Goal: Use online tool/utility: Utilize a website feature to perform a specific function

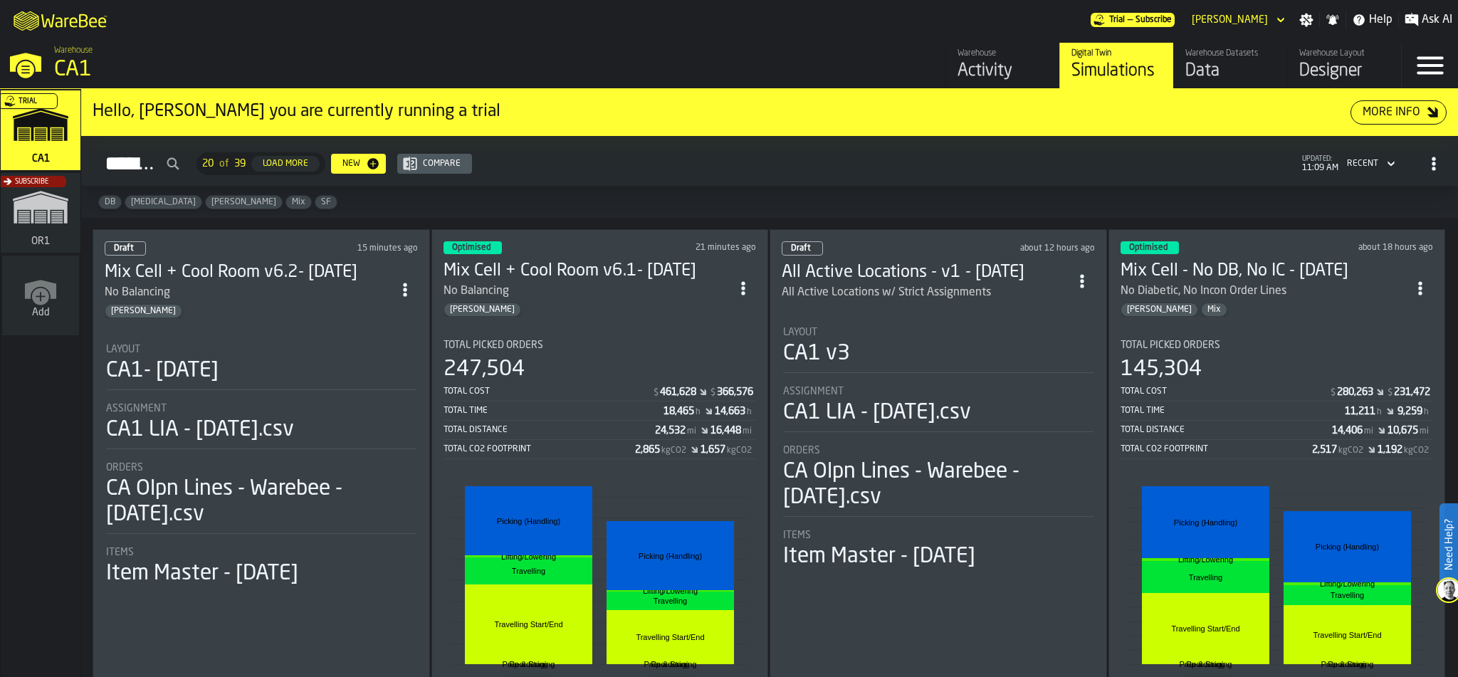
click at [19, 233] on div "Subscribe" at bounding box center [38, 217] width 80 height 83
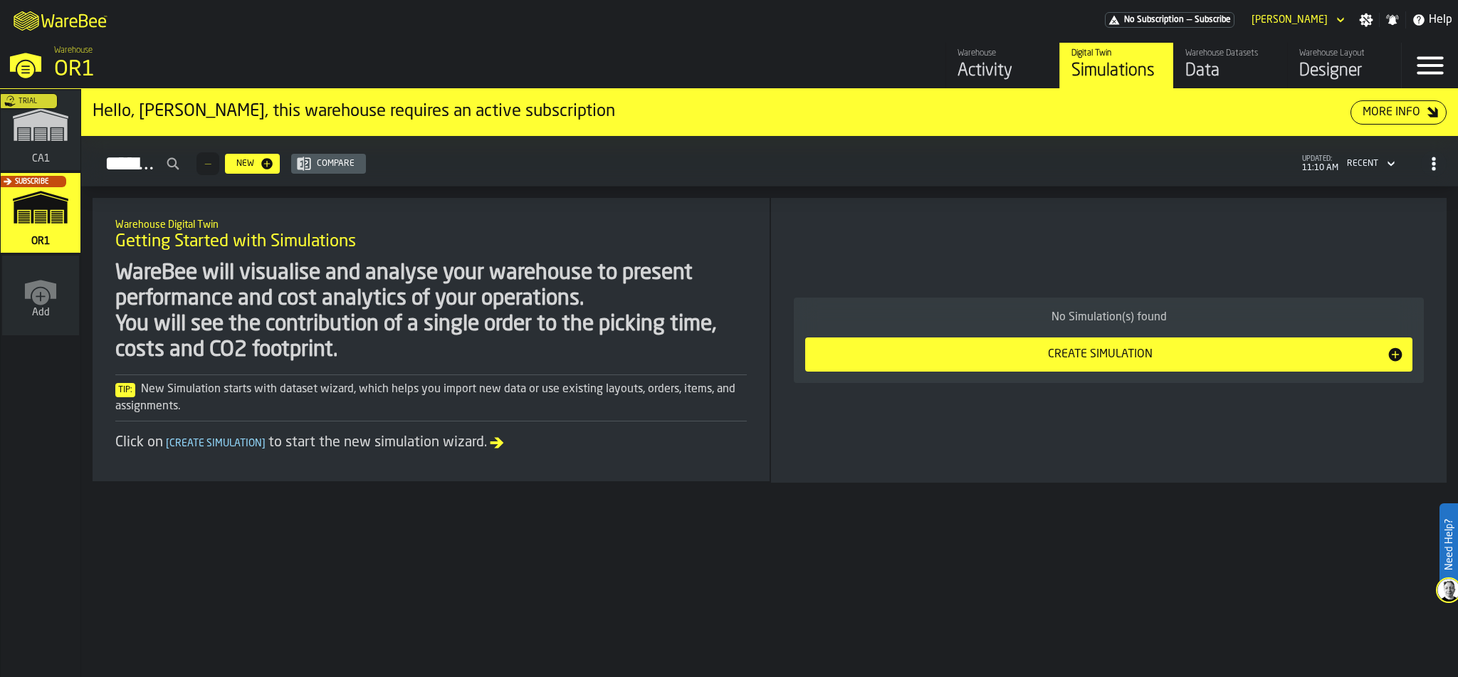
click at [1302, 74] on div "Designer" at bounding box center [1344, 71] width 90 height 23
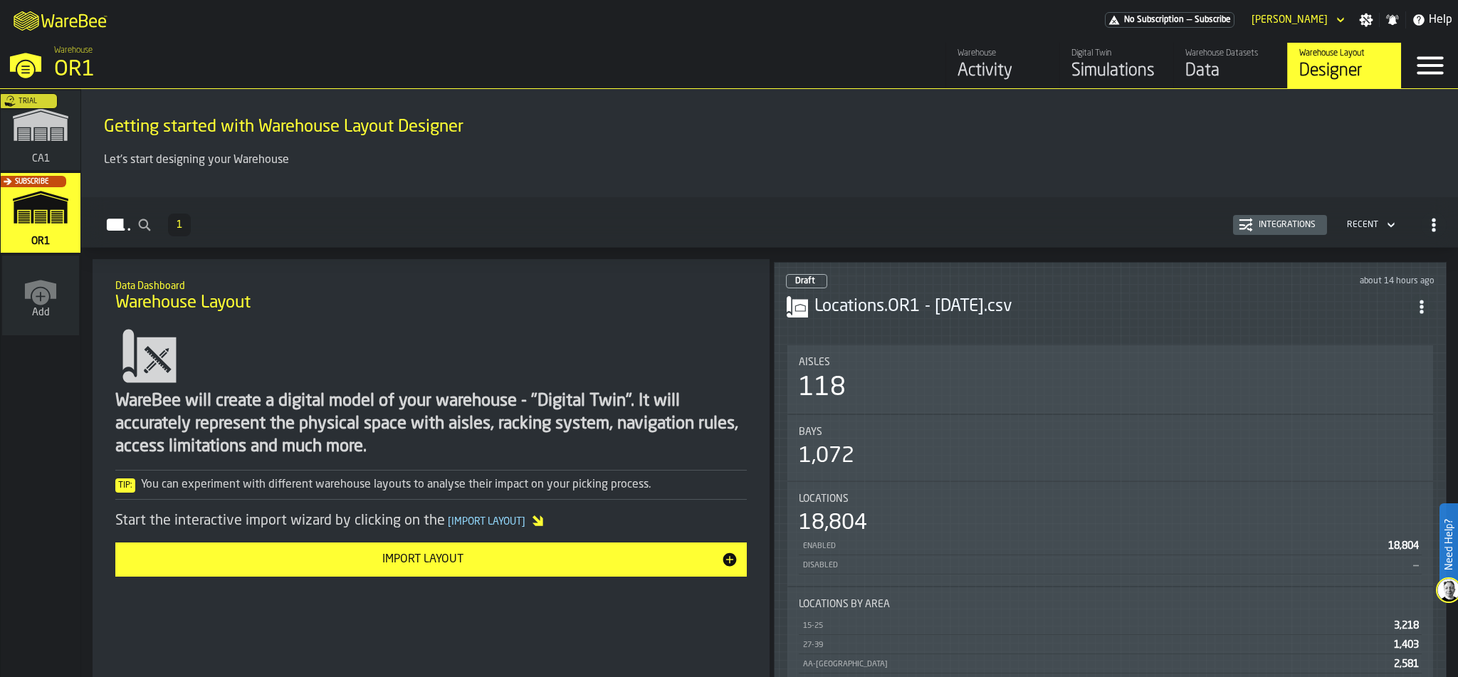
click at [1089, 325] on div "Draft about 14 hours ago Locations.OR1 - 08.05.25.csv Aisles 118 Bays 1,072 Loc…" at bounding box center [1110, 548] width 673 height 572
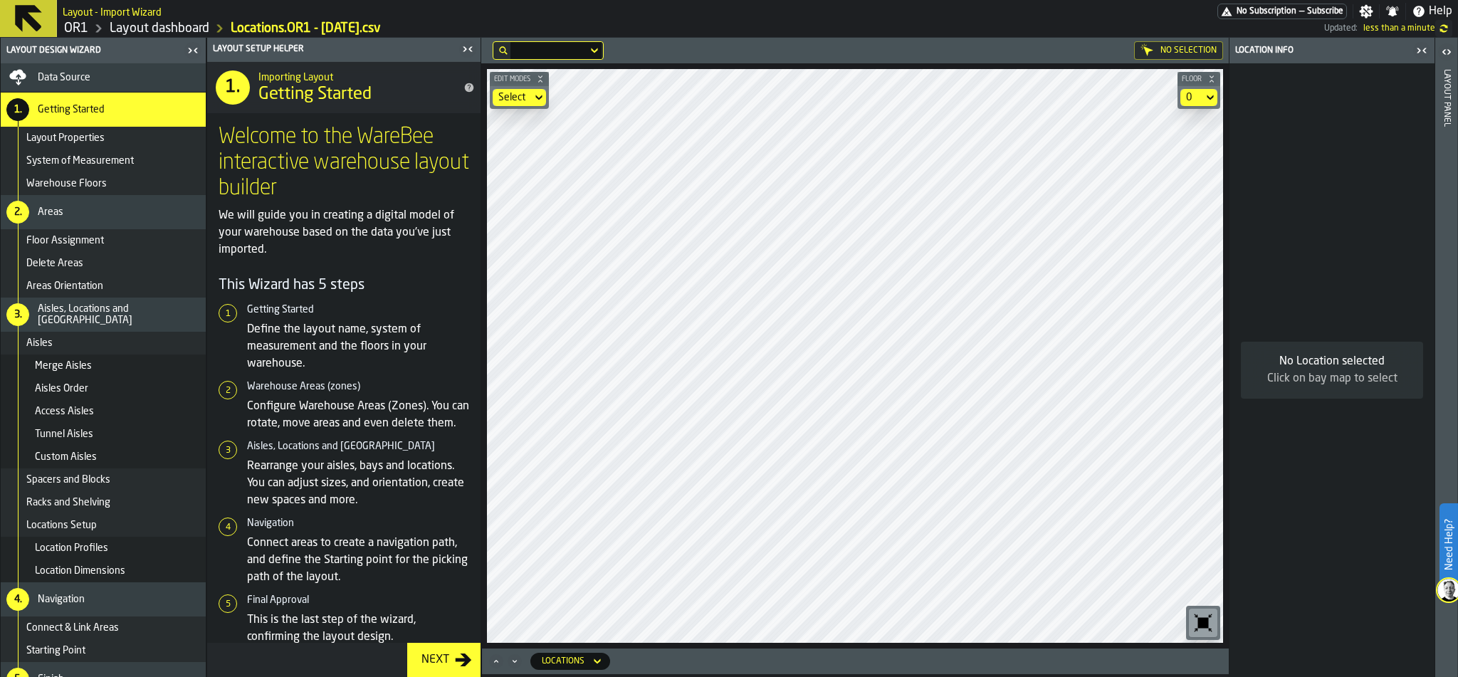
click at [73, 27] on link "OR1" at bounding box center [76, 29] width 24 height 16
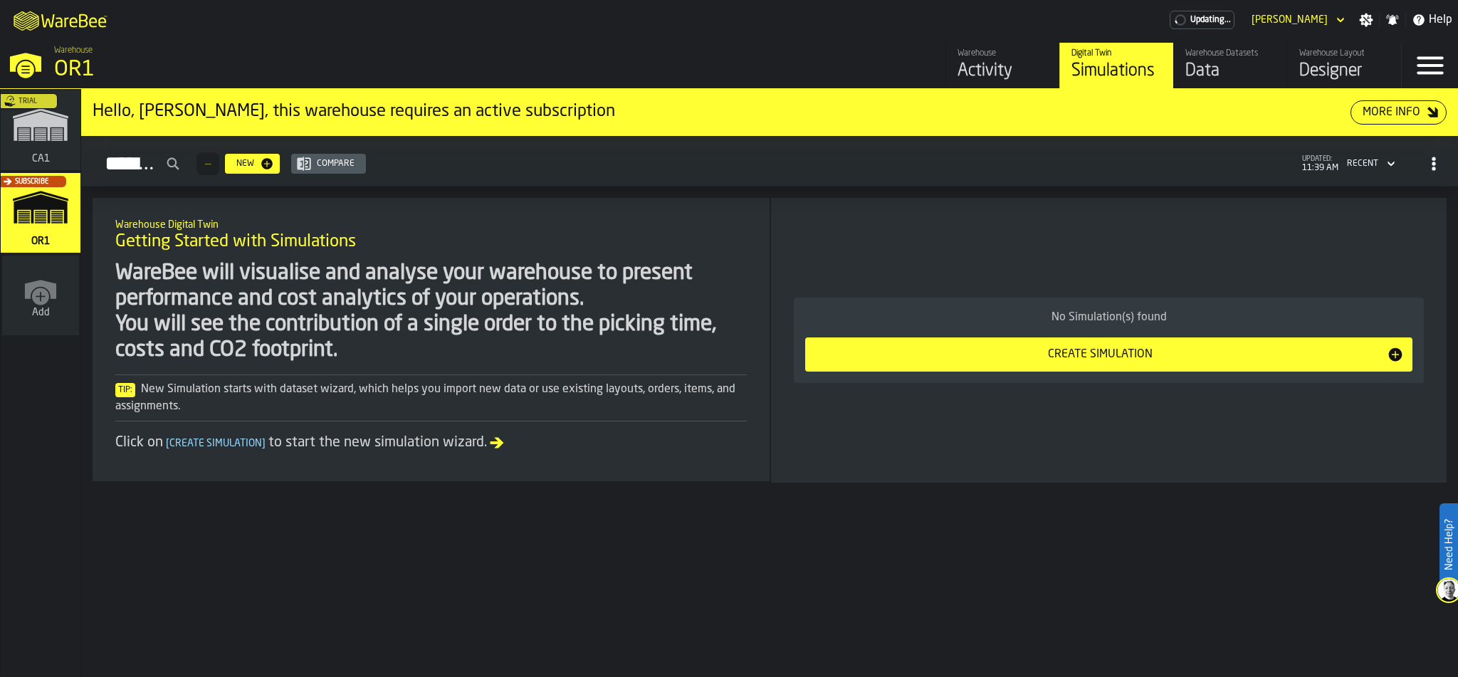
click at [41, 115] on div "Trial" at bounding box center [38, 134] width 80 height 83
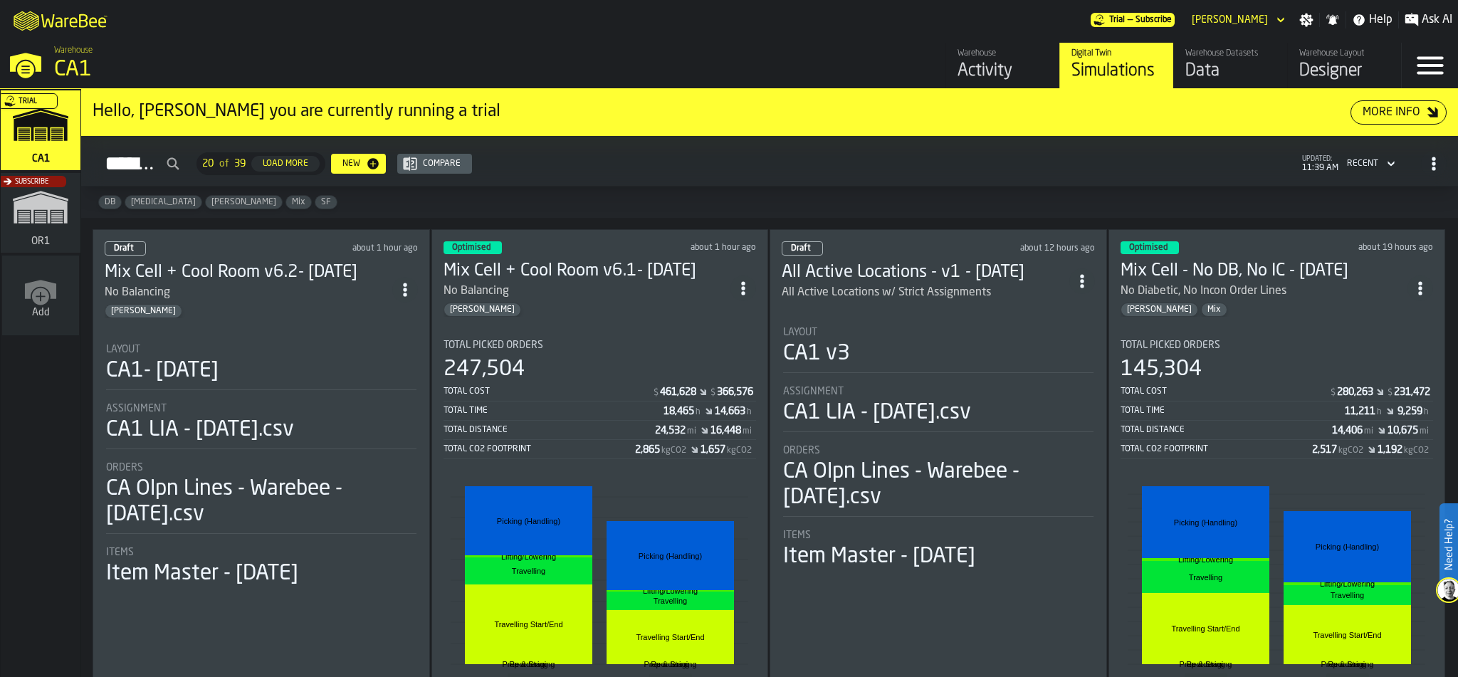
click at [1256, 53] on div "Warehouse Datasets" at bounding box center [1230, 53] width 90 height 10
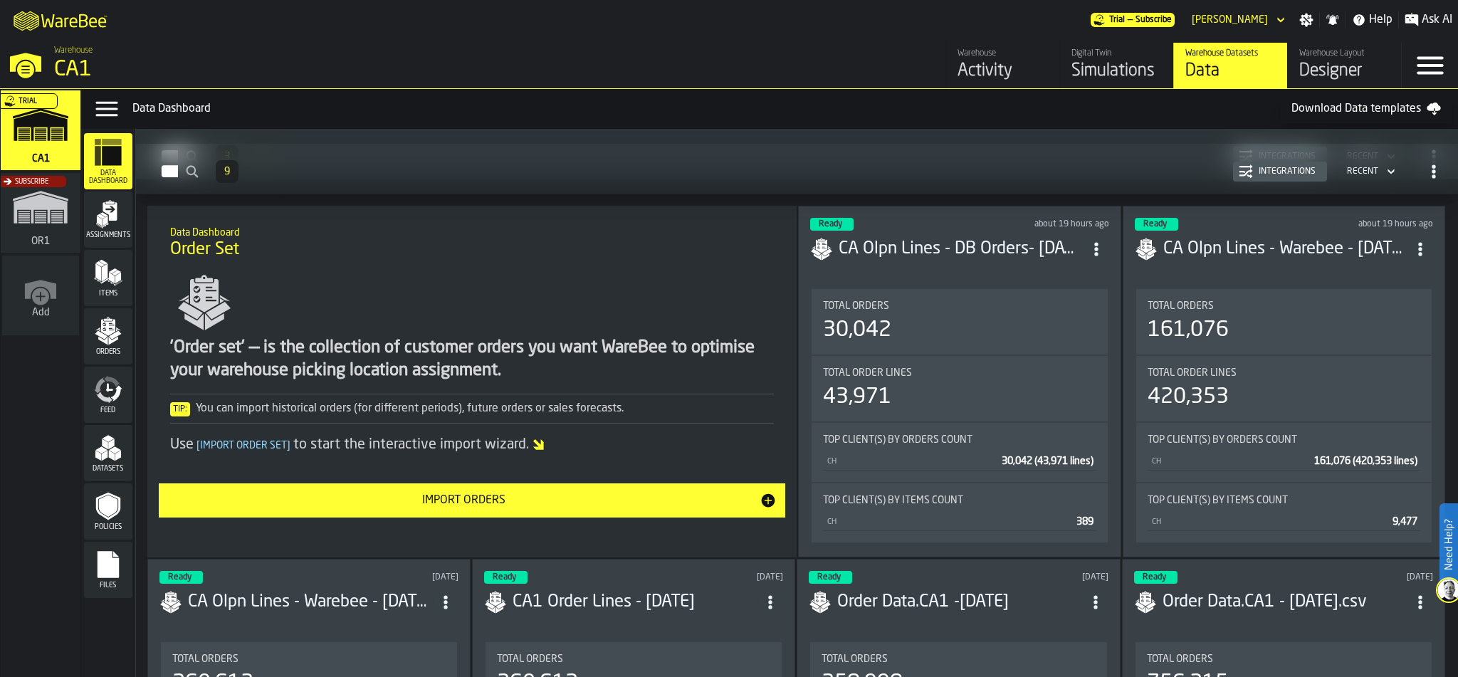
scroll to position [2684, 0]
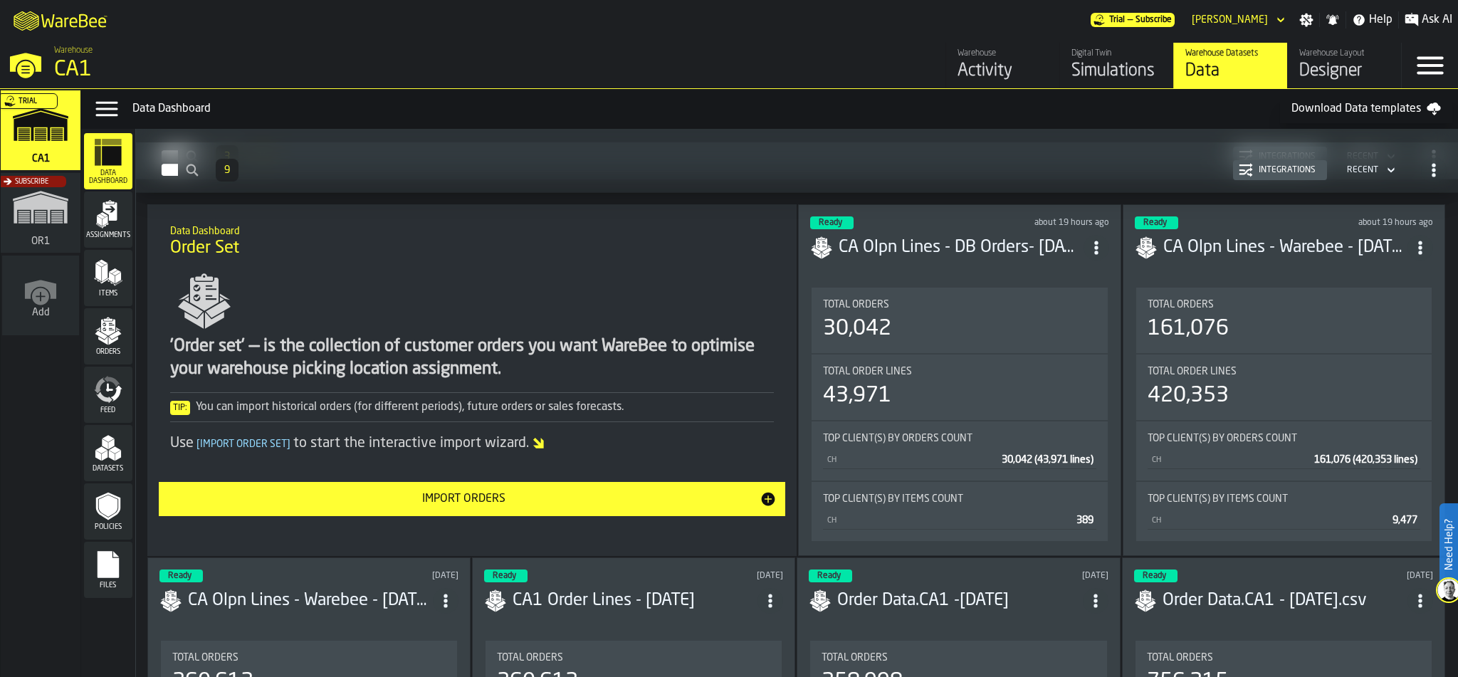
click at [972, 285] on section "Total Orders 30,042 Total Order Lines 43,971 Top client(s) by Orders count CH 3…" at bounding box center [959, 414] width 298 height 259
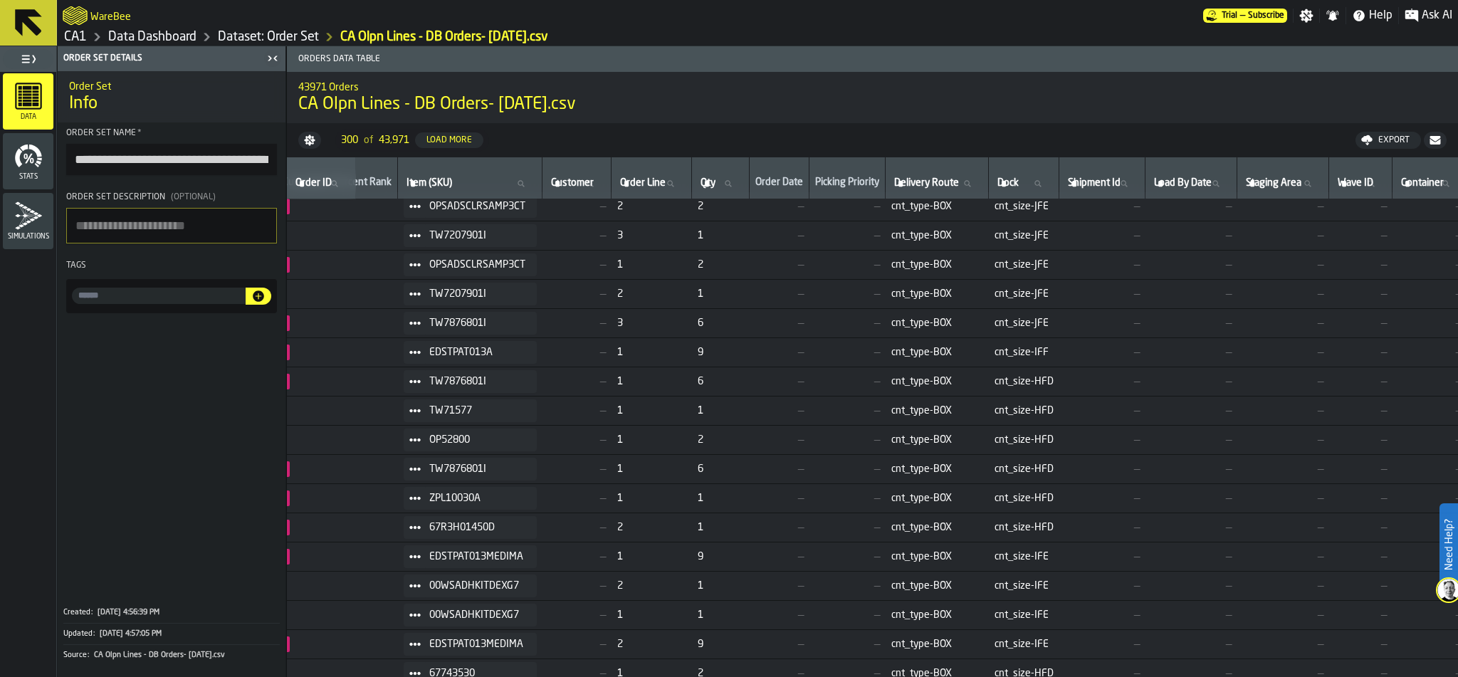
scroll to position [3583, 0]
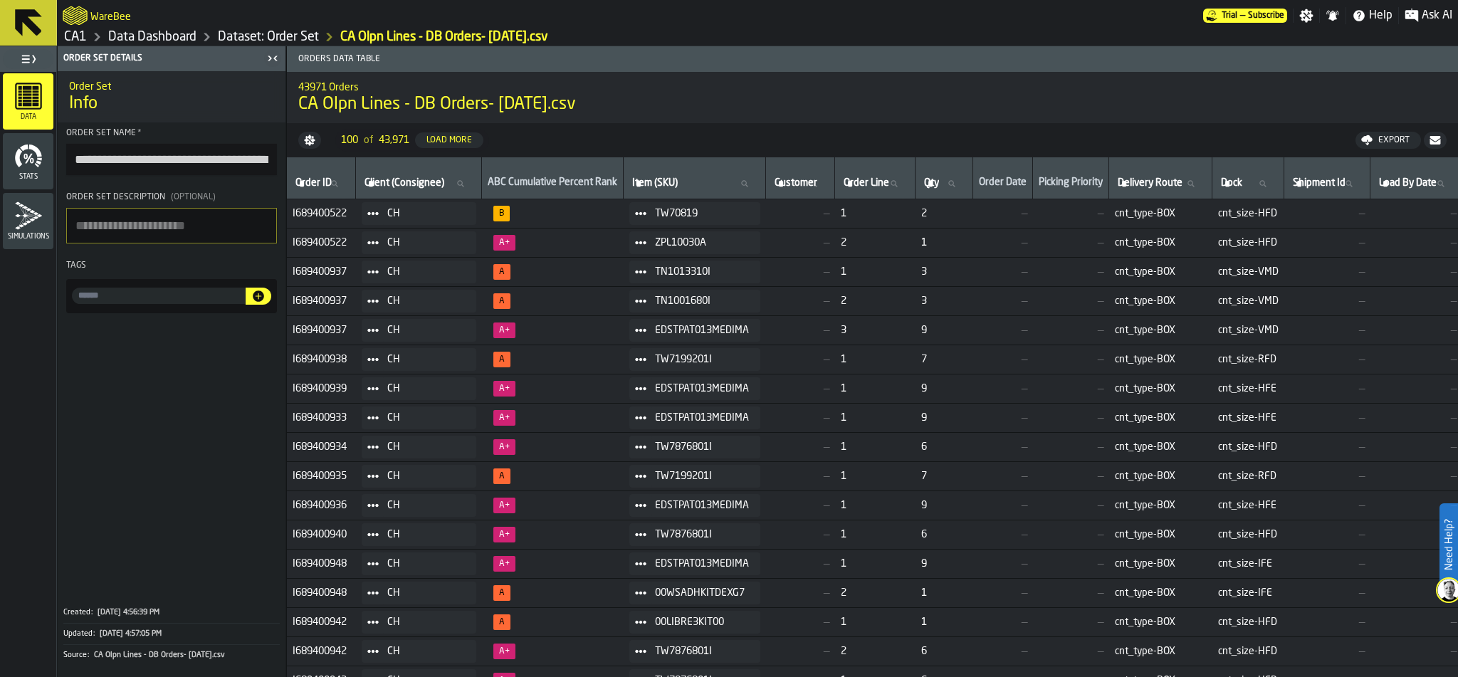
click at [246, 33] on link "Dataset: Order Set" at bounding box center [268, 37] width 101 height 16
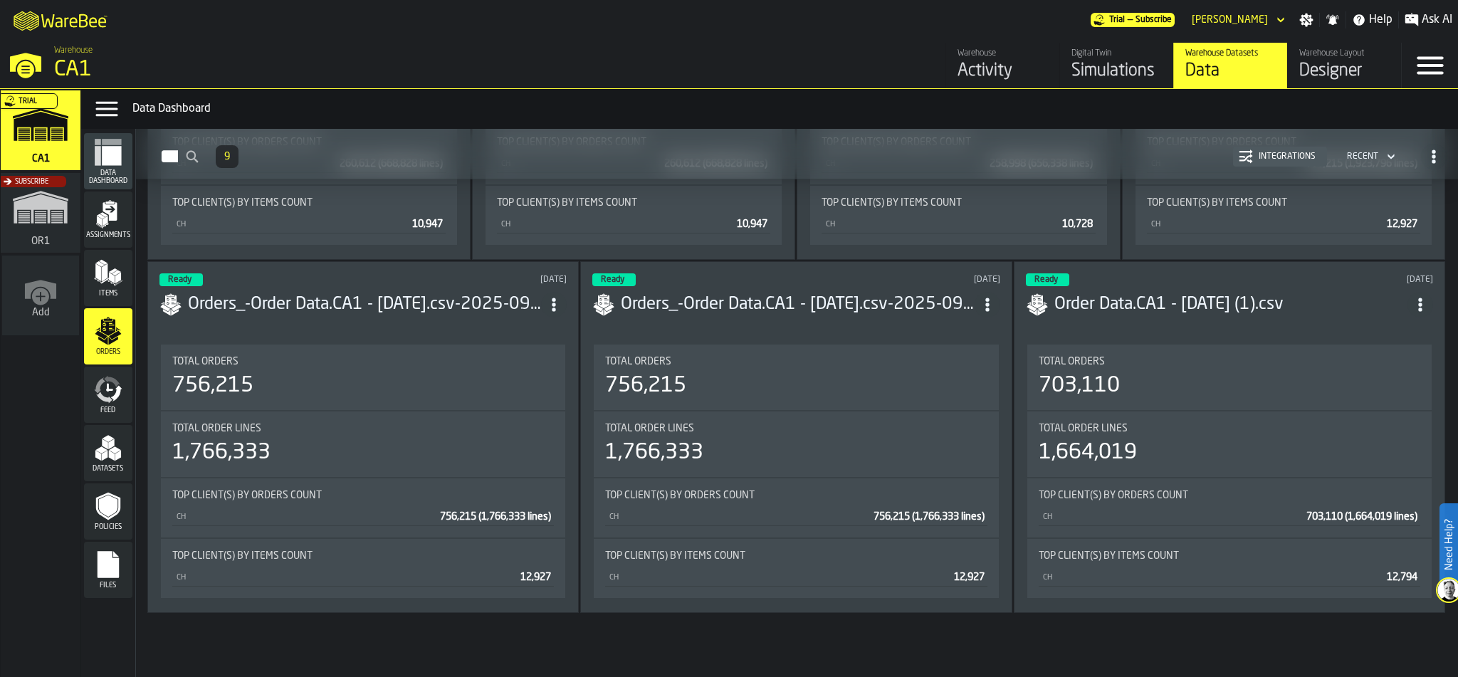
scroll to position [732, 0]
click at [552, 303] on icon "ItemListCard-DashboardItemContainer" at bounding box center [554, 305] width 14 height 14
click at [446, 275] on div "13 days ago" at bounding box center [477, 280] width 181 height 10
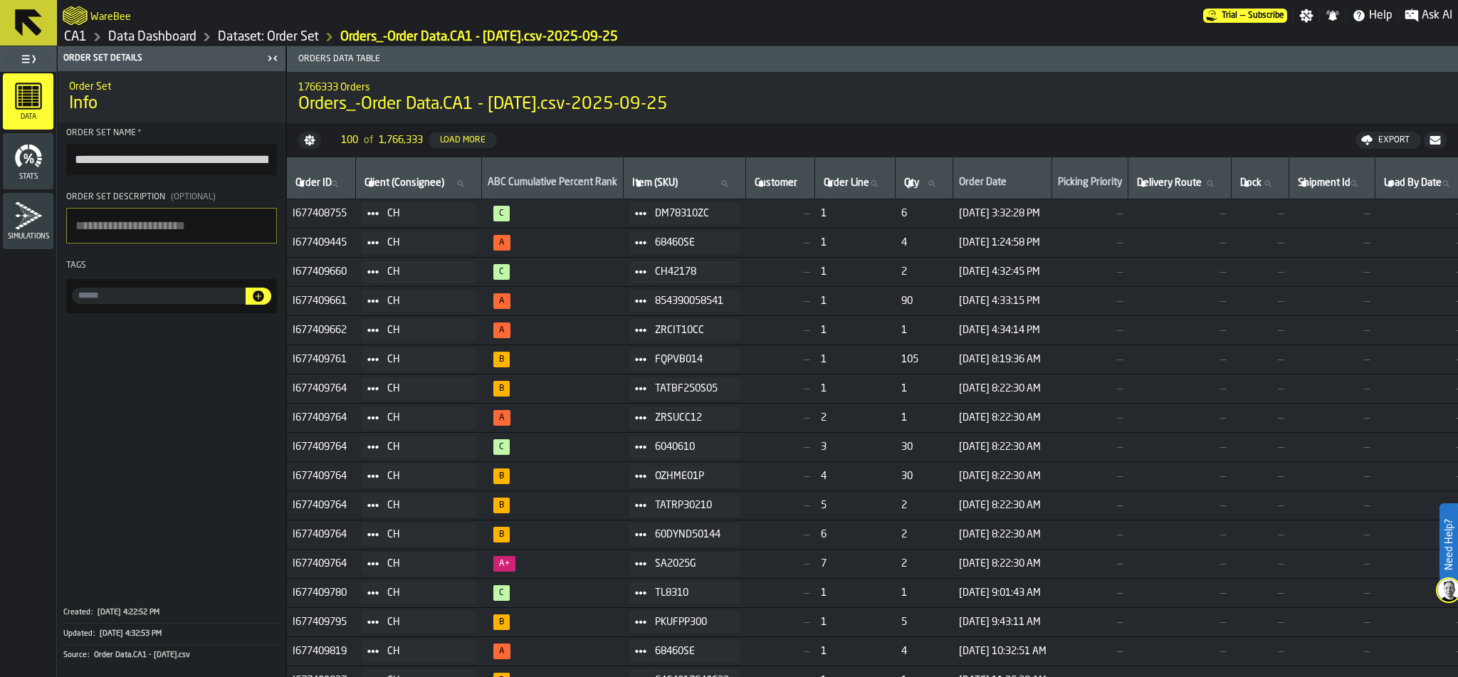
click at [169, 37] on link "Data Dashboard" at bounding box center [152, 37] width 88 height 16
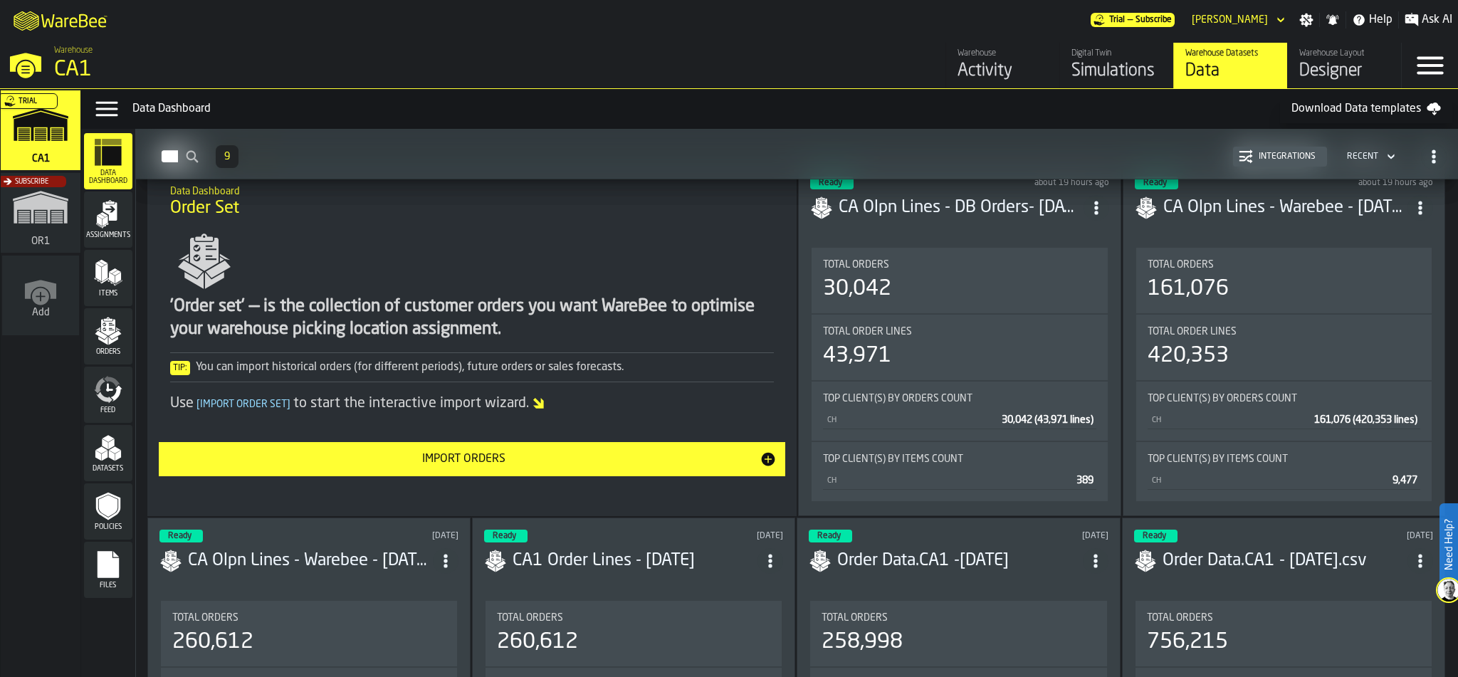
scroll to position [2639, 0]
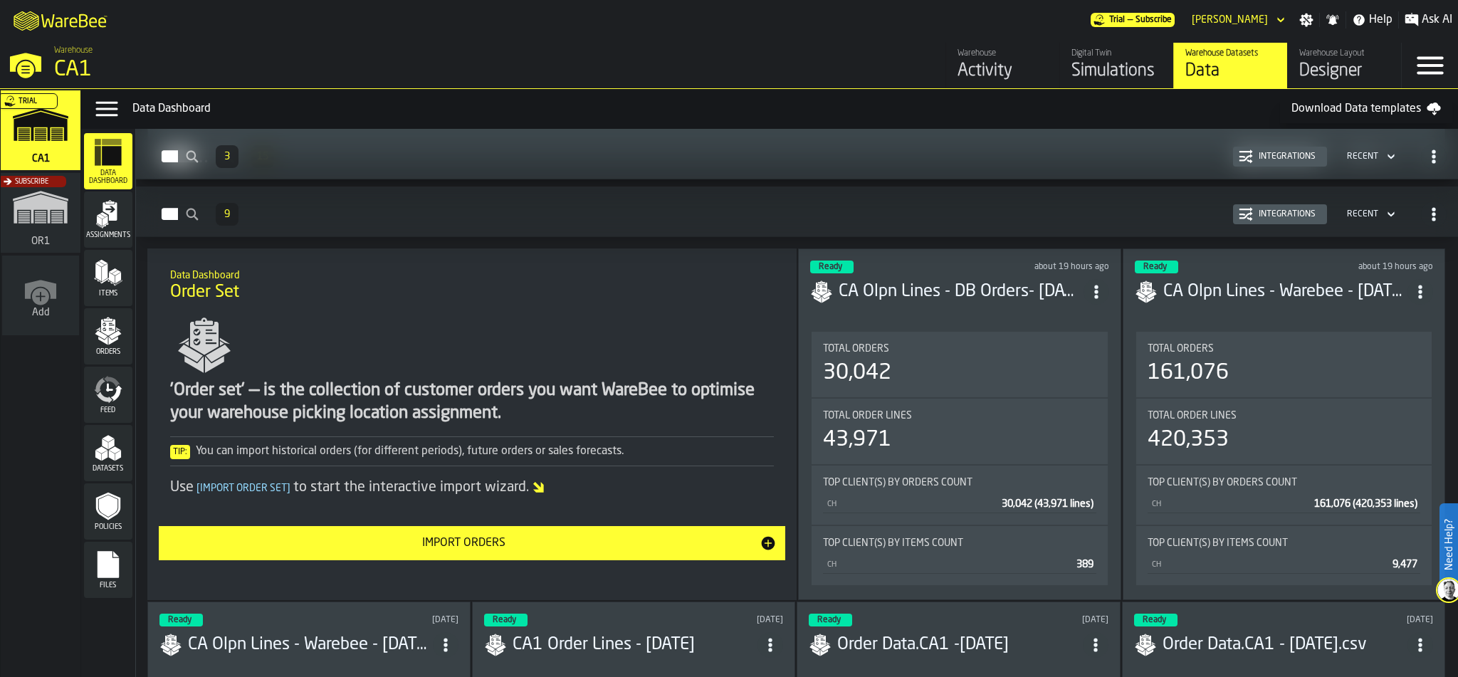
click at [1339, 348] on div "Total Orders" at bounding box center [1283, 348] width 273 height 11
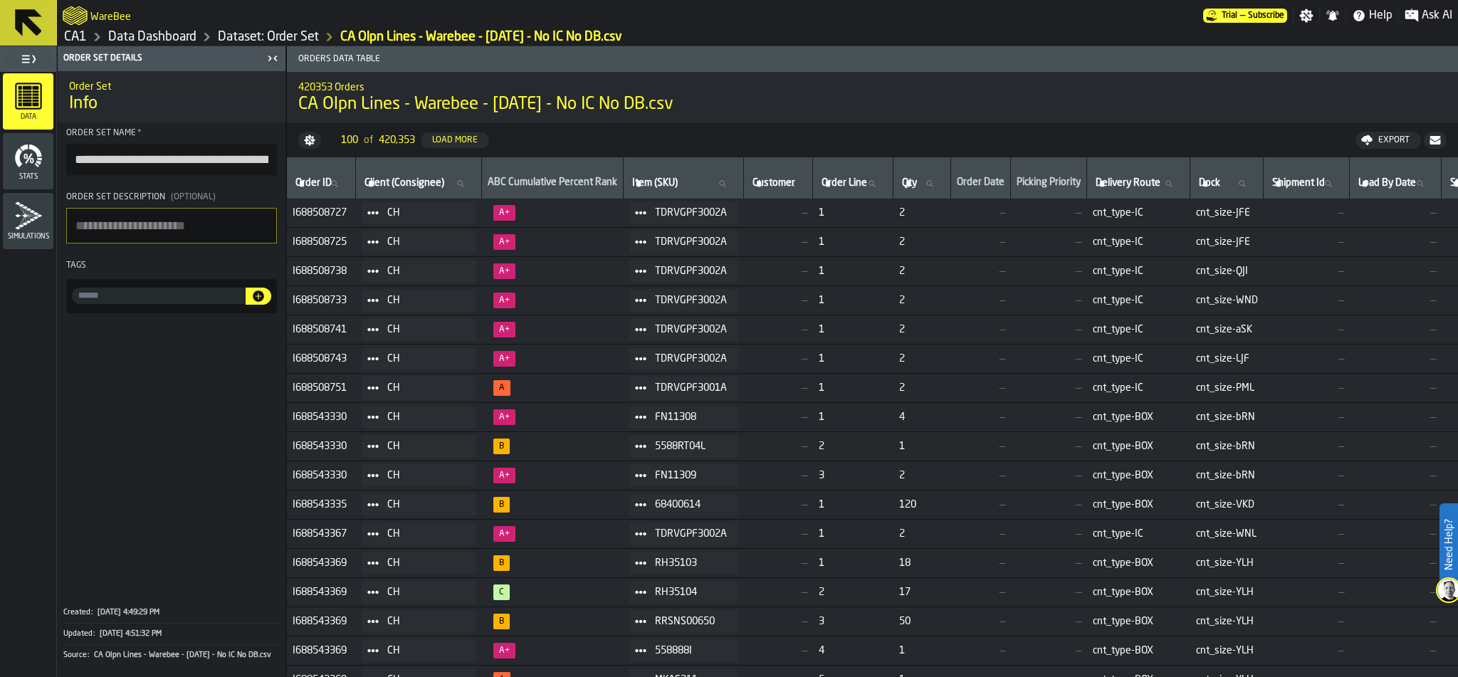
scroll to position [1, 0]
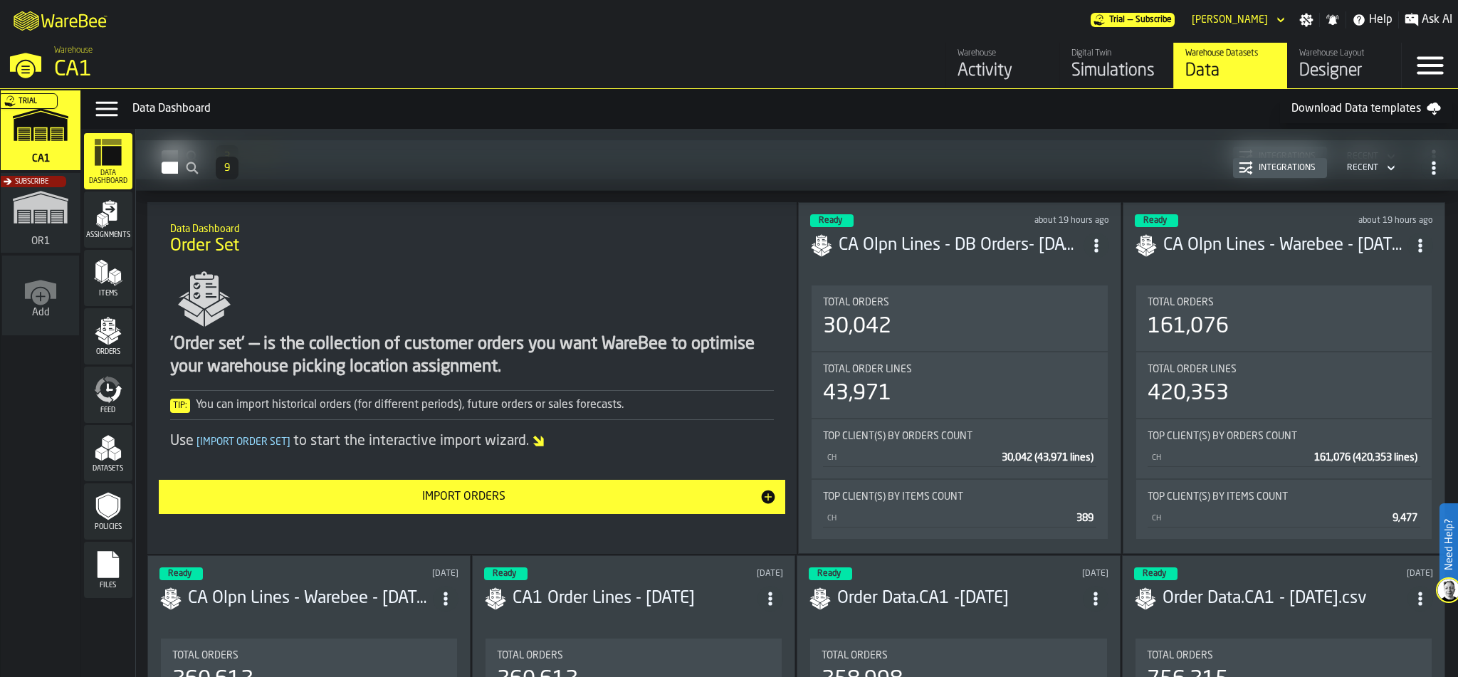
scroll to position [2688, 0]
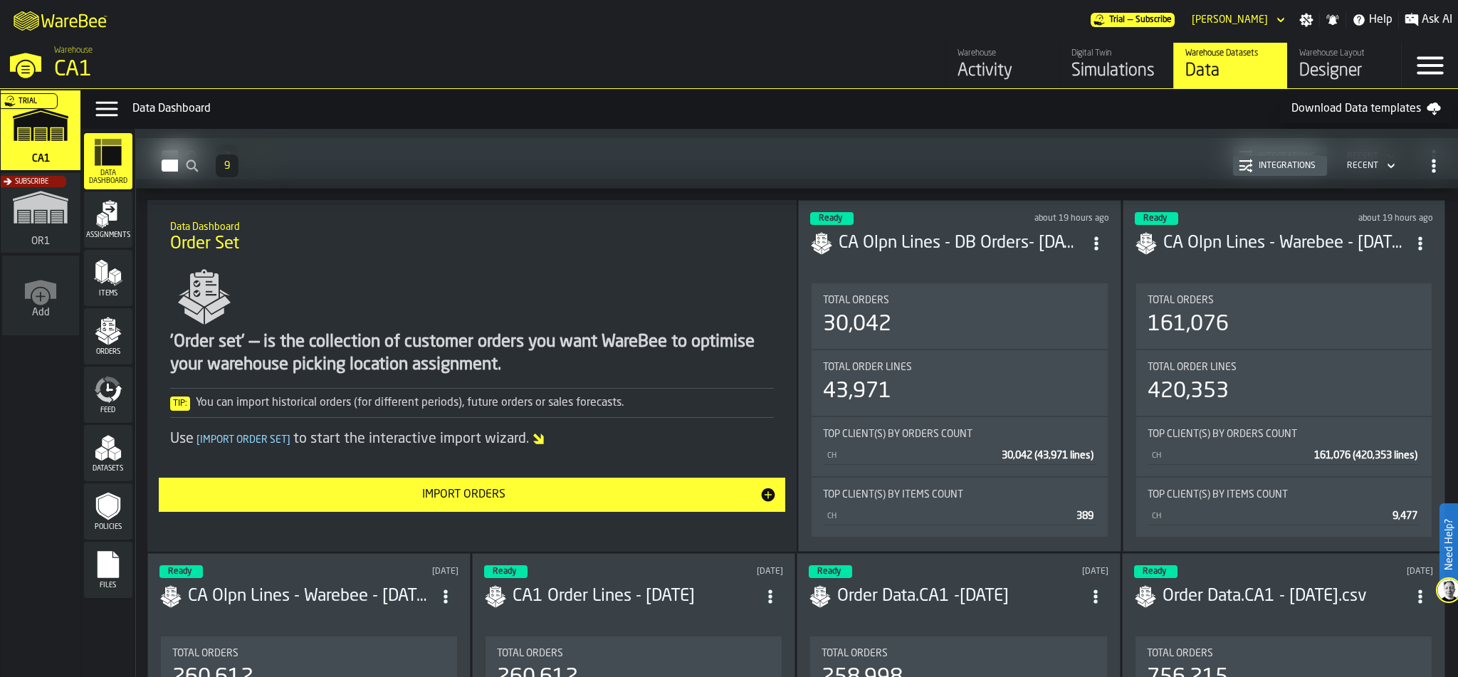
click at [981, 341] on div "Total Orders 30,042" at bounding box center [958, 315] width 295 height 65
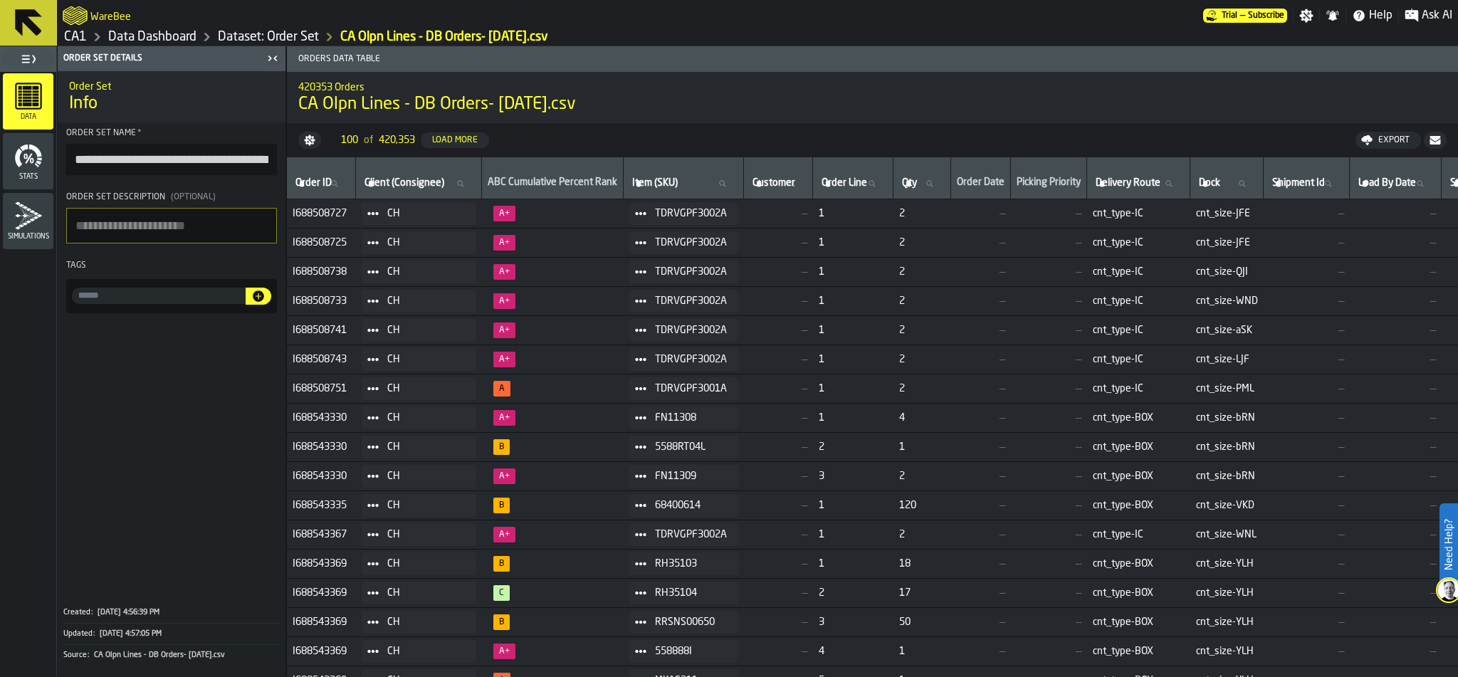
click at [1387, 136] on div "Export" at bounding box center [1393, 140] width 43 height 10
click at [1374, 139] on span "Download (csv)" at bounding box center [1382, 140] width 66 height 11
click at [282, 38] on link "Dataset: Order Set" at bounding box center [268, 37] width 101 height 16
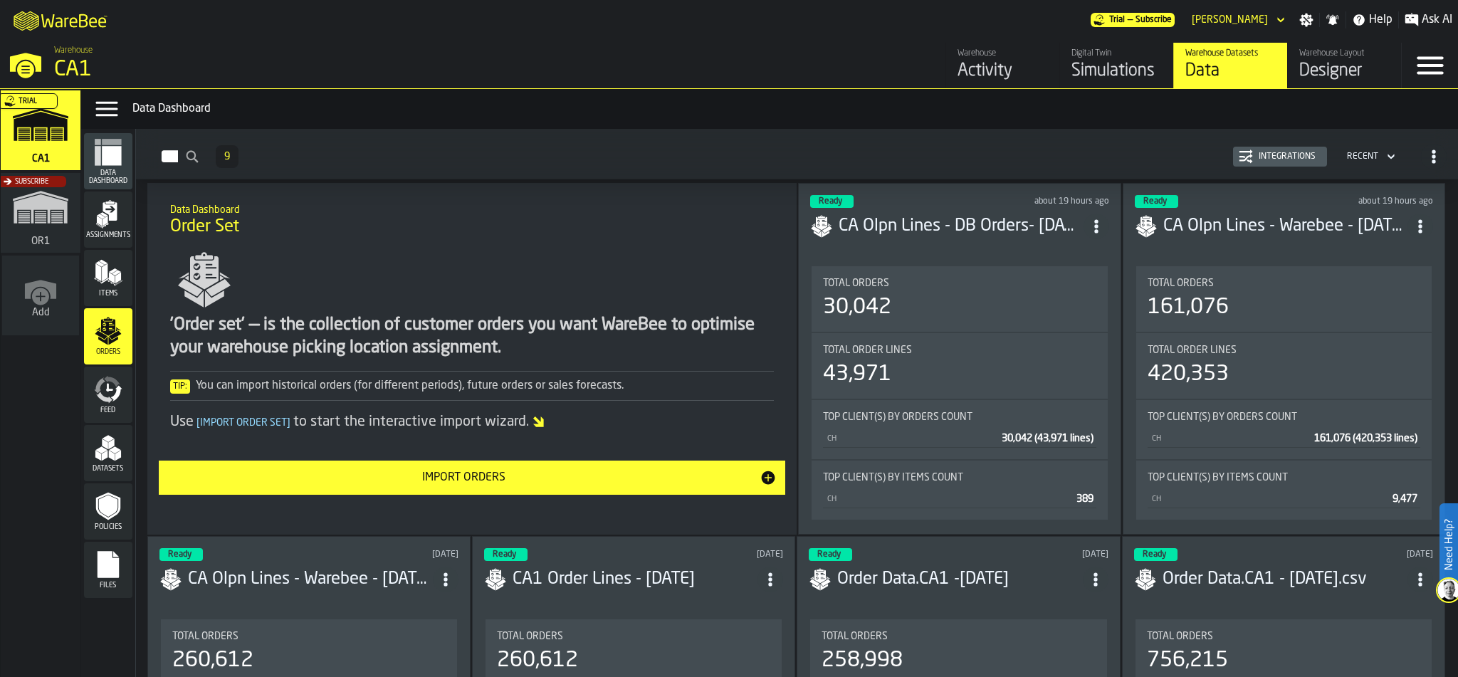
scroll to position [103, 0]
click at [1340, 291] on div "Total Orders 161,076" at bounding box center [1283, 299] width 273 height 43
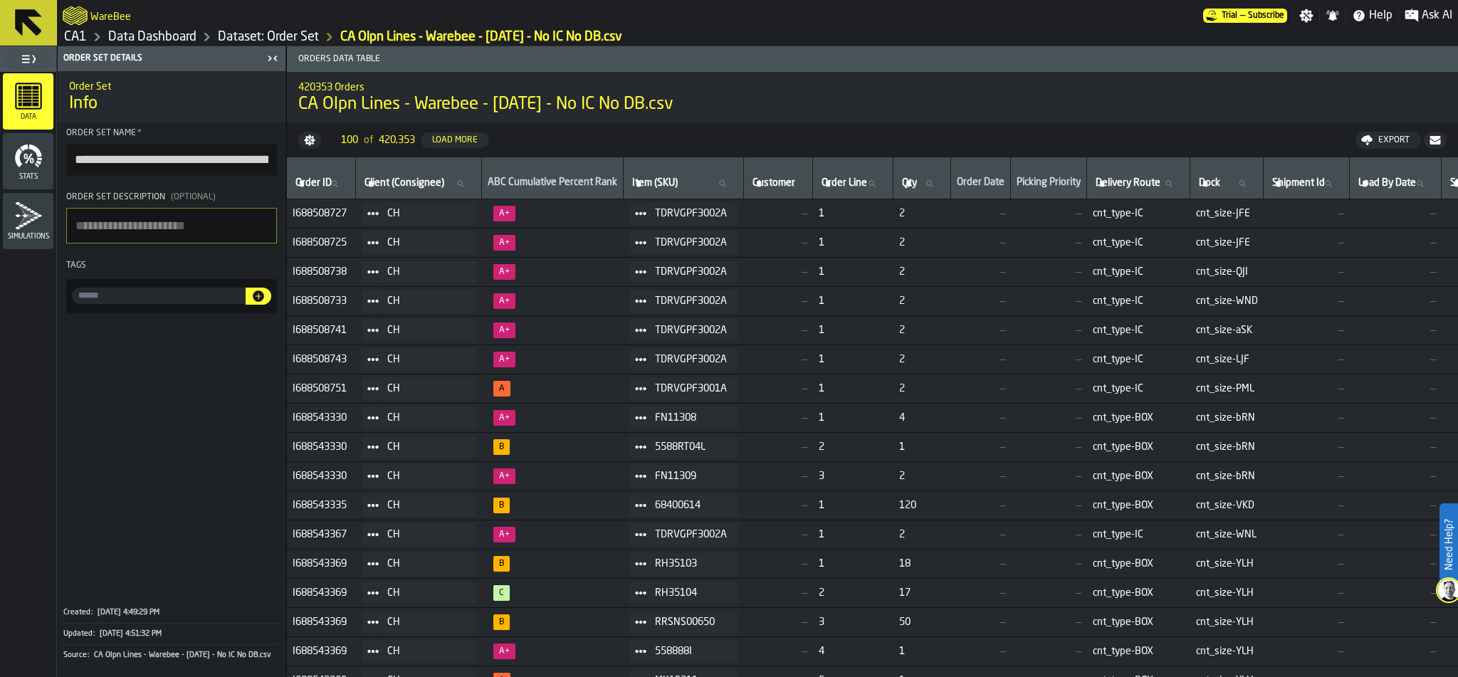
click at [261, 40] on link "Dataset: Order Set" at bounding box center [268, 37] width 101 height 16
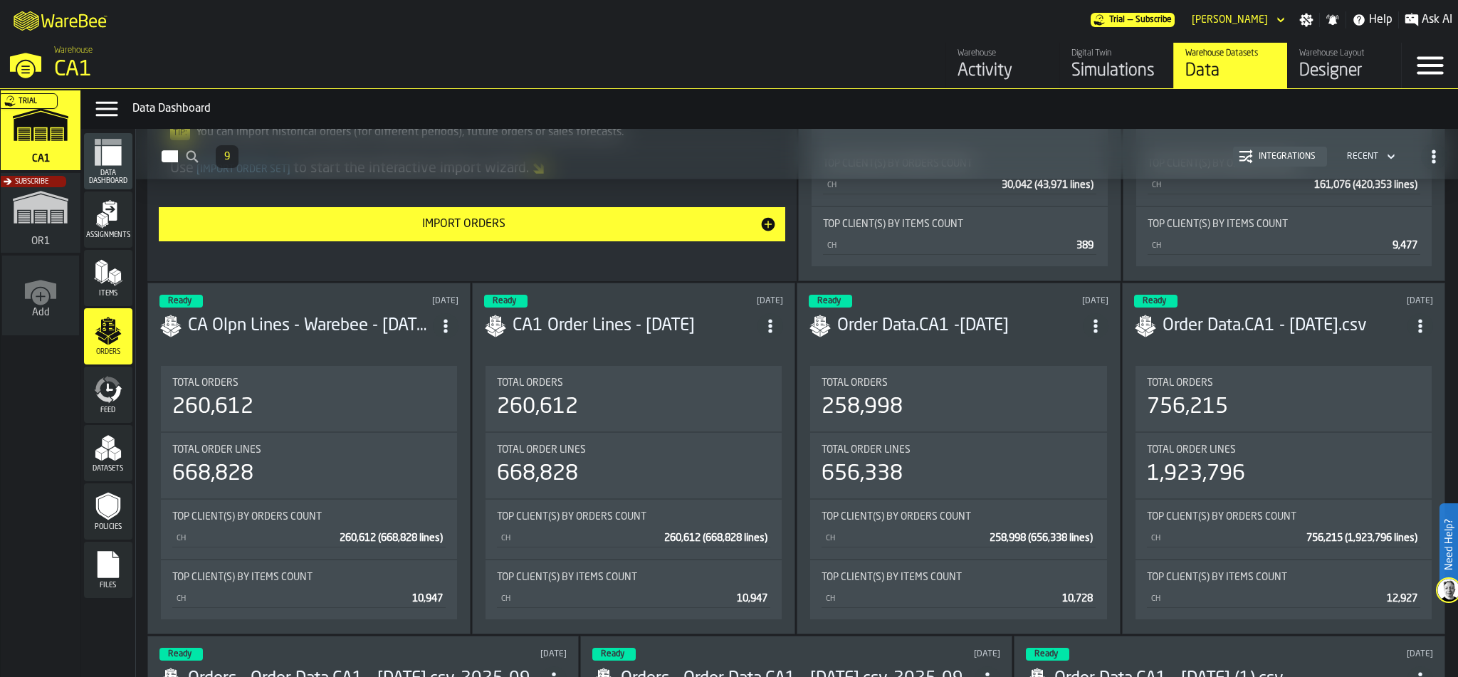
scroll to position [358, 0]
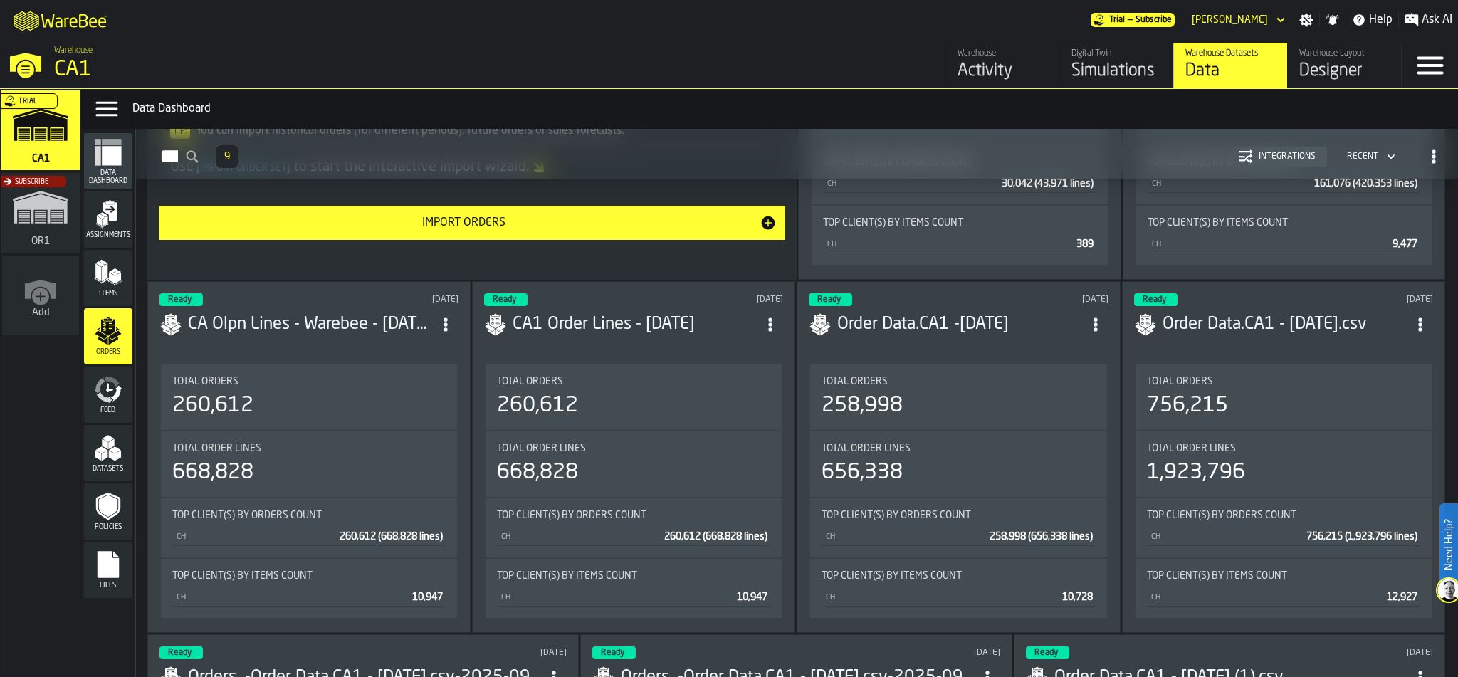
click at [1278, 369] on div "Total Orders 756,215" at bounding box center [1283, 396] width 296 height 65
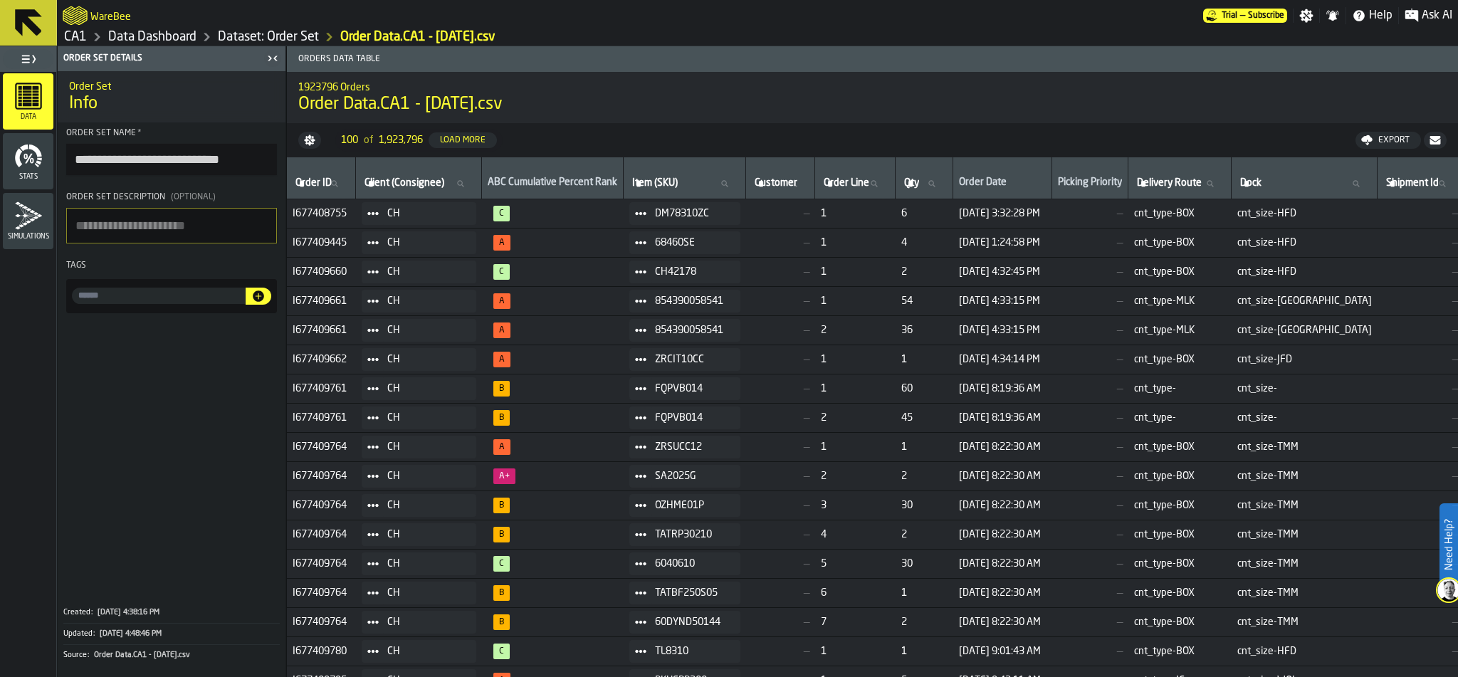
click at [263, 34] on link "Dataset: Order Set" at bounding box center [268, 37] width 101 height 16
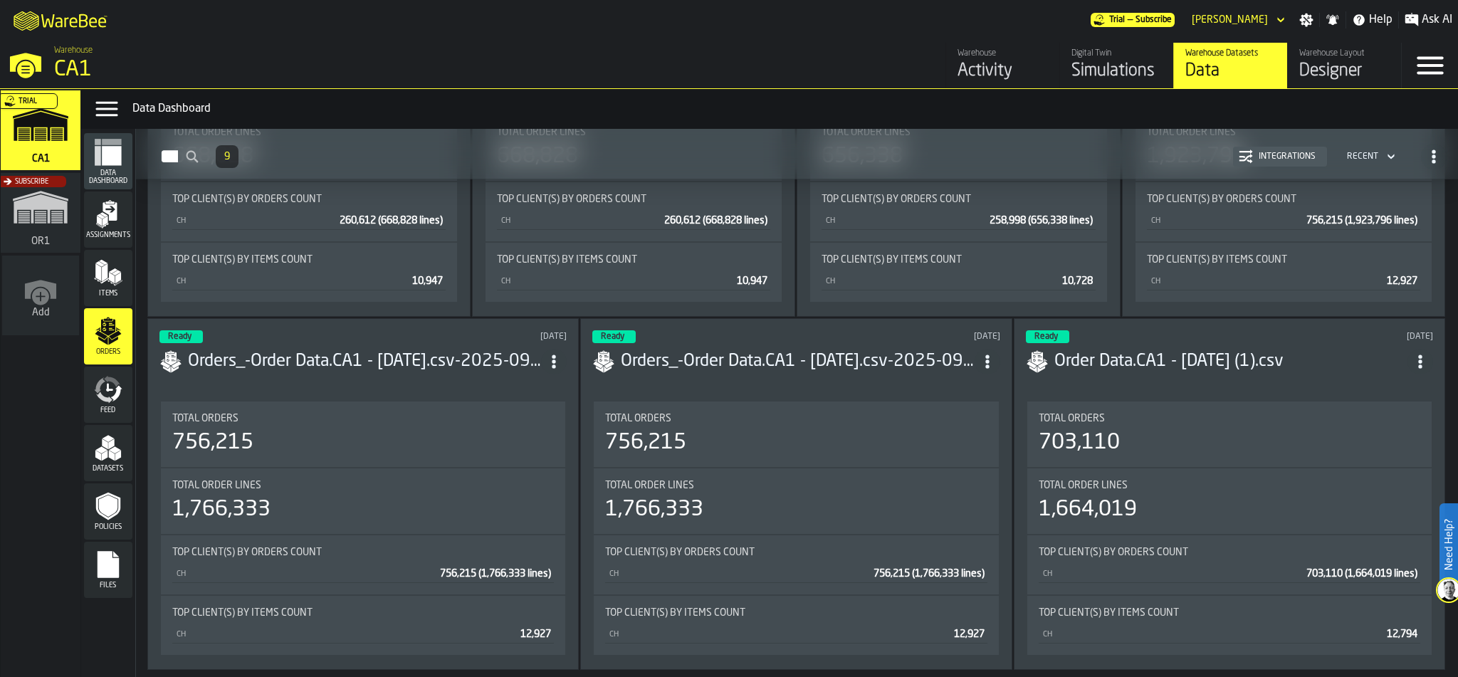
scroll to position [732, 0]
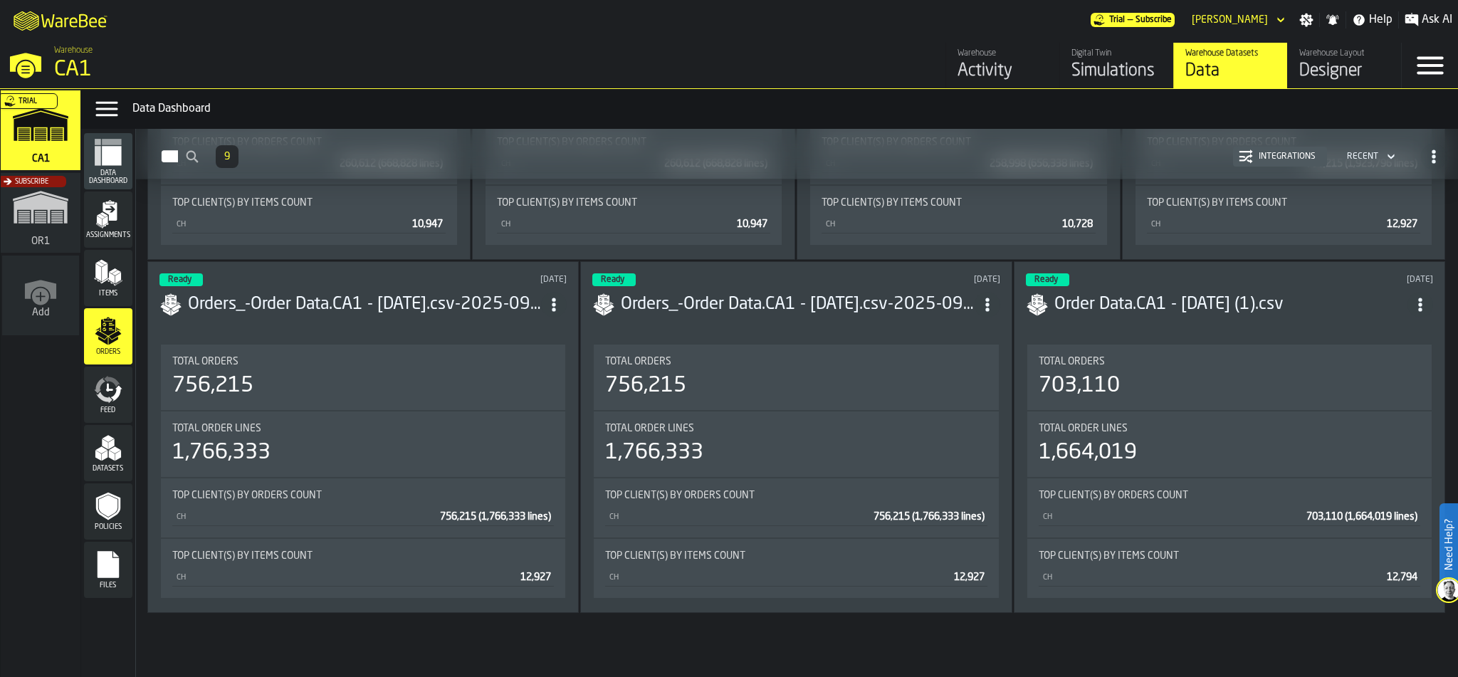
click at [1204, 462] on div "1,664,019" at bounding box center [1230, 453] width 382 height 26
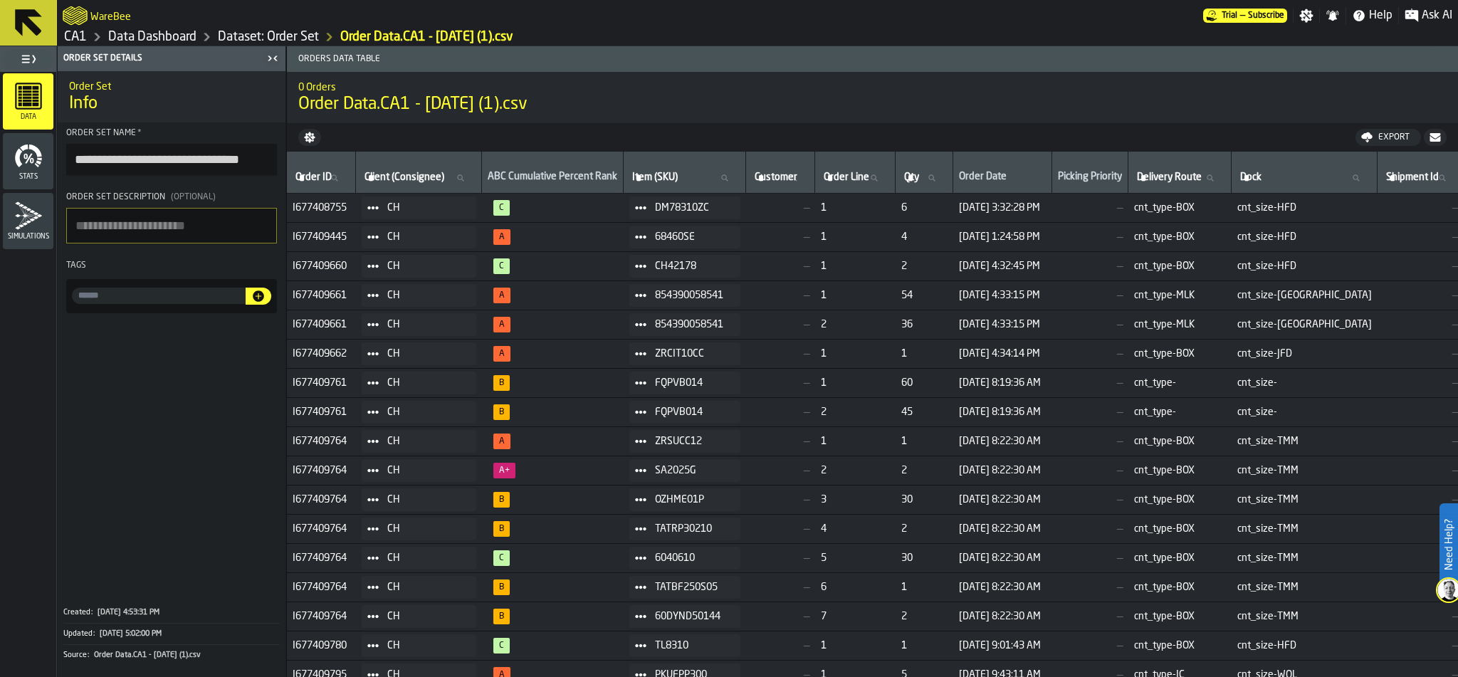
click at [73, 34] on link "CA1" at bounding box center [75, 37] width 23 height 16
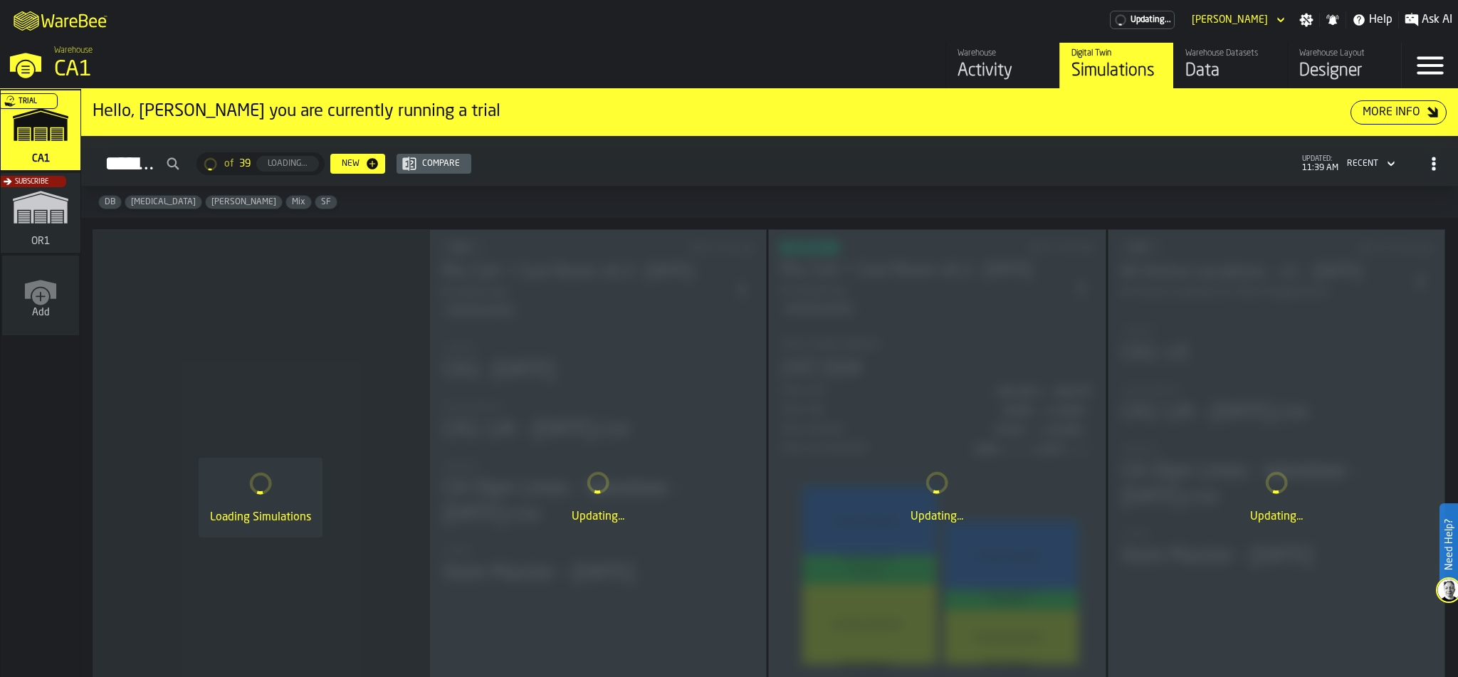
click at [34, 228] on div "Subscribe" at bounding box center [38, 217] width 80 height 83
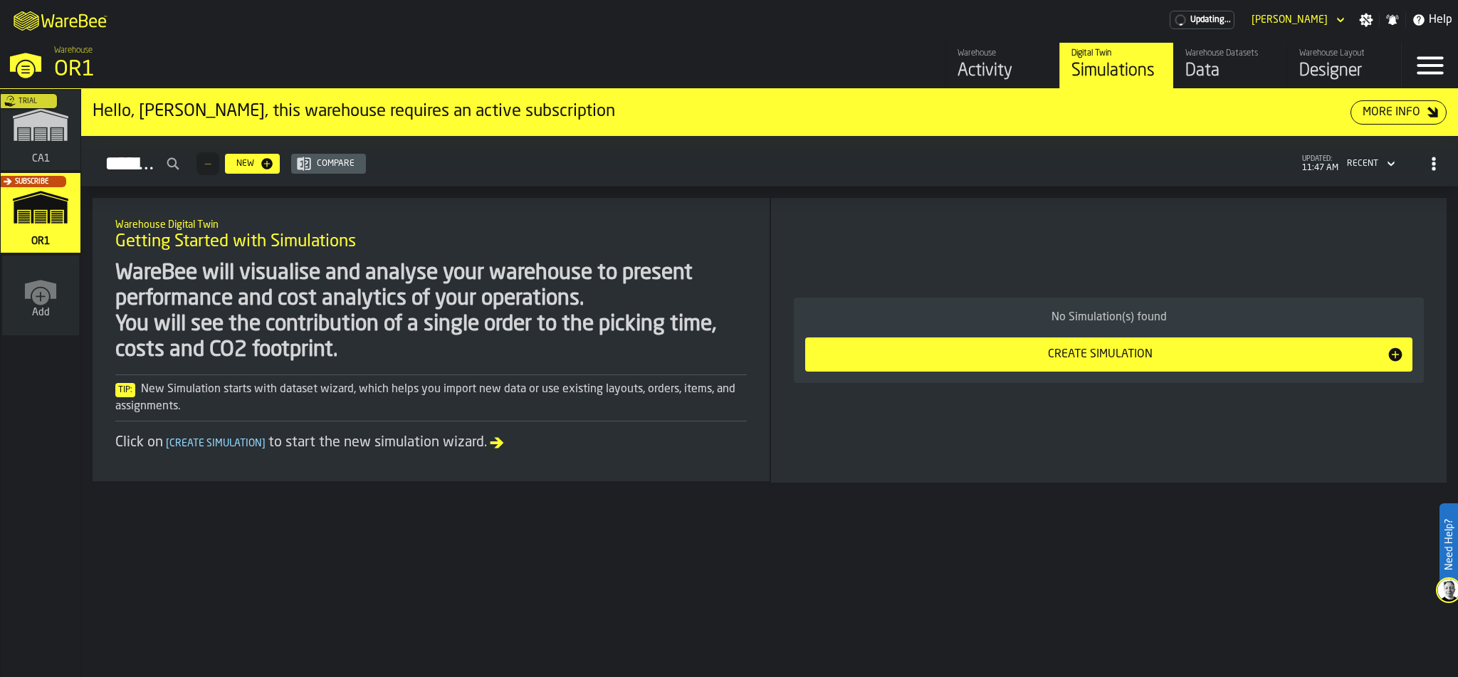
click at [1213, 82] on div "Data" at bounding box center [1230, 71] width 90 height 23
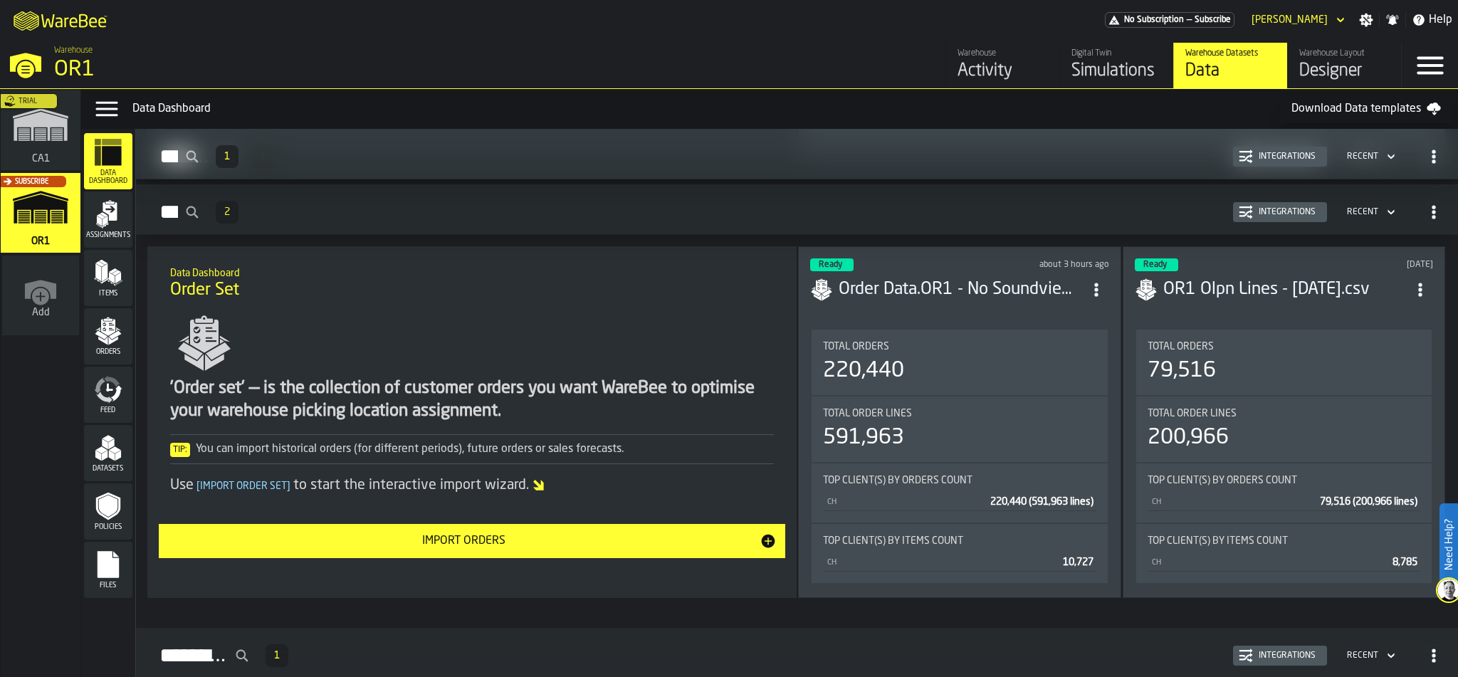
scroll to position [850, 0]
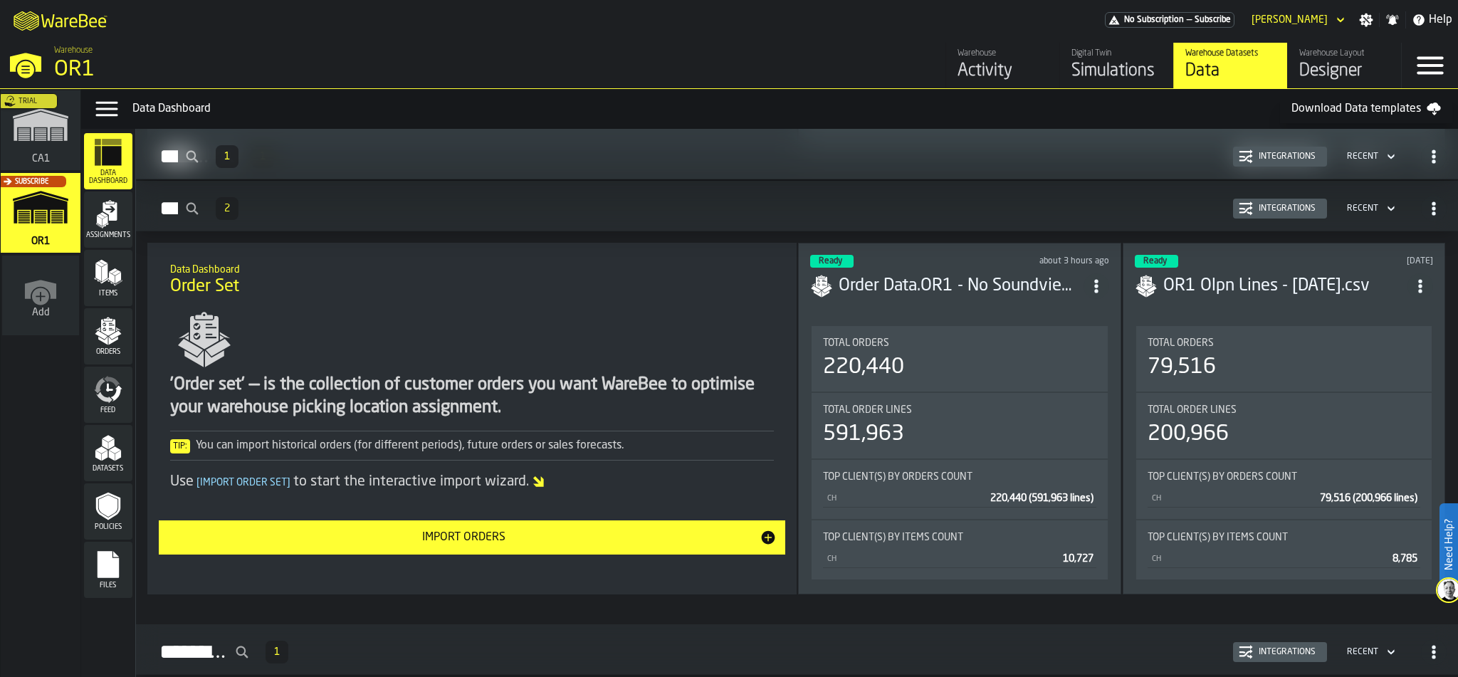
click at [1019, 415] on div "Total Order Lines" at bounding box center [959, 409] width 273 height 11
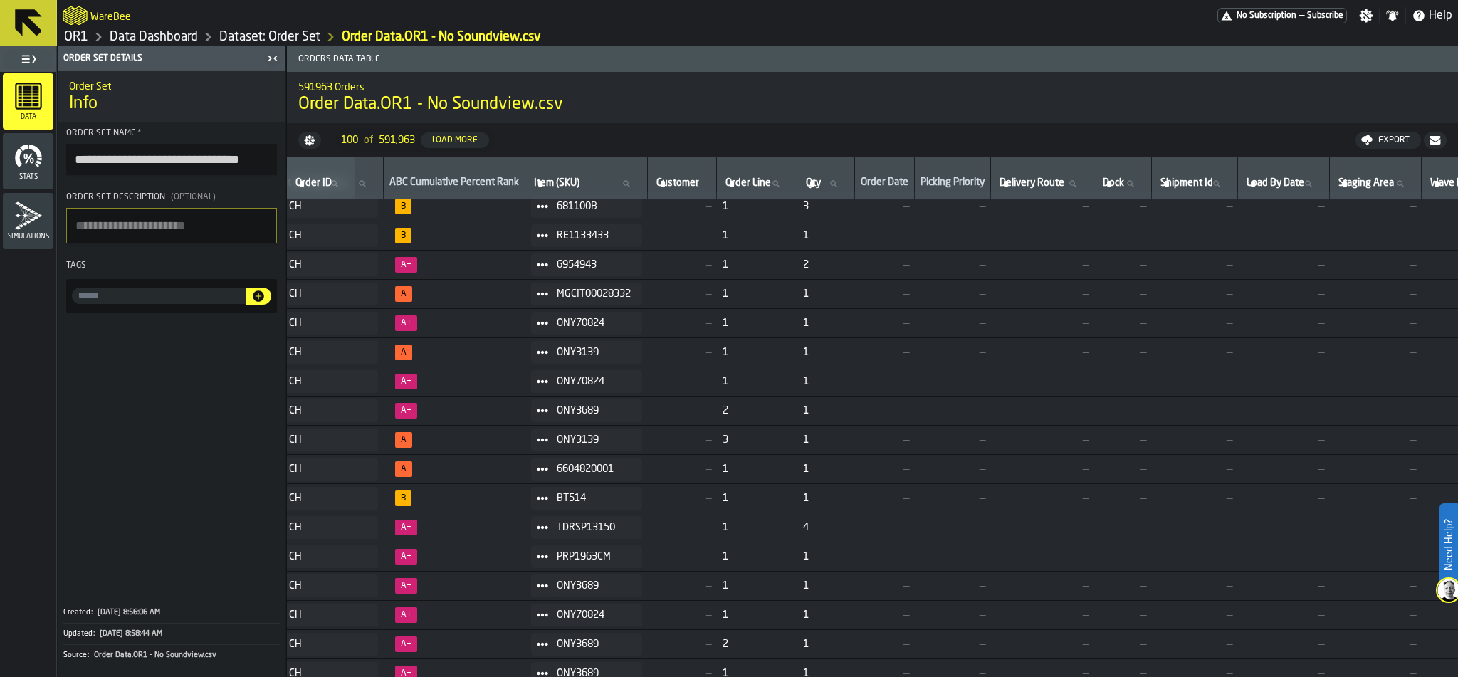
scroll to position [7, 0]
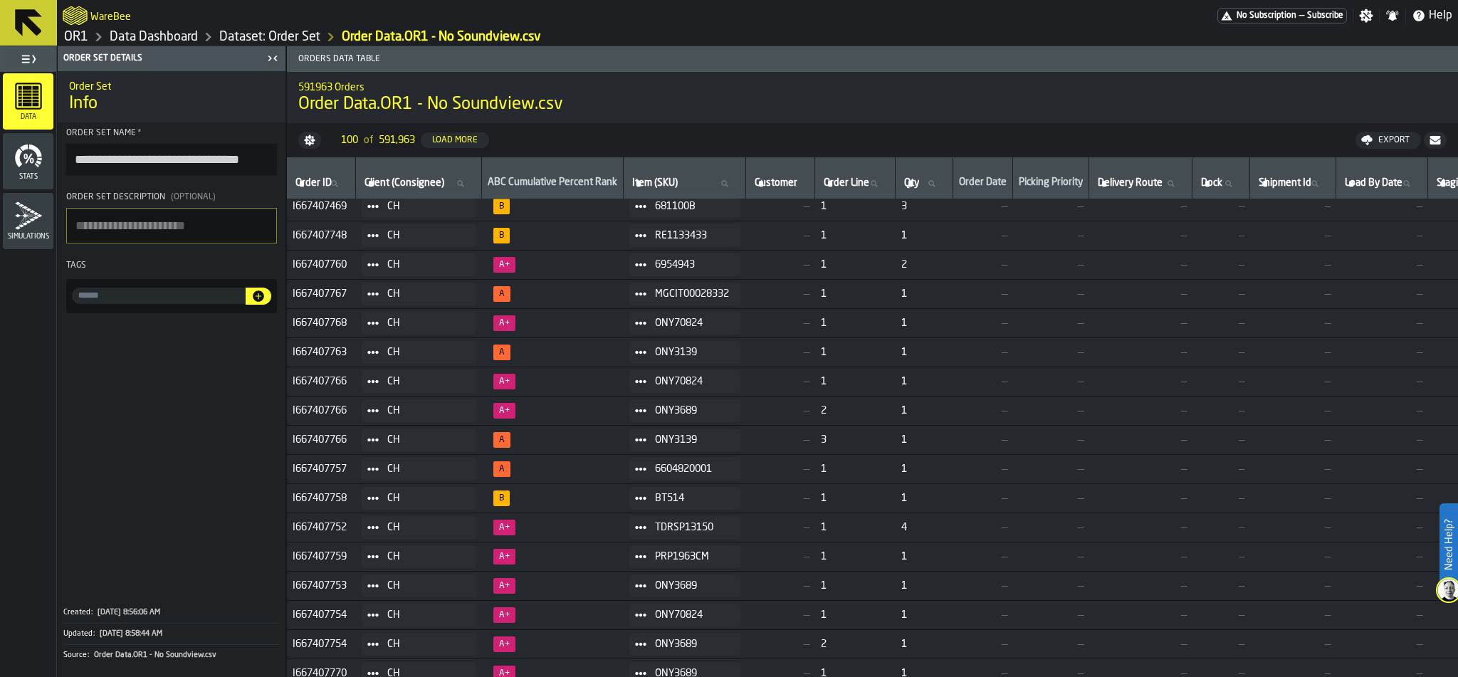
click at [21, 22] on icon at bounding box center [28, 22] width 27 height 27
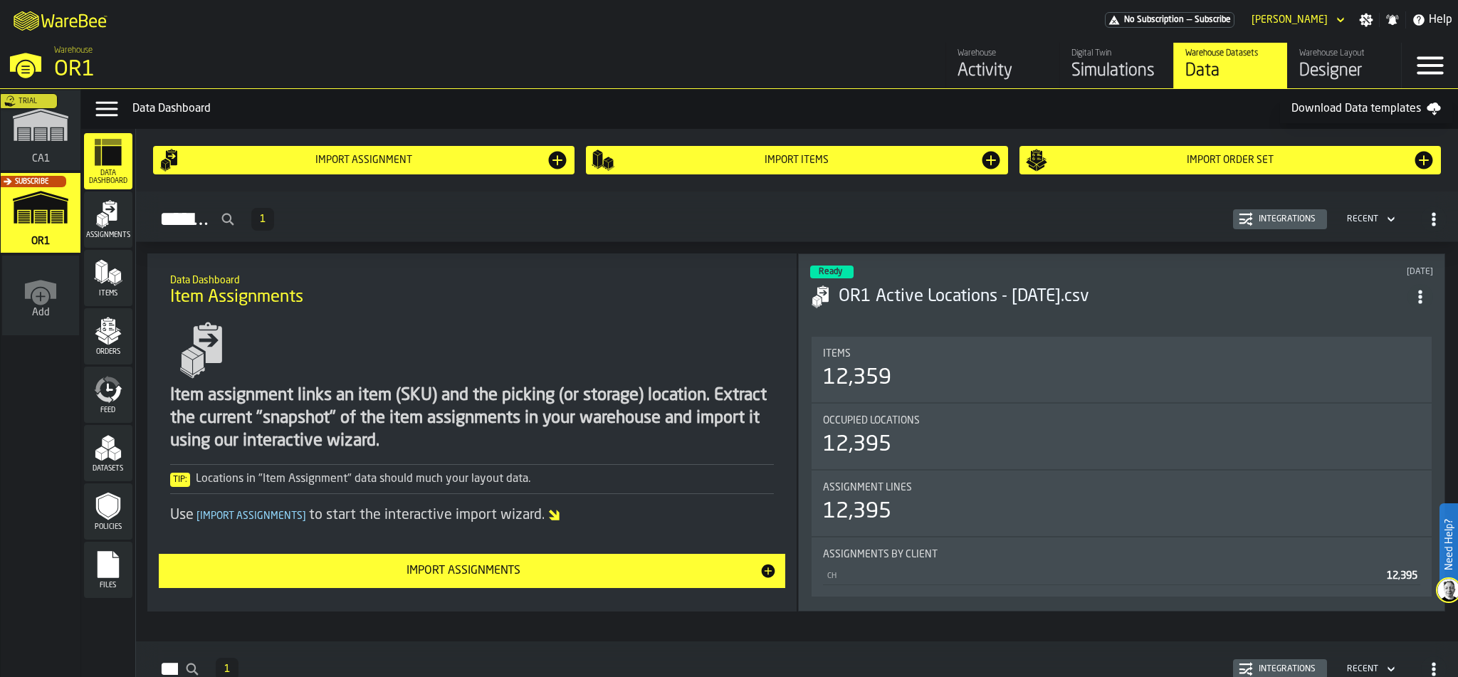
click at [41, 138] on div "Trial" at bounding box center [38, 134] width 80 height 83
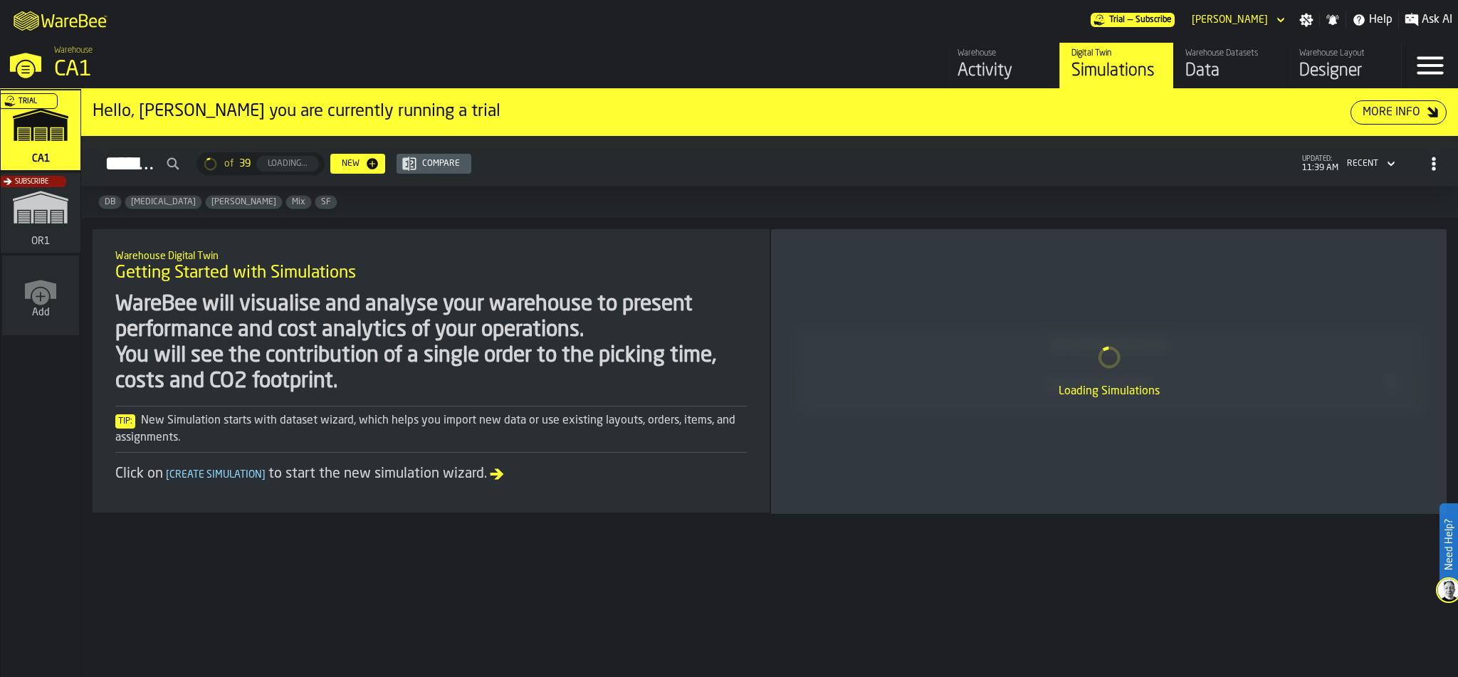
click at [1254, 58] on div "Warehouse Datasets Data" at bounding box center [1230, 65] width 90 height 34
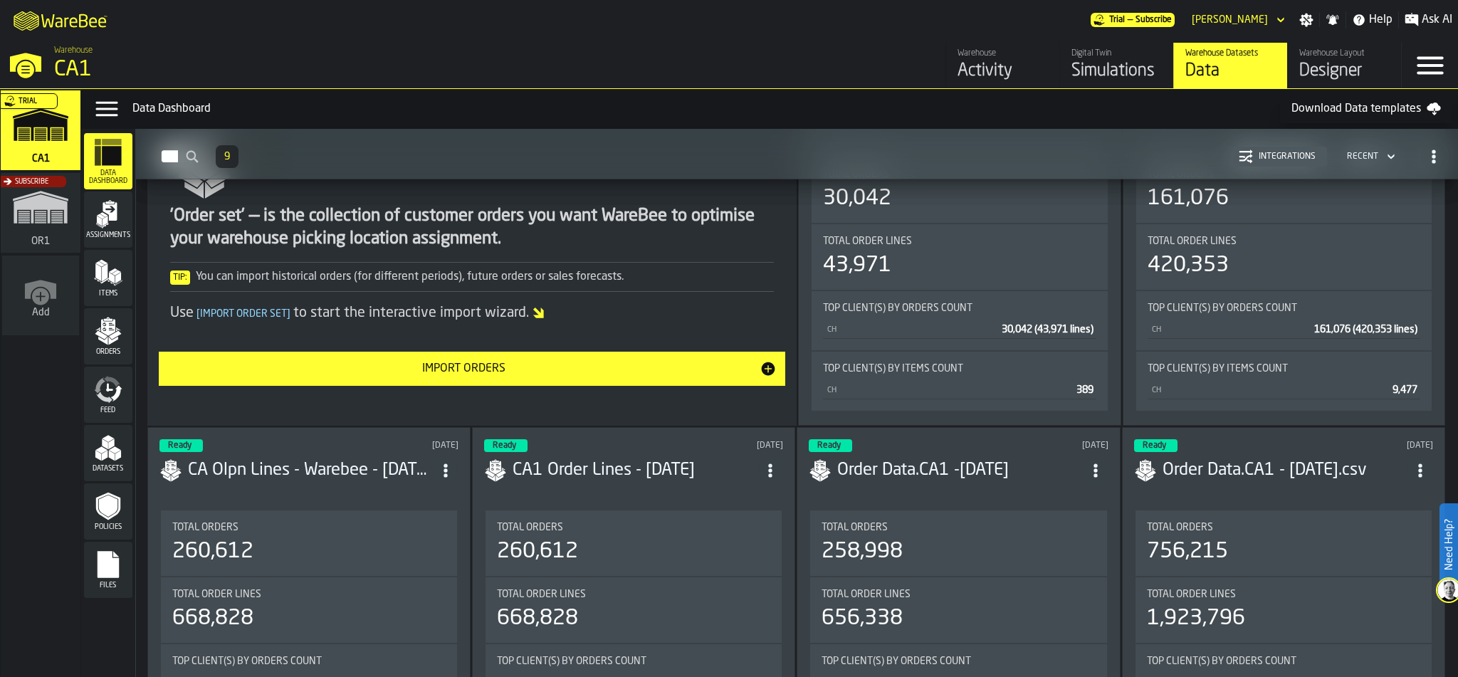
scroll to position [2684, 0]
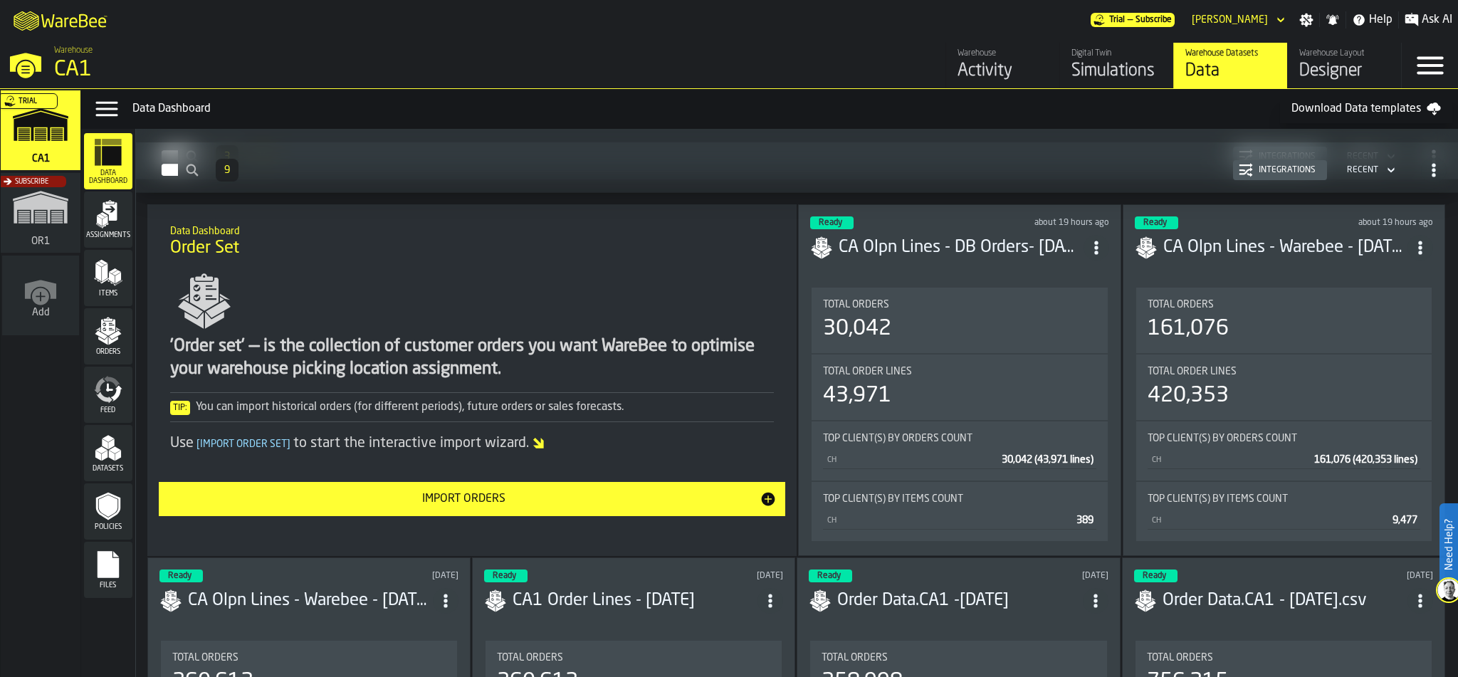
click at [1014, 290] on div "Total Orders 30,042" at bounding box center [958, 320] width 295 height 65
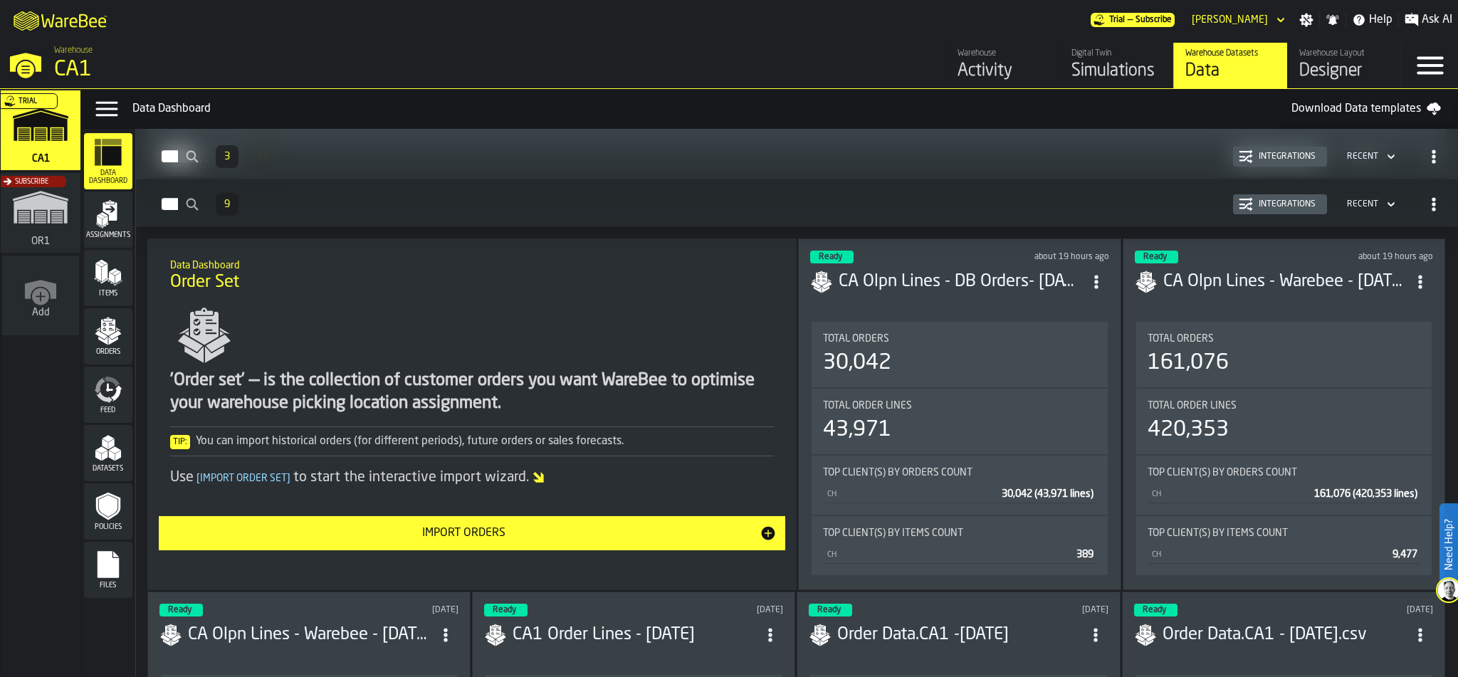
scroll to position [2648, 0]
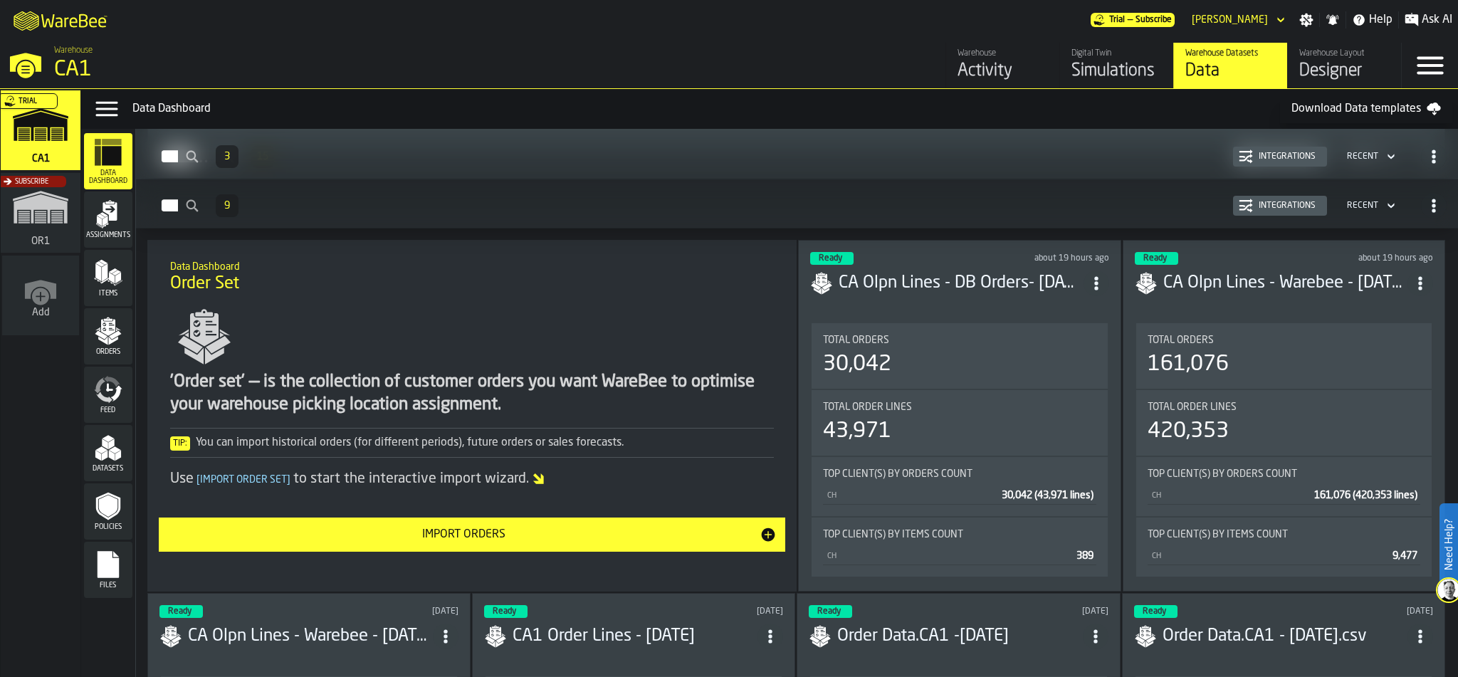
click at [1280, 369] on div "161,076" at bounding box center [1283, 365] width 273 height 26
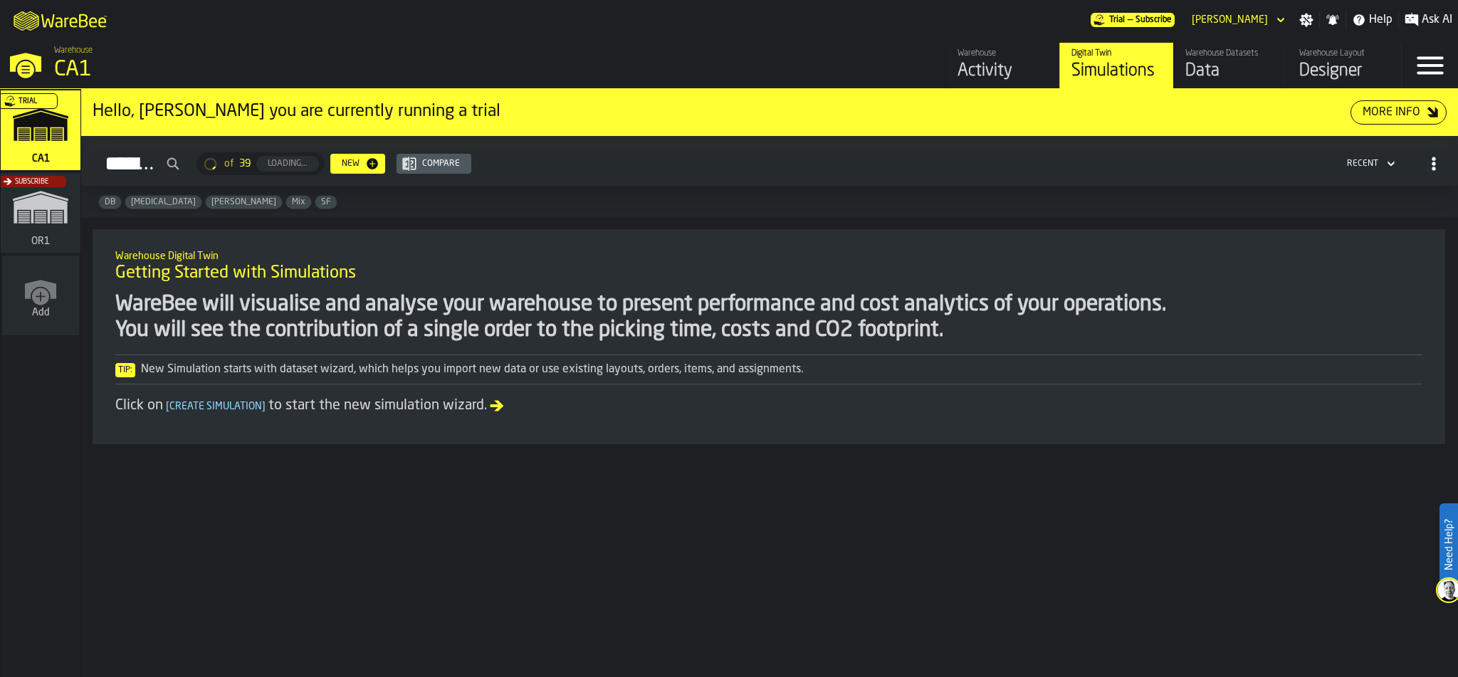
click at [30, 206] on div "Subscribe" at bounding box center [38, 217] width 80 height 83
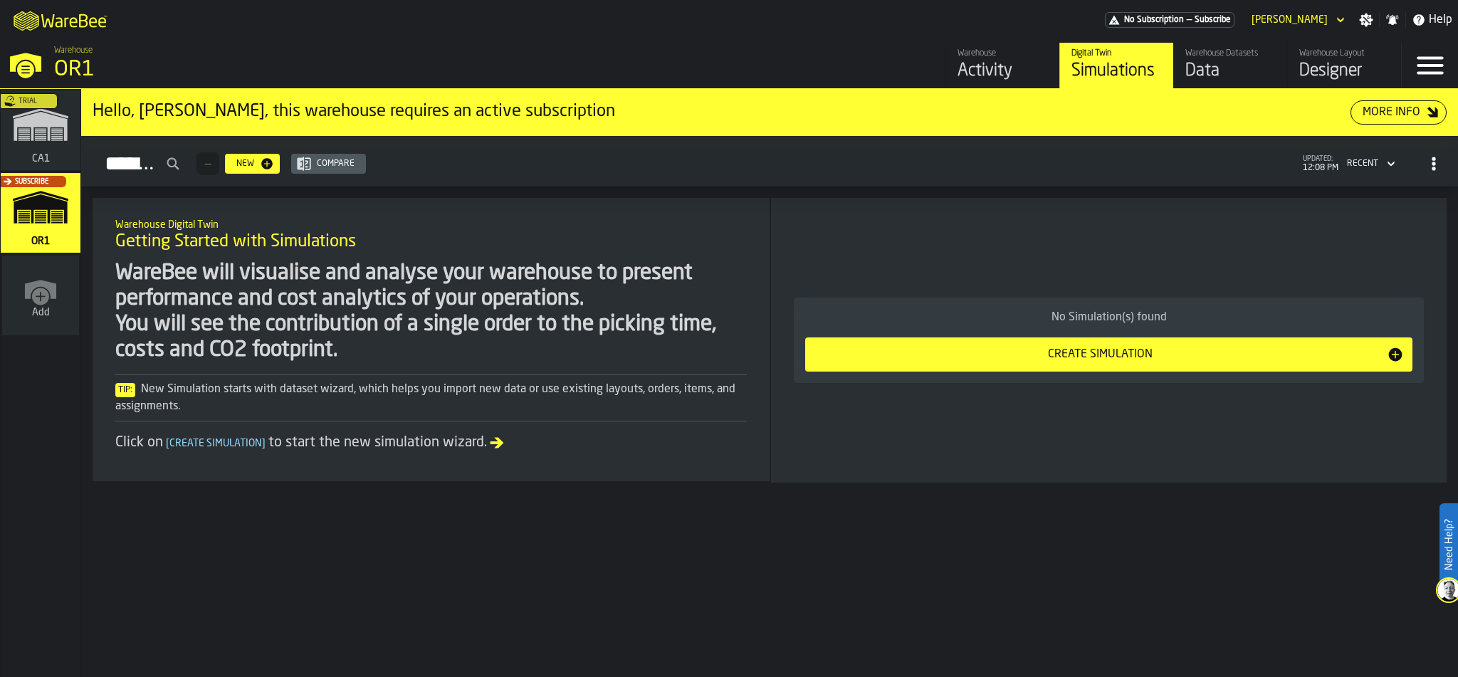
click at [1224, 60] on div "Data" at bounding box center [1230, 71] width 90 height 23
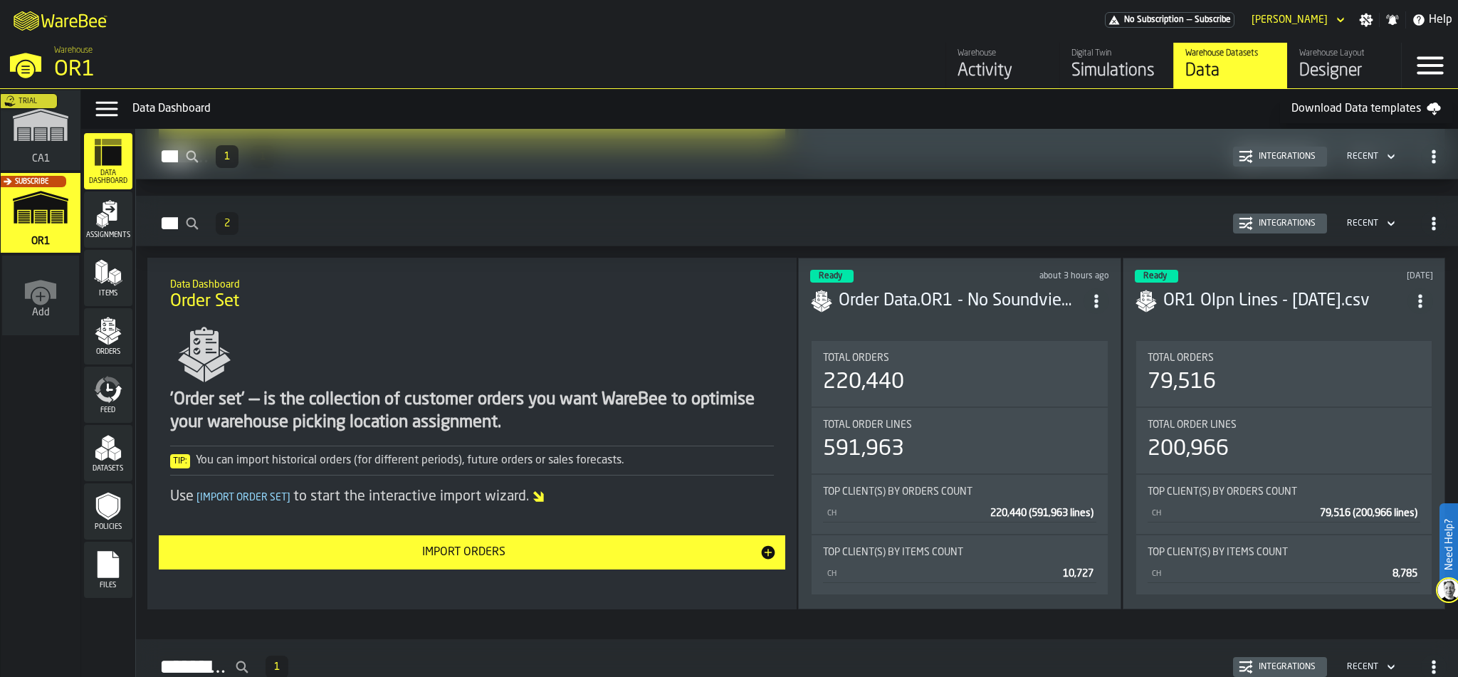
scroll to position [905, 0]
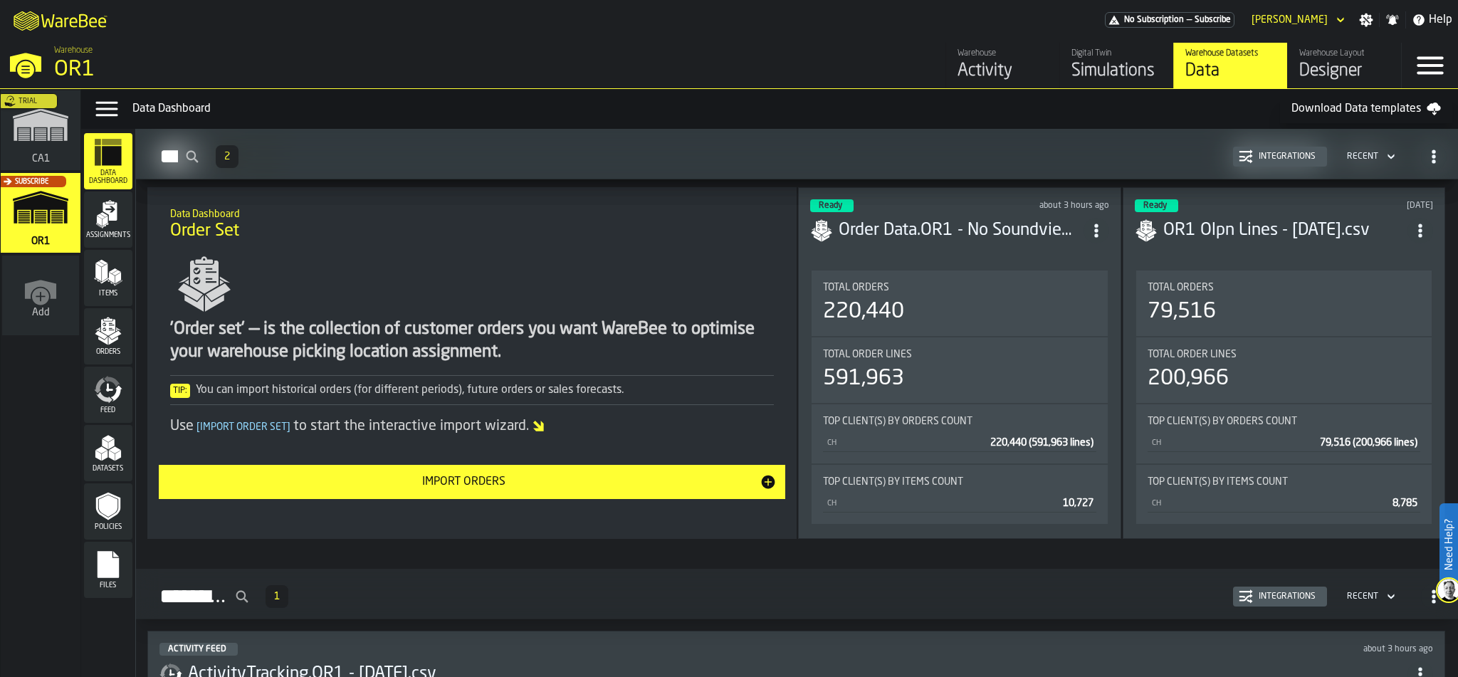
click at [1048, 371] on div "591,963" at bounding box center [959, 379] width 273 height 26
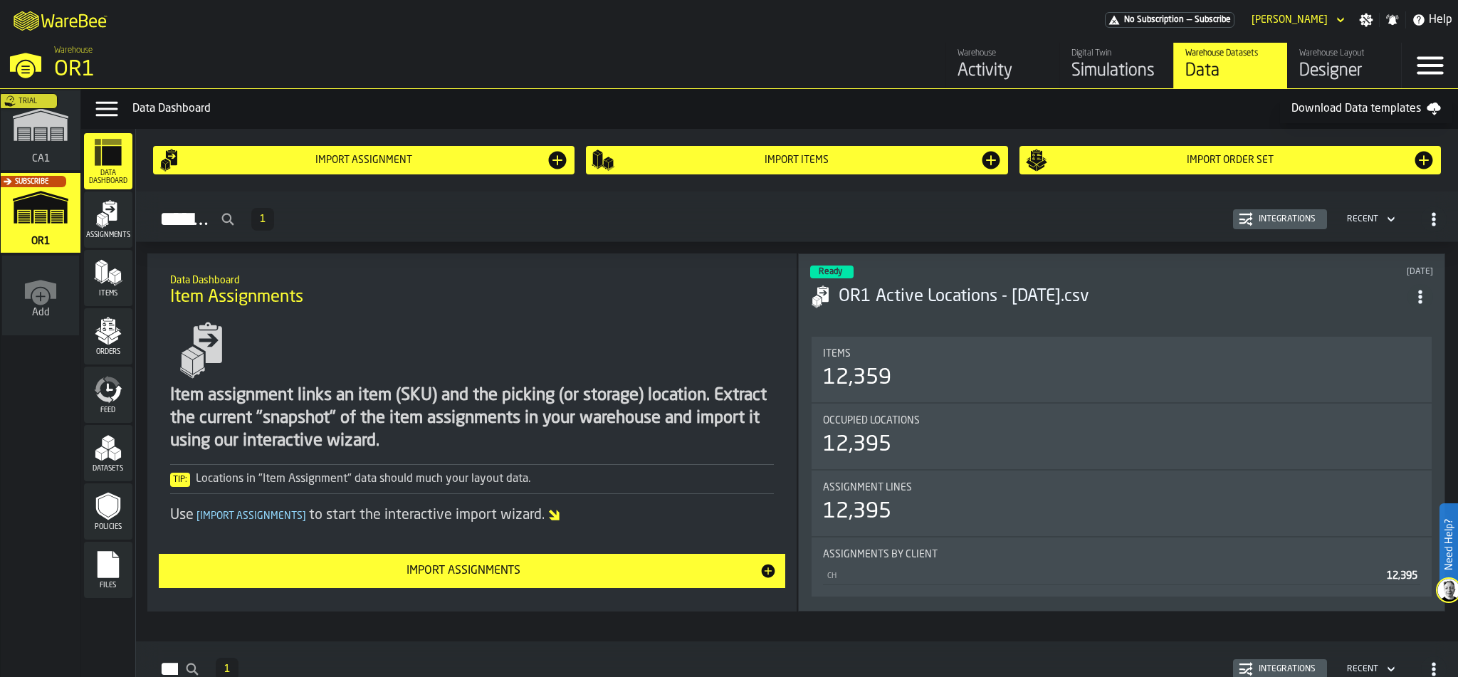
click at [793, 226] on div "Assignments 1 Integrations Recent" at bounding box center [796, 219] width 1299 height 33
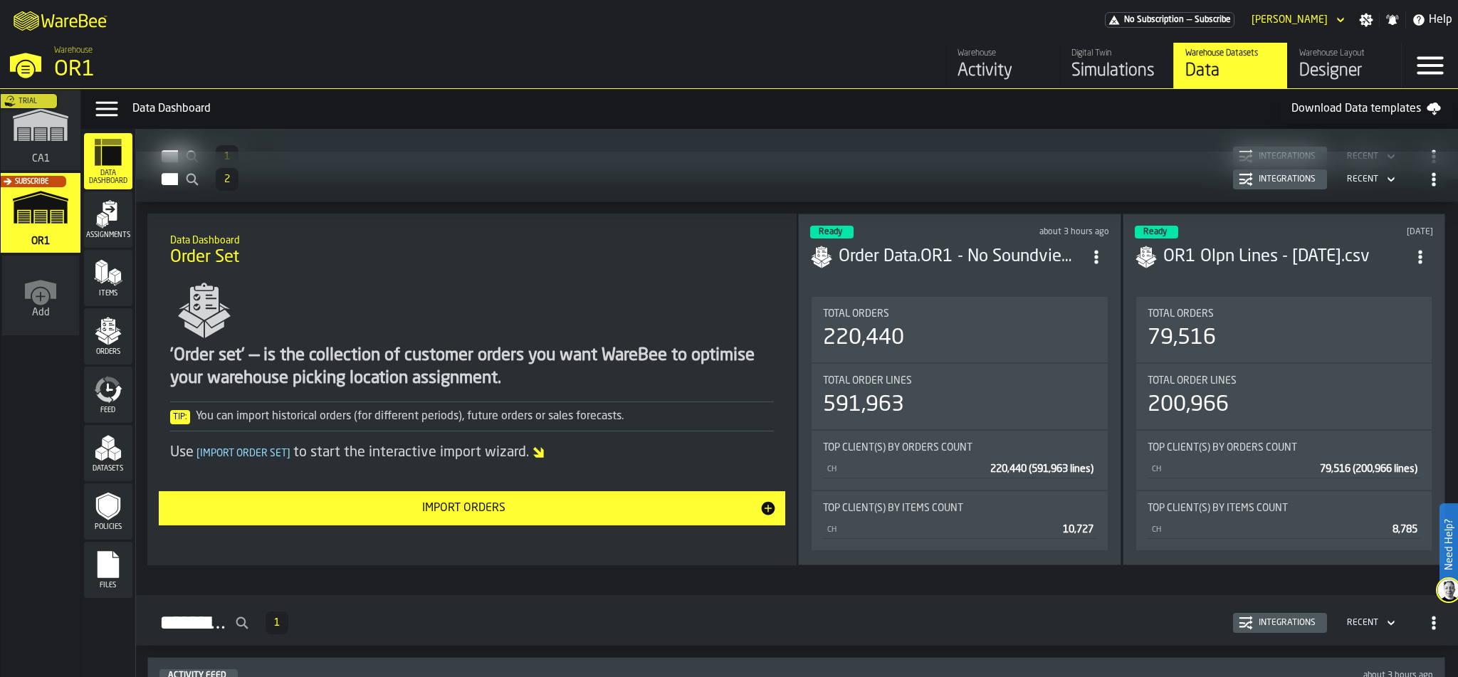
scroll to position [881, 0]
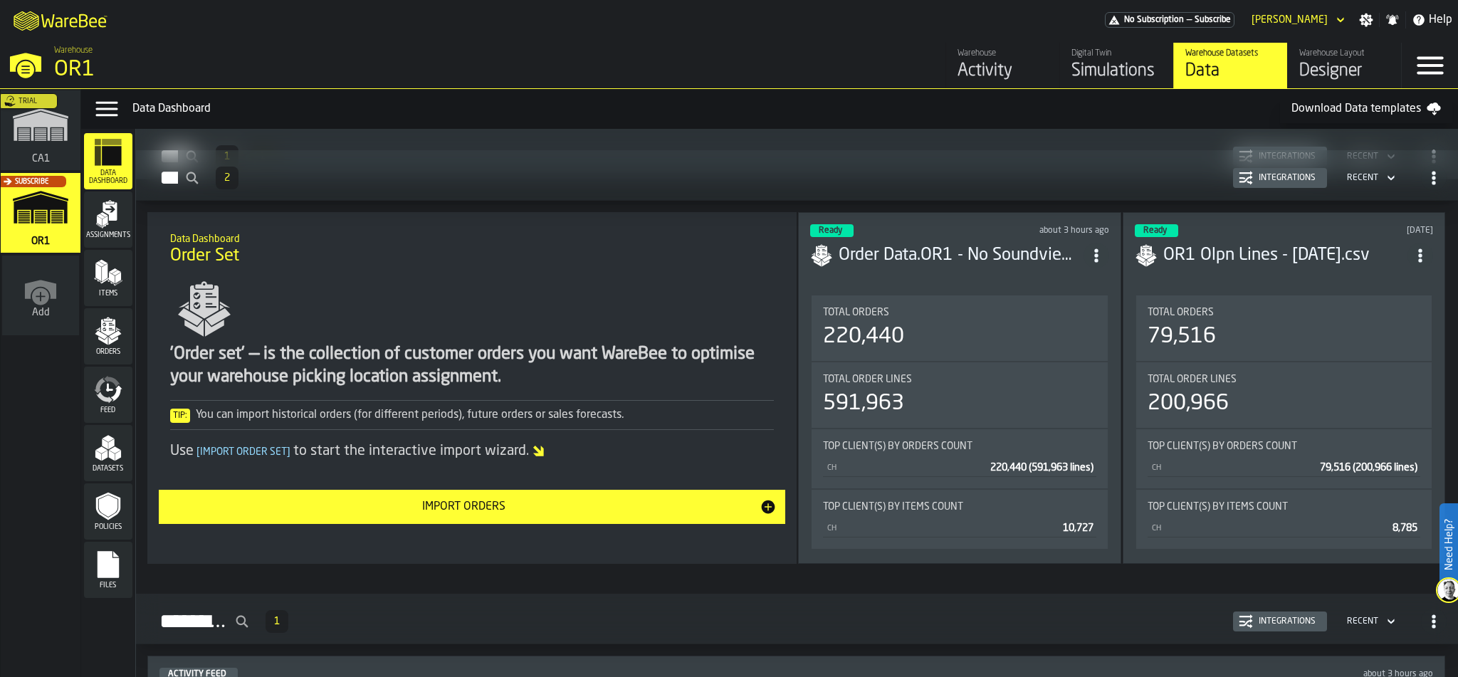
click at [1062, 341] on div "220,440" at bounding box center [959, 337] width 273 height 26
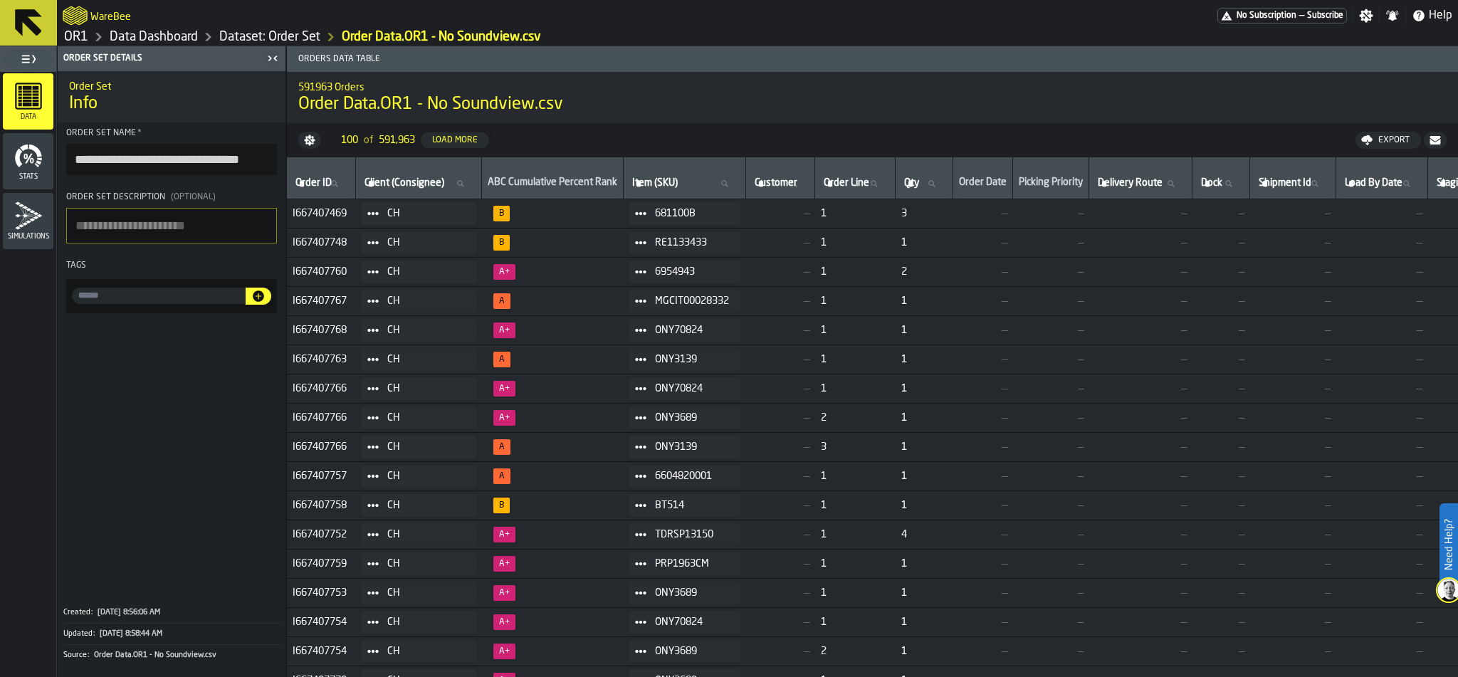
click at [285, 29] on link "Dataset: Order Set" at bounding box center [269, 37] width 101 height 16
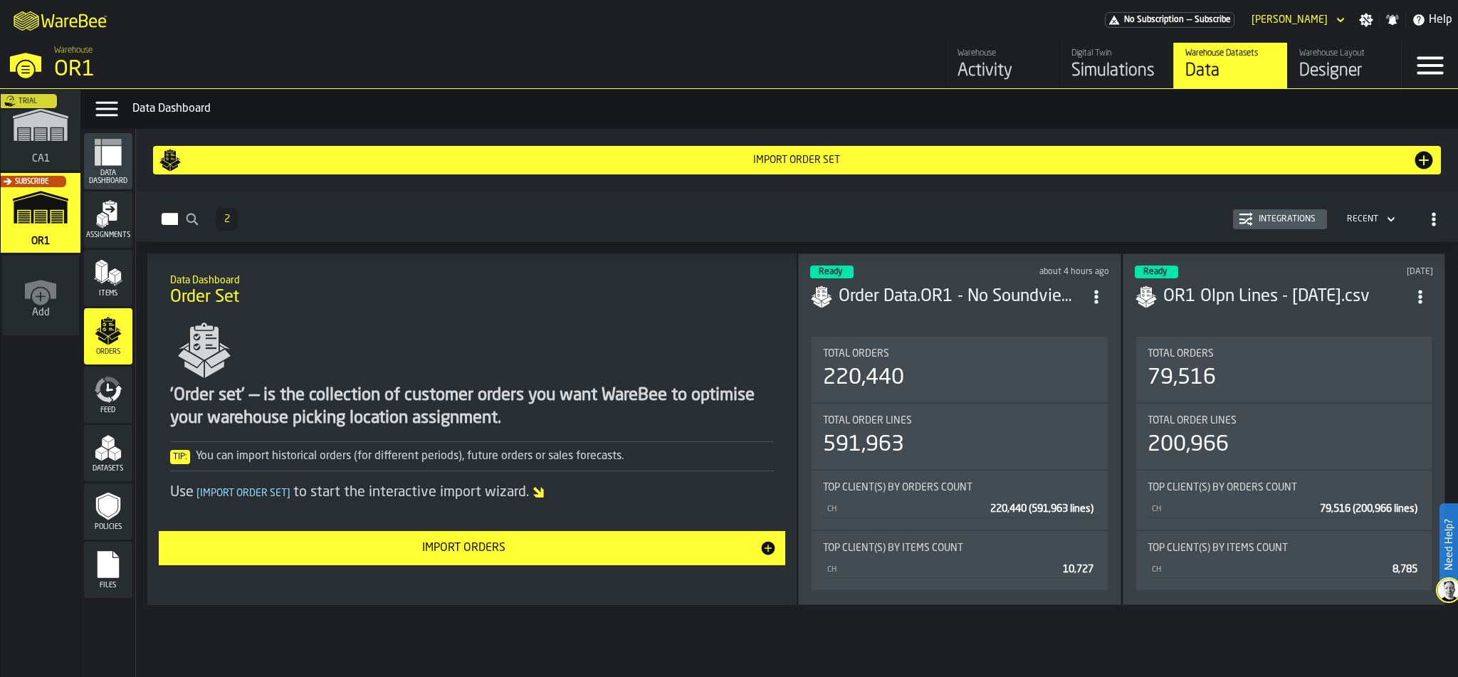
click at [1329, 355] on div "Total Orders" at bounding box center [1283, 353] width 273 height 11
click at [36, 138] on div "Trial" at bounding box center [38, 134] width 80 height 83
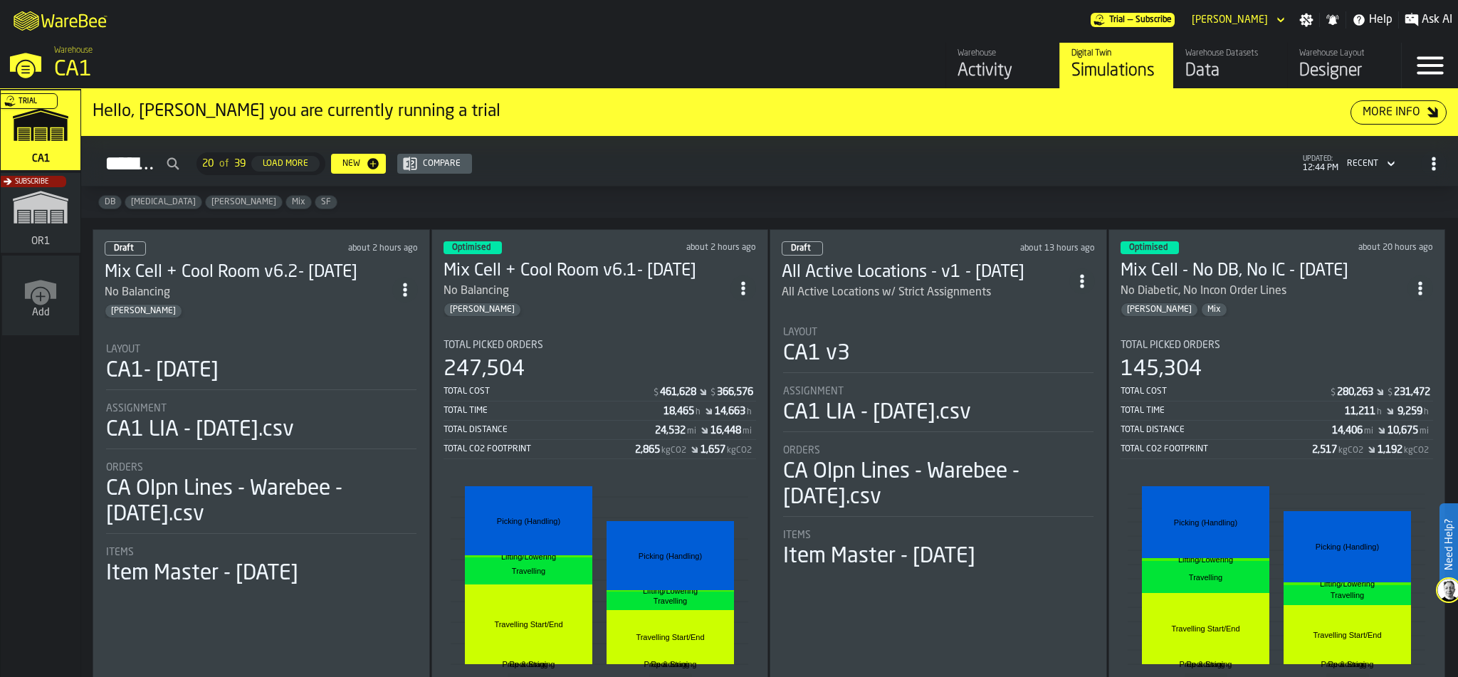
click at [609, 332] on section "Total Picked Orders 247,504 Total Cost $ 461,628 $ 366,576 Total Time 18,465 h …" at bounding box center [599, 540] width 313 height 424
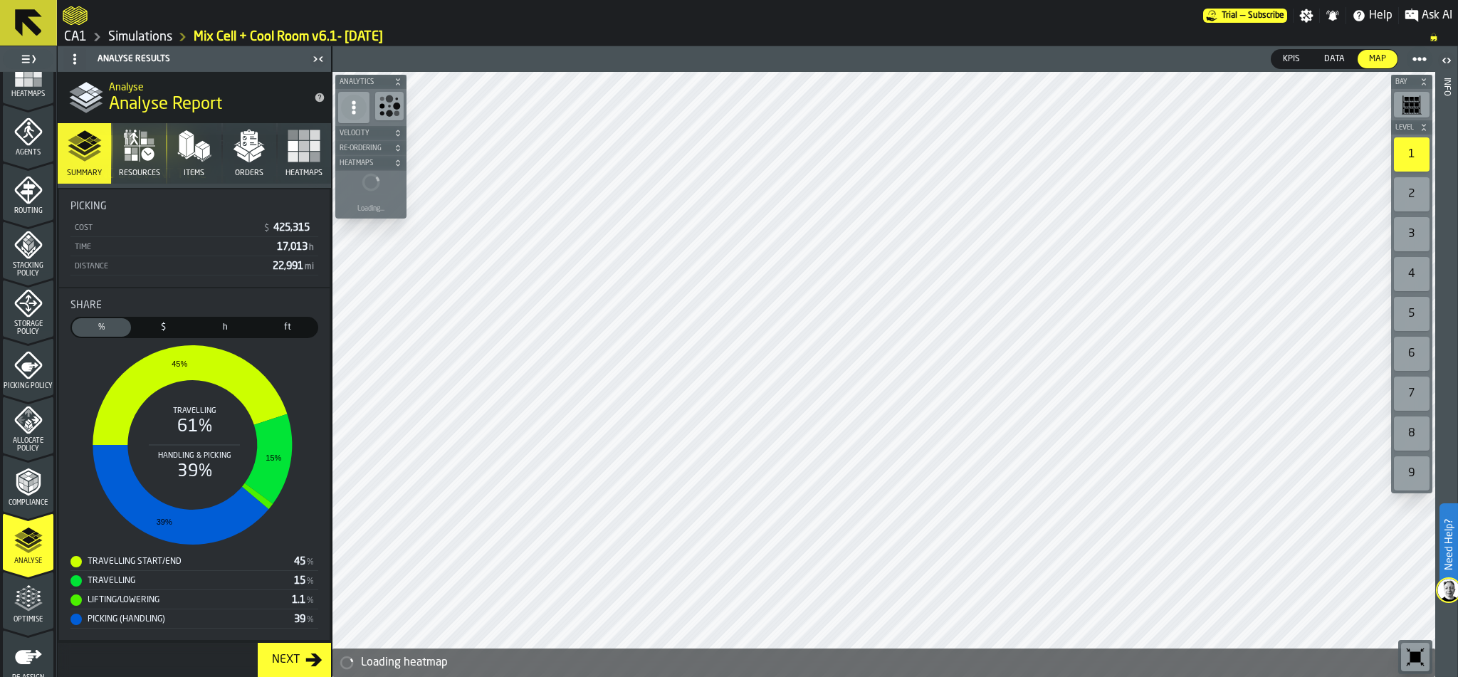
scroll to position [446, 0]
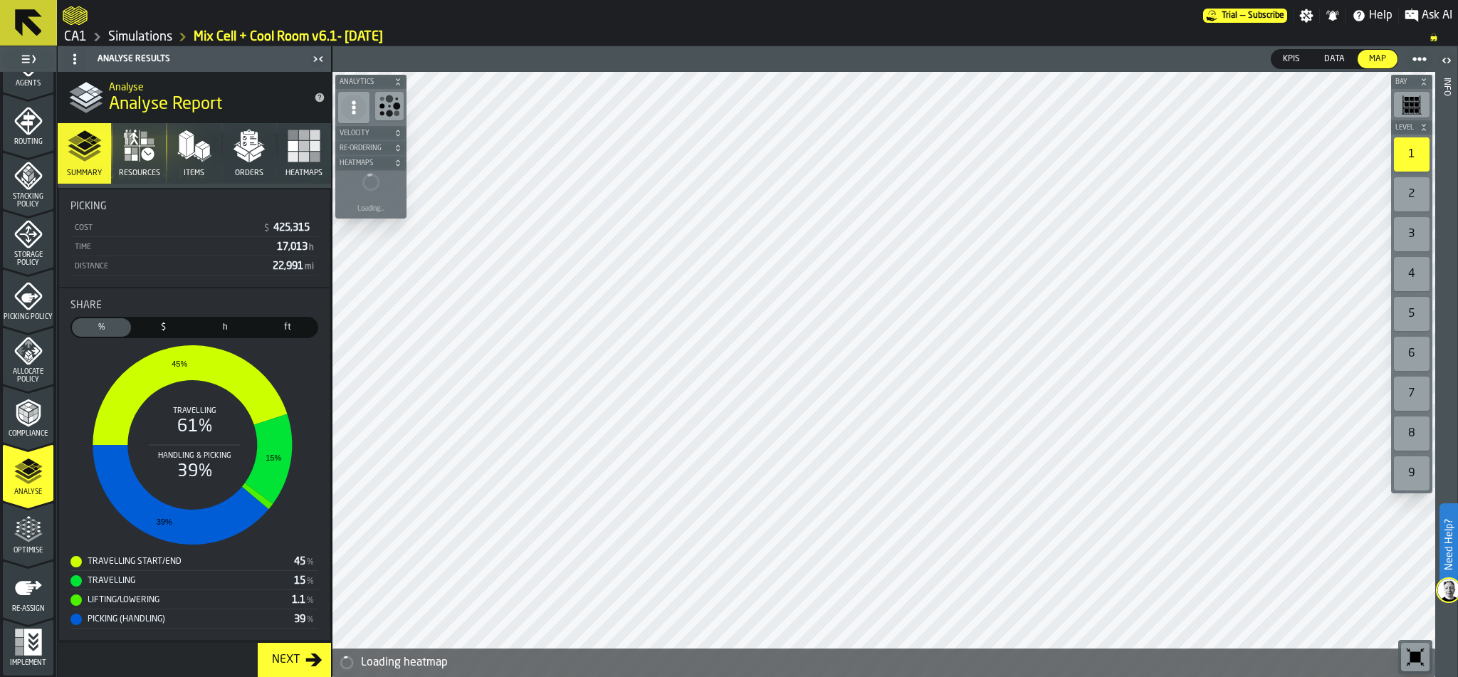
click at [25, 525] on icon "menu Optimise" at bounding box center [28, 529] width 28 height 28
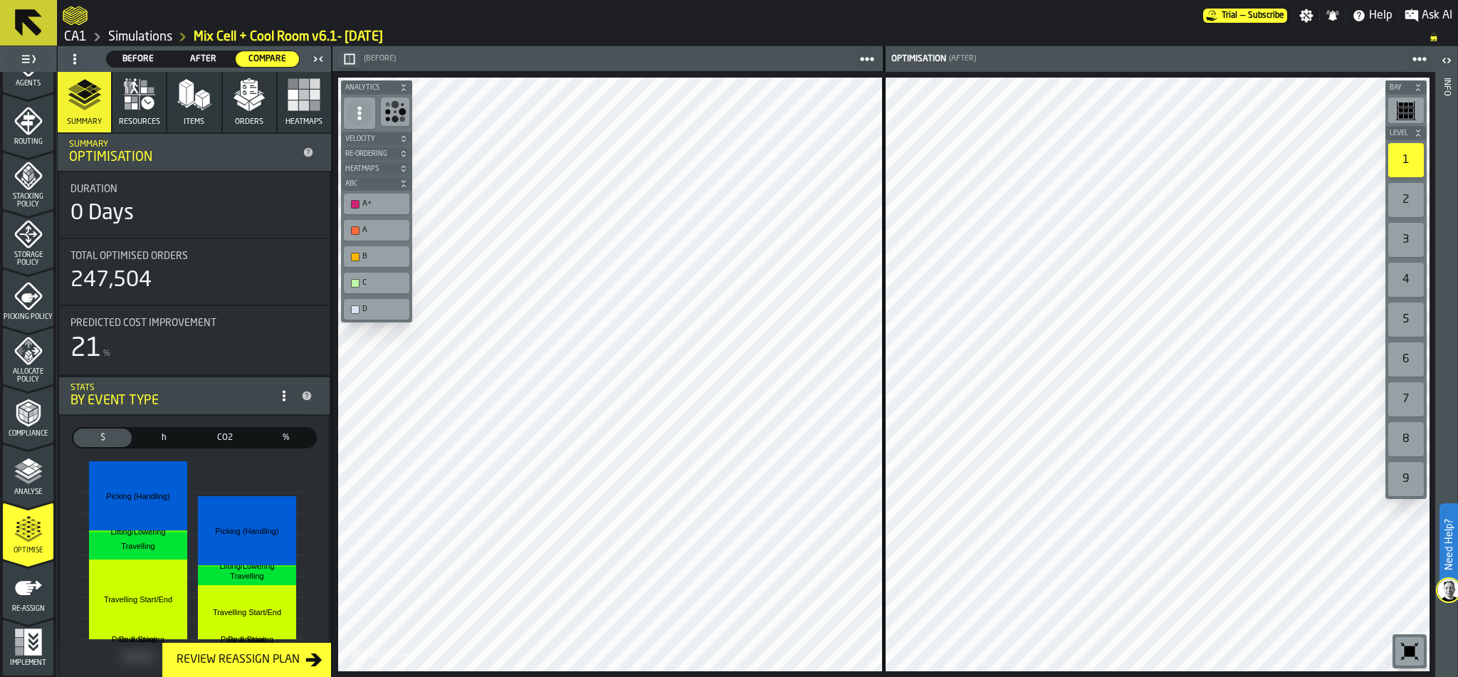
click at [254, 96] on icon "button" at bounding box center [249, 95] width 34 height 34
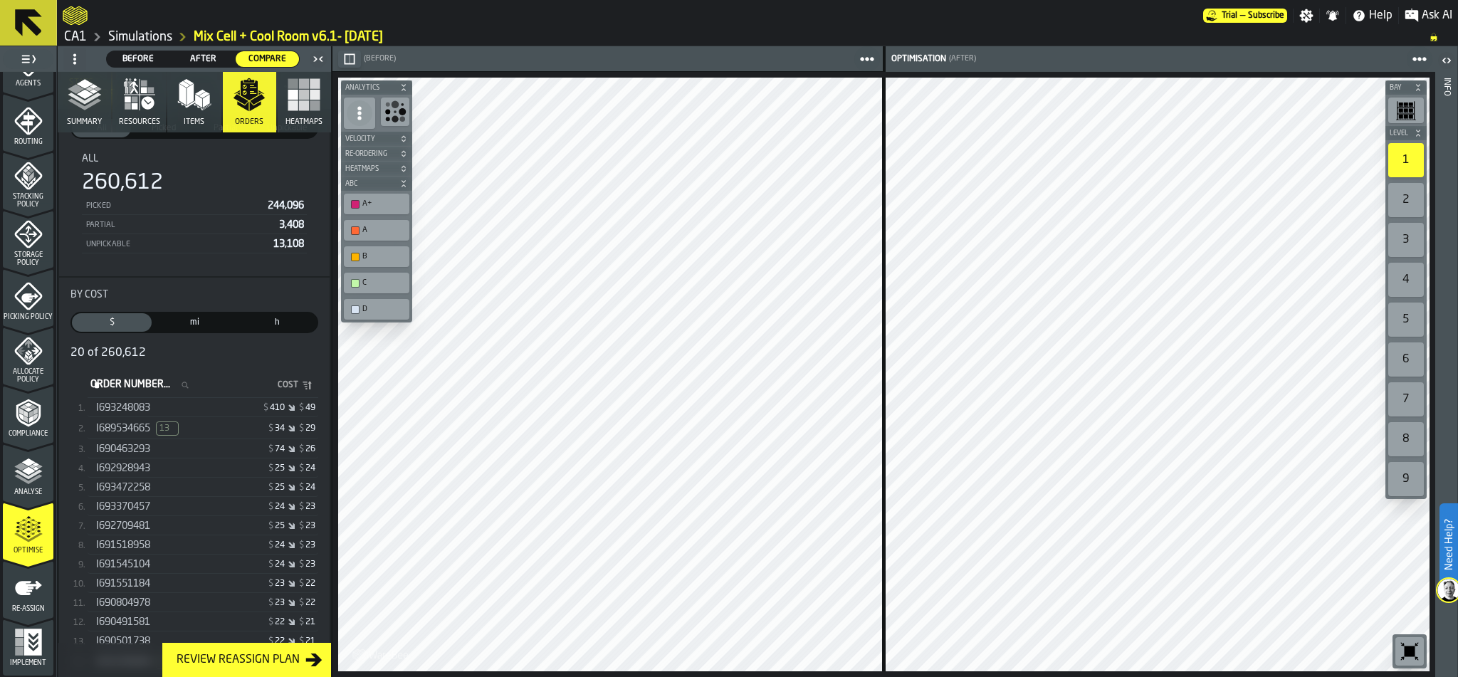
scroll to position [68, 0]
click at [157, 405] on div "I693248083" at bounding box center [151, 405] width 110 height 11
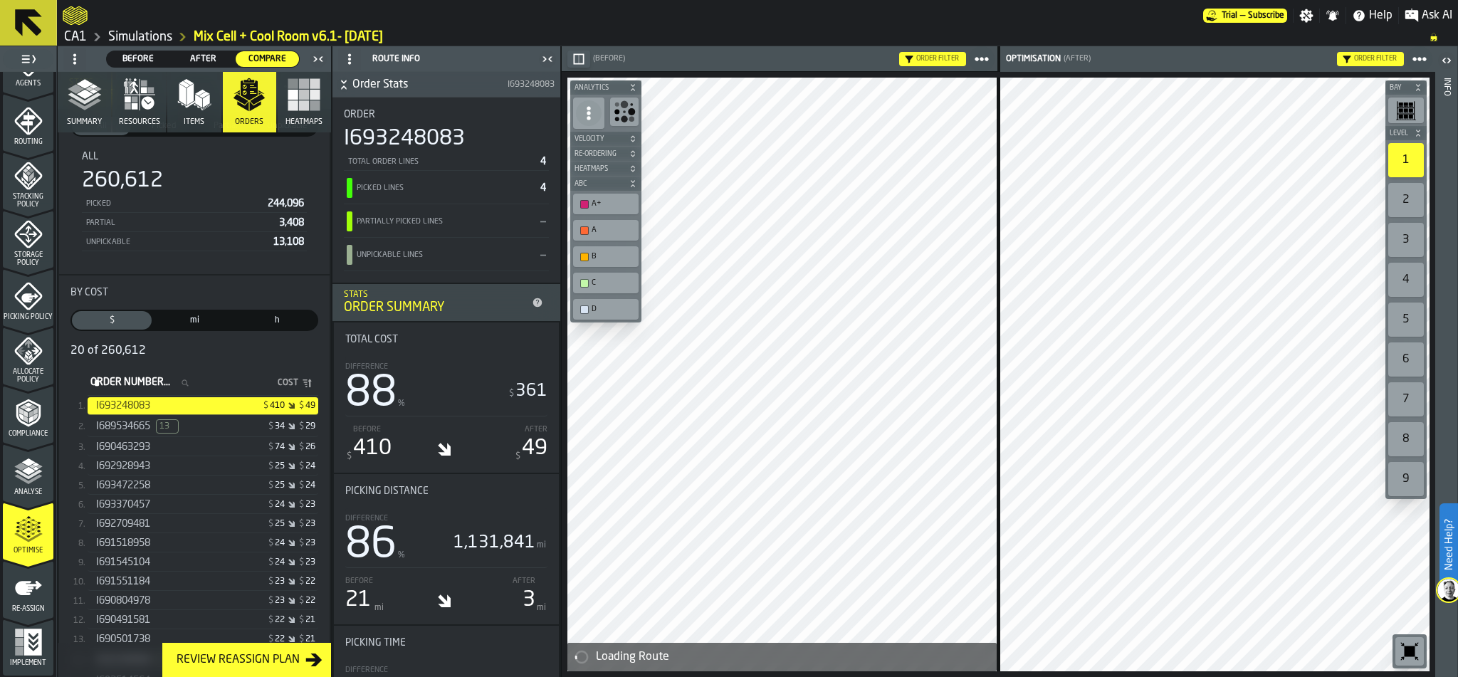
drag, startPoint x: 446, startPoint y: 364, endPoint x: 466, endPoint y: 370, distance: 20.9
click at [466, 370] on div "Difference 88 % $ 361" at bounding box center [446, 387] width 202 height 60
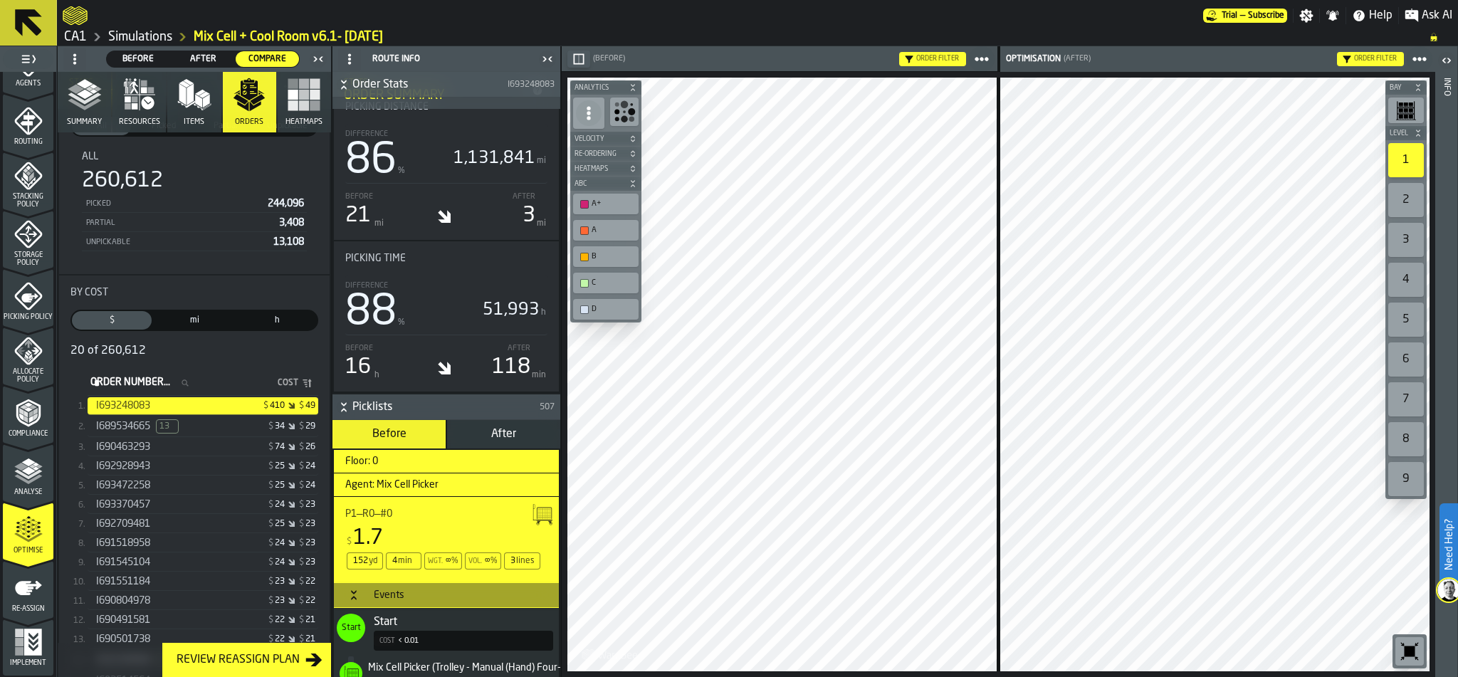
scroll to position [369, 0]
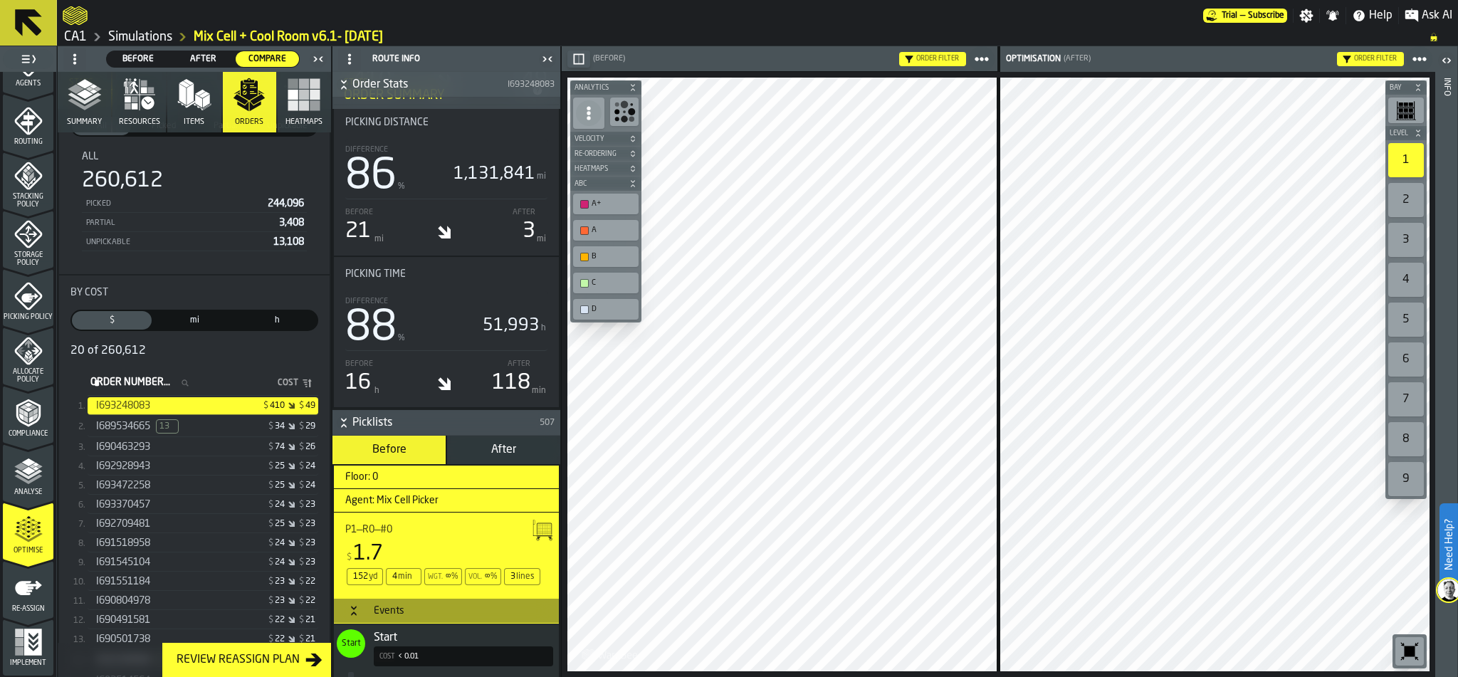
click at [192, 425] on div "I689534665 13" at bounding box center [151, 426] width 110 height 14
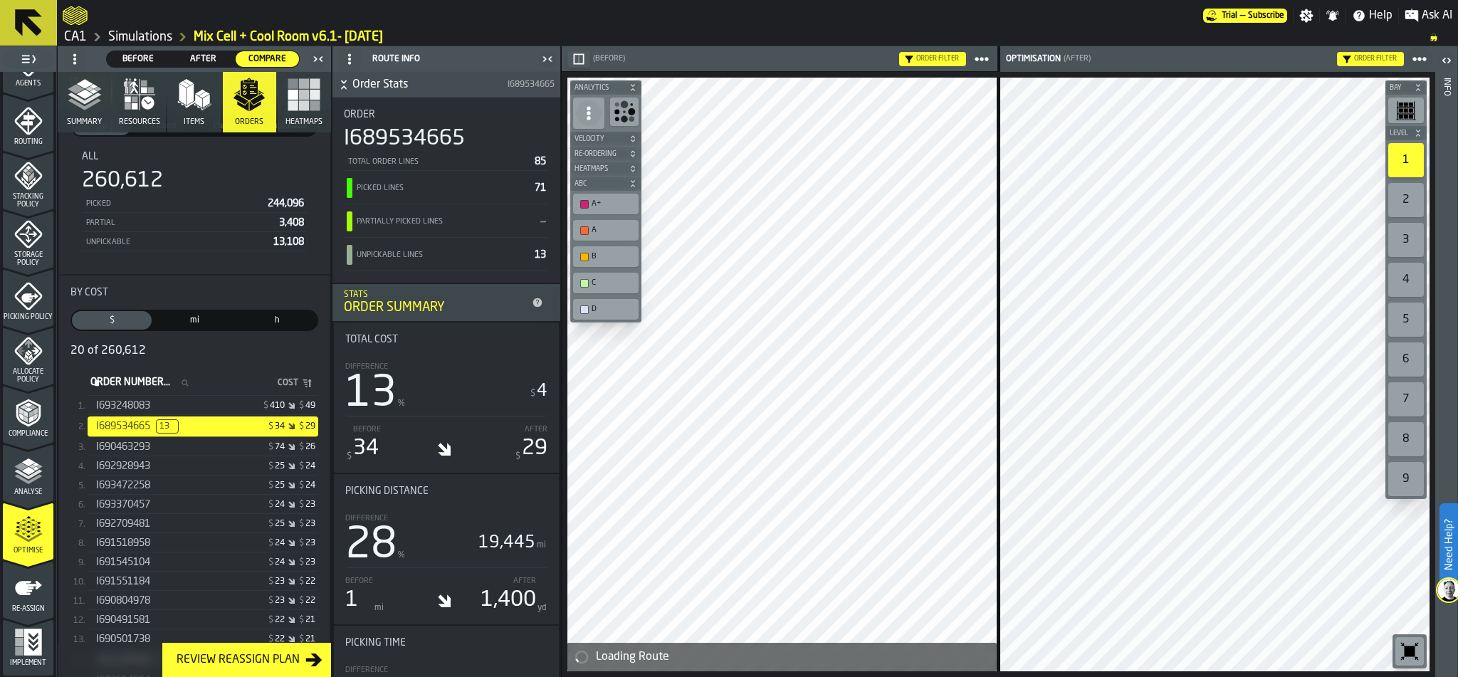
click at [224, 402] on div "$ 410 $ 49" at bounding box center [261, 406] width 110 height 10
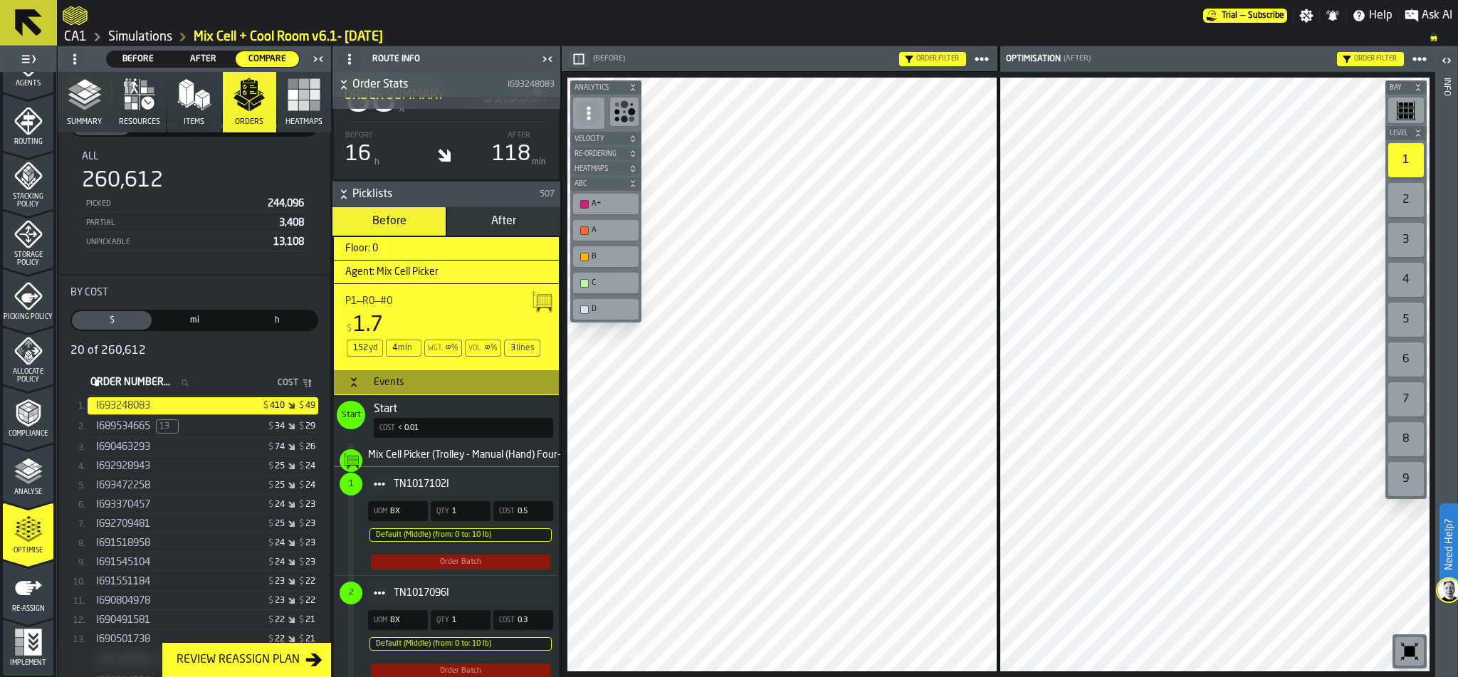
scroll to position [490, 0]
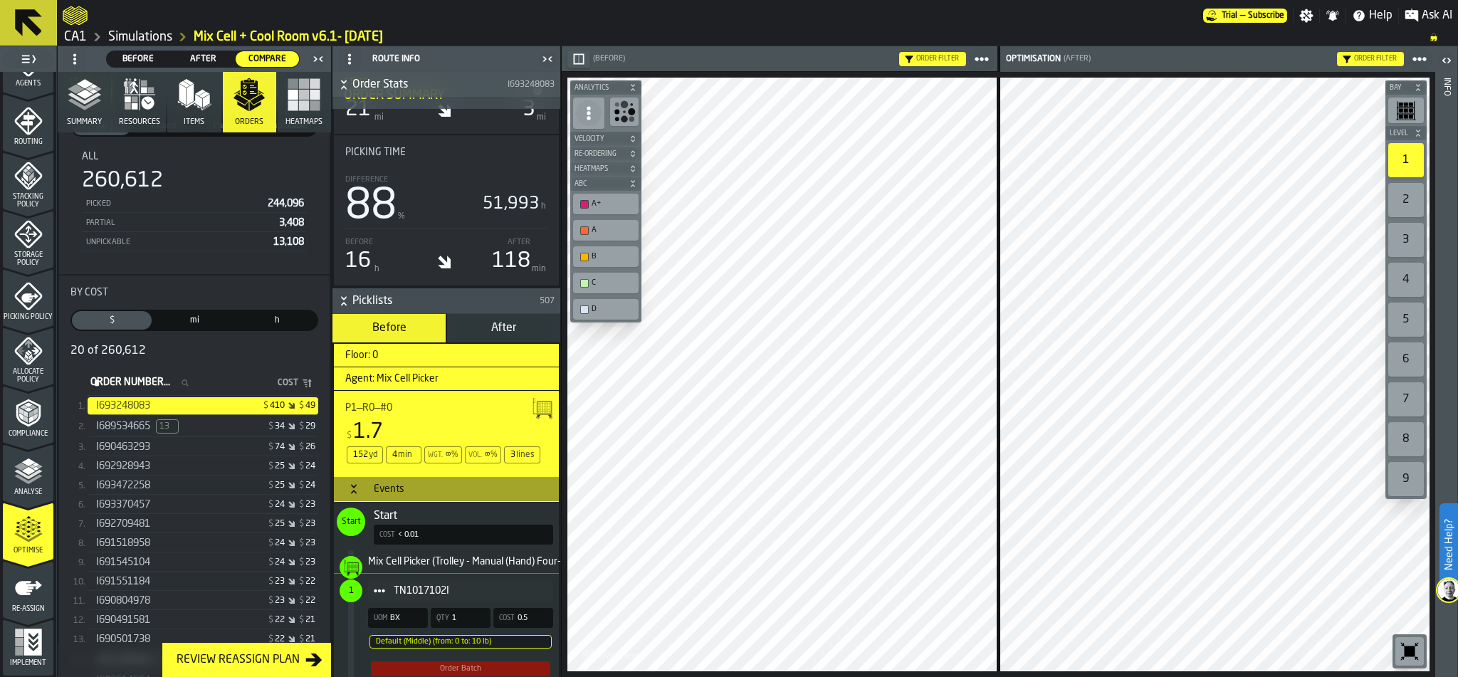
click at [499, 330] on span "After" at bounding box center [503, 327] width 25 height 11
click at [394, 331] on span "Before" at bounding box center [389, 327] width 34 height 11
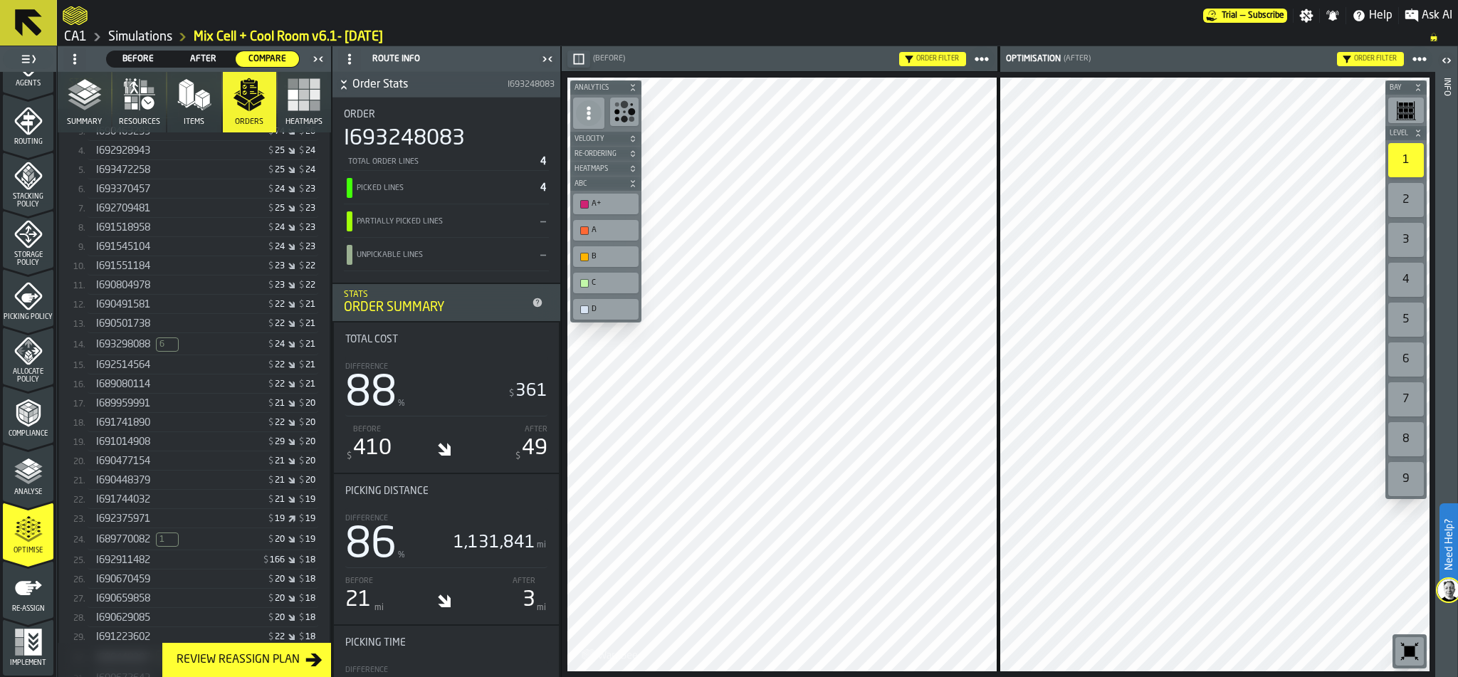
scroll to position [395, 0]
click at [189, 550] on div "I692911482" at bounding box center [151, 548] width 110 height 11
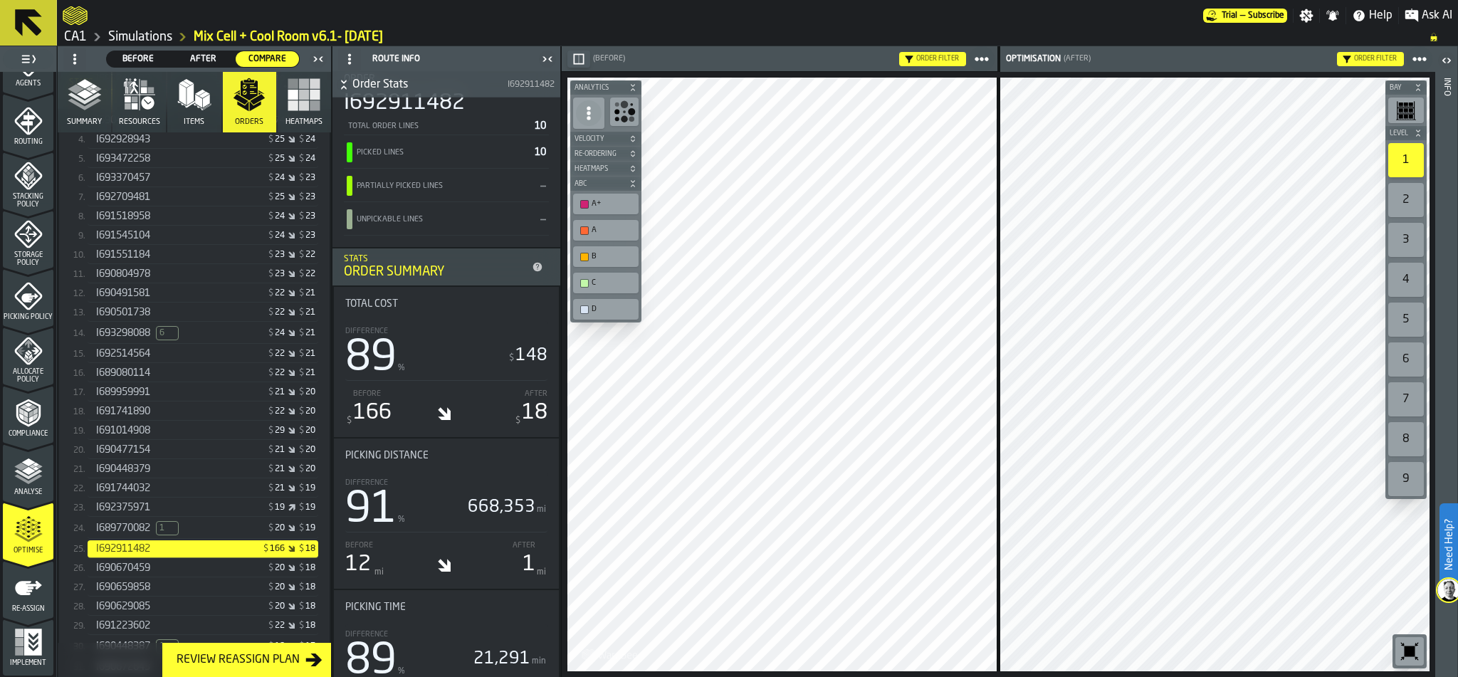
scroll to position [98, 0]
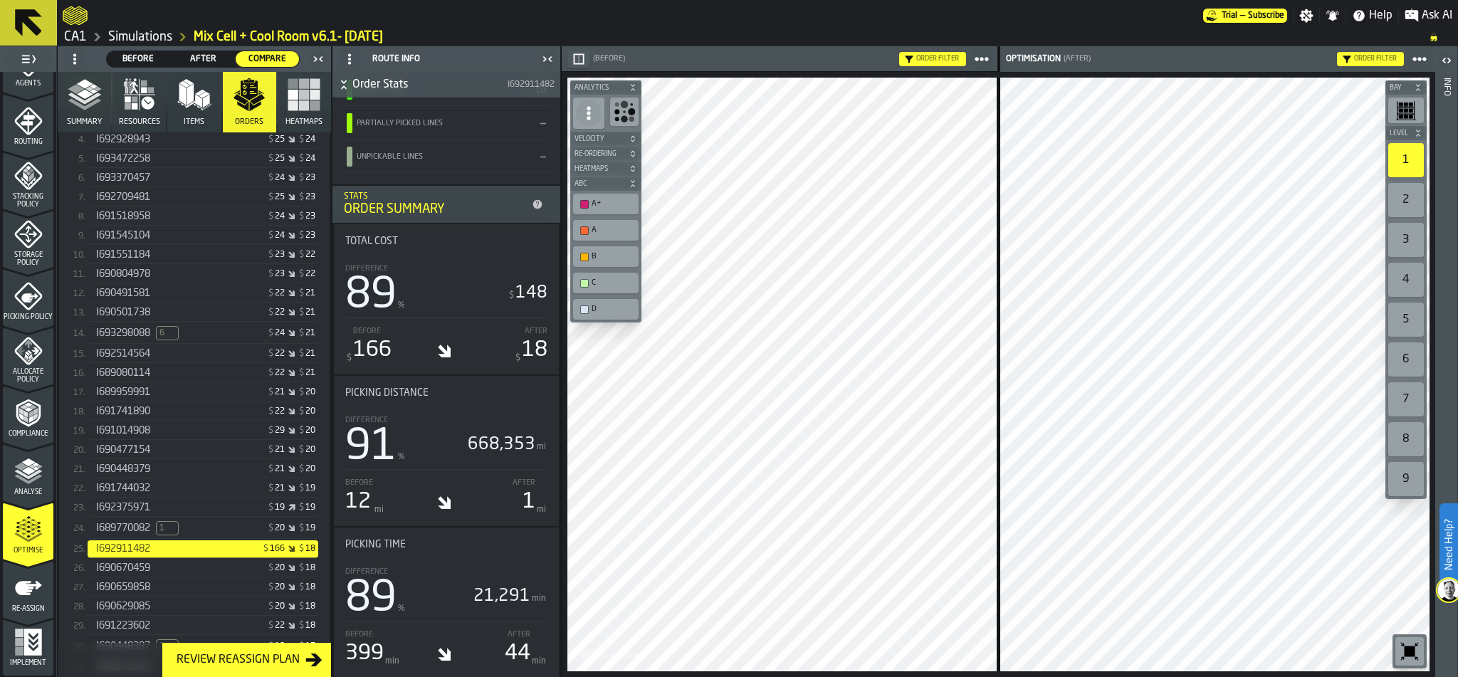
click at [1001, 586] on div "Bay Level 1 2 3 4 5 6 7 8 9 M A K I N G W A R E H O U S E S M O R E EF F I C I …" at bounding box center [998, 374] width 873 height 605
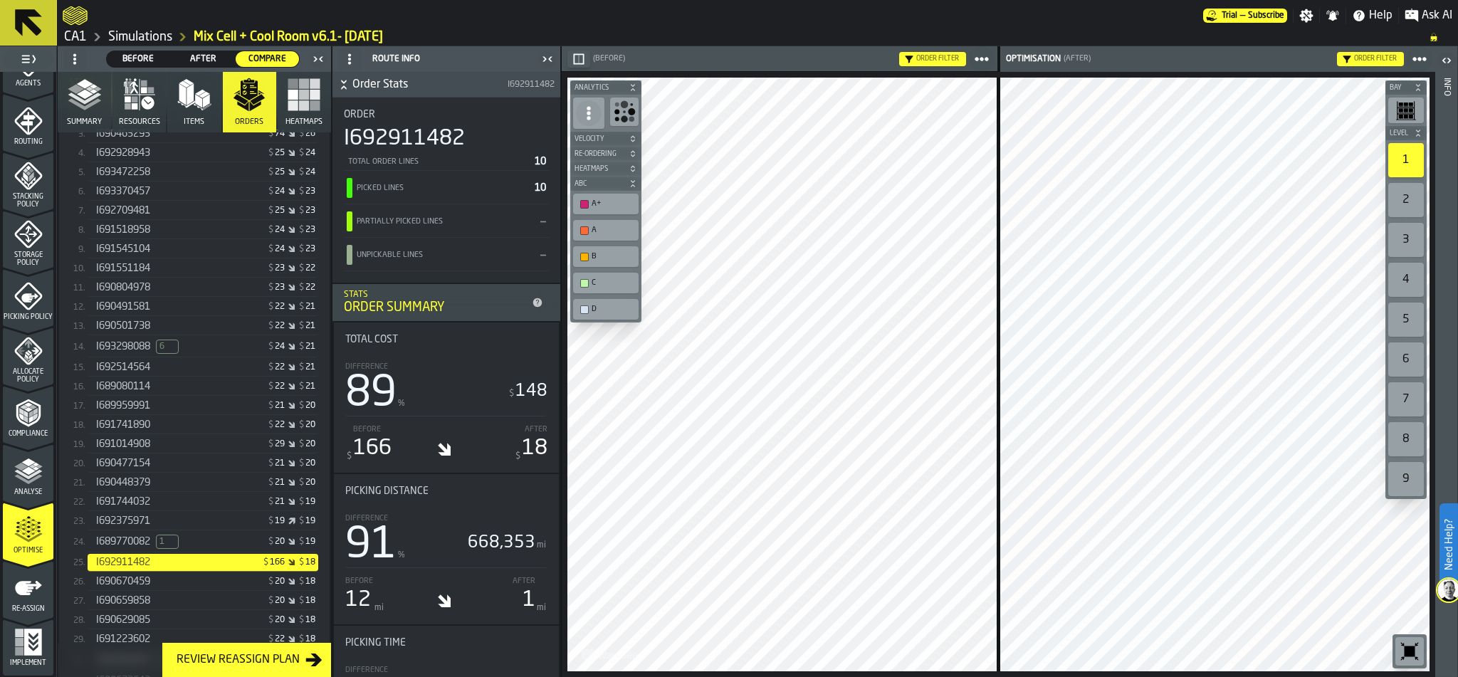
scroll to position [661, 0]
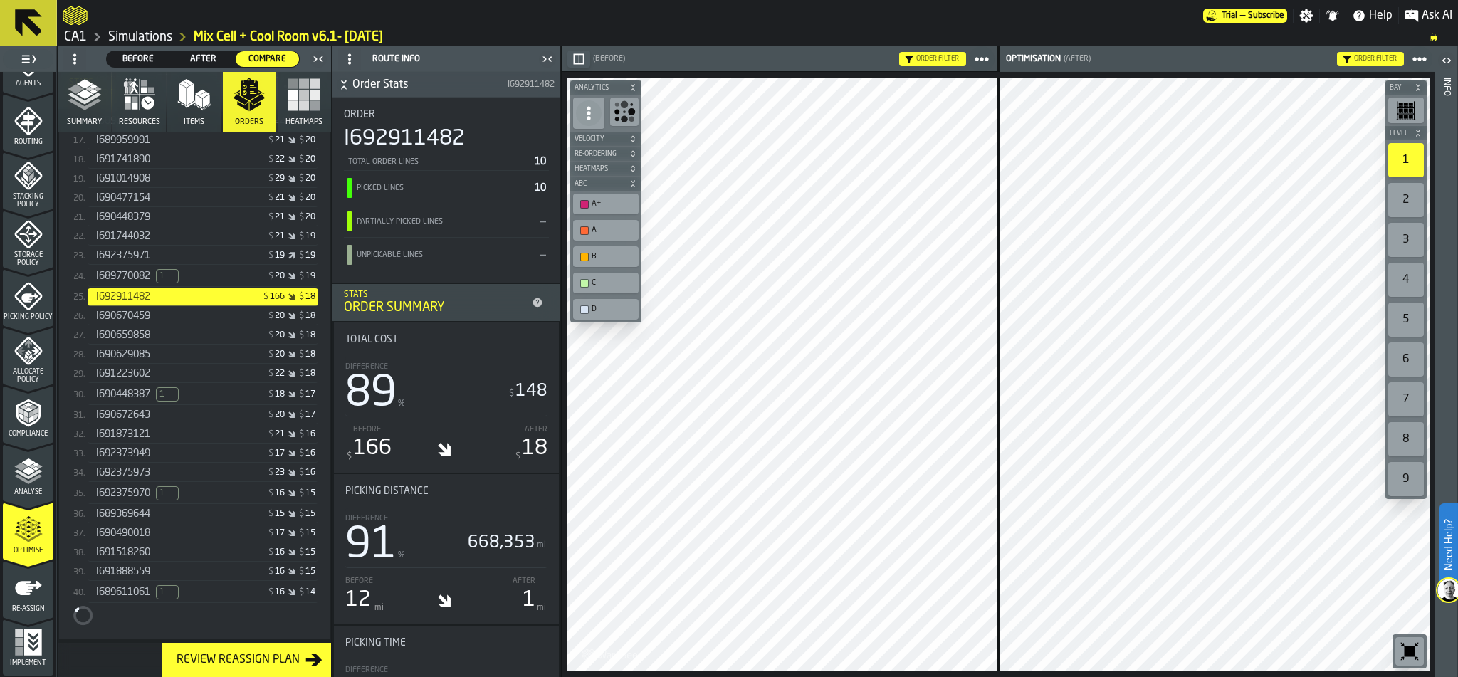
click at [21, 592] on icon "menu Re-assign" at bounding box center [28, 588] width 27 height 14
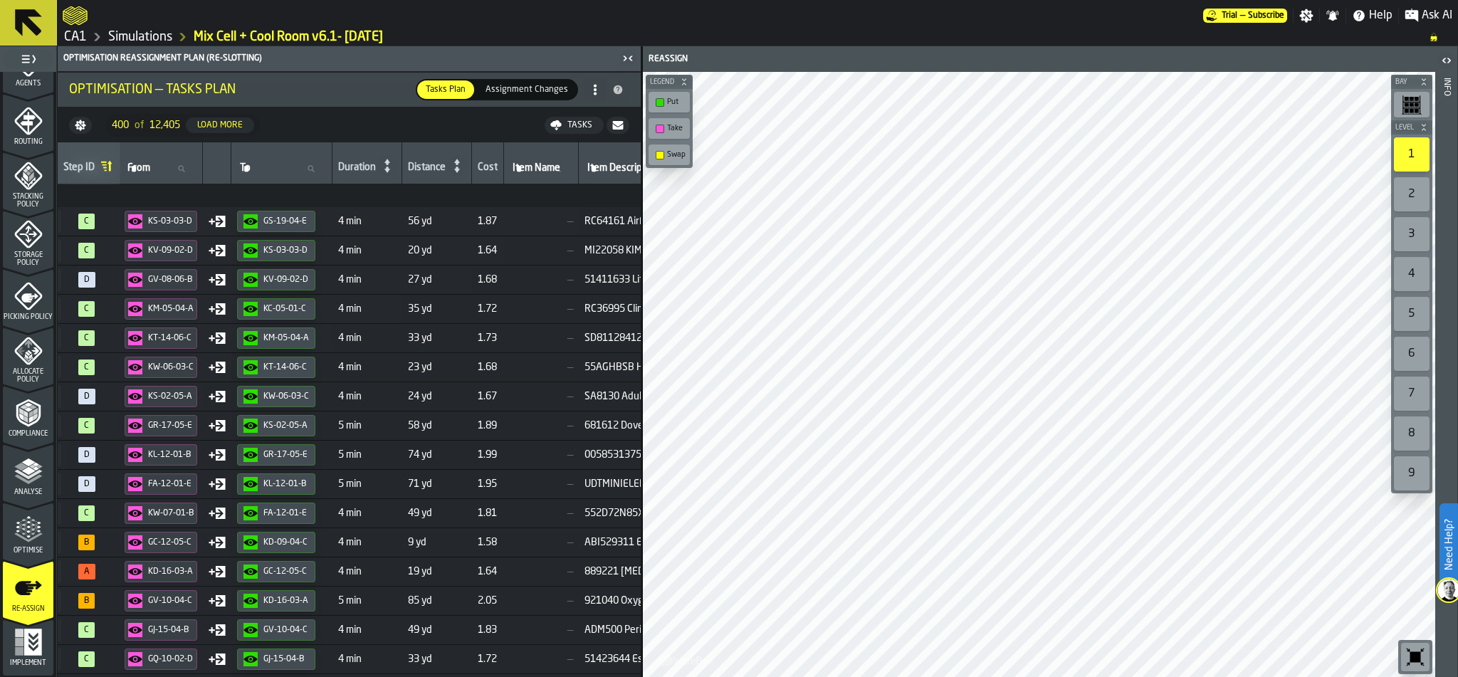
scroll to position [7619, 315]
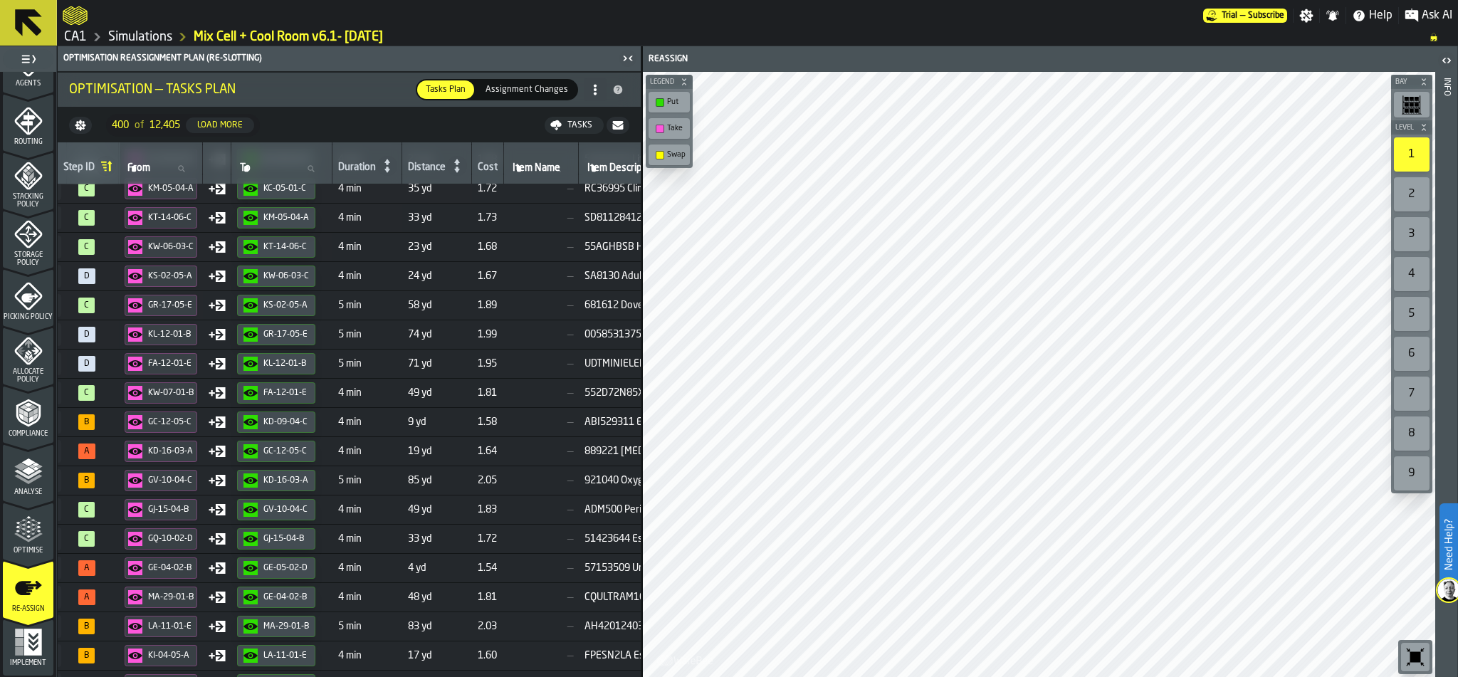
click at [122, 38] on link "Simulations" at bounding box center [140, 37] width 64 height 16
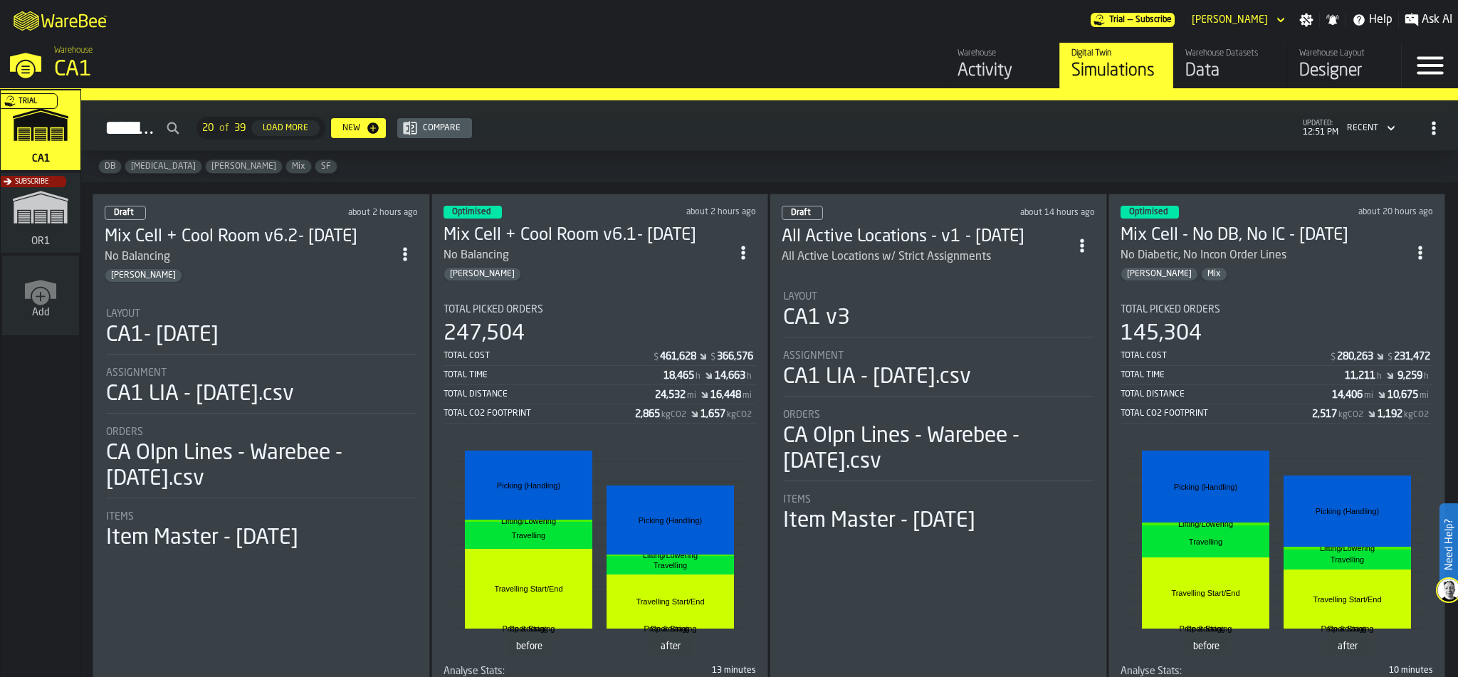
scroll to position [38, 0]
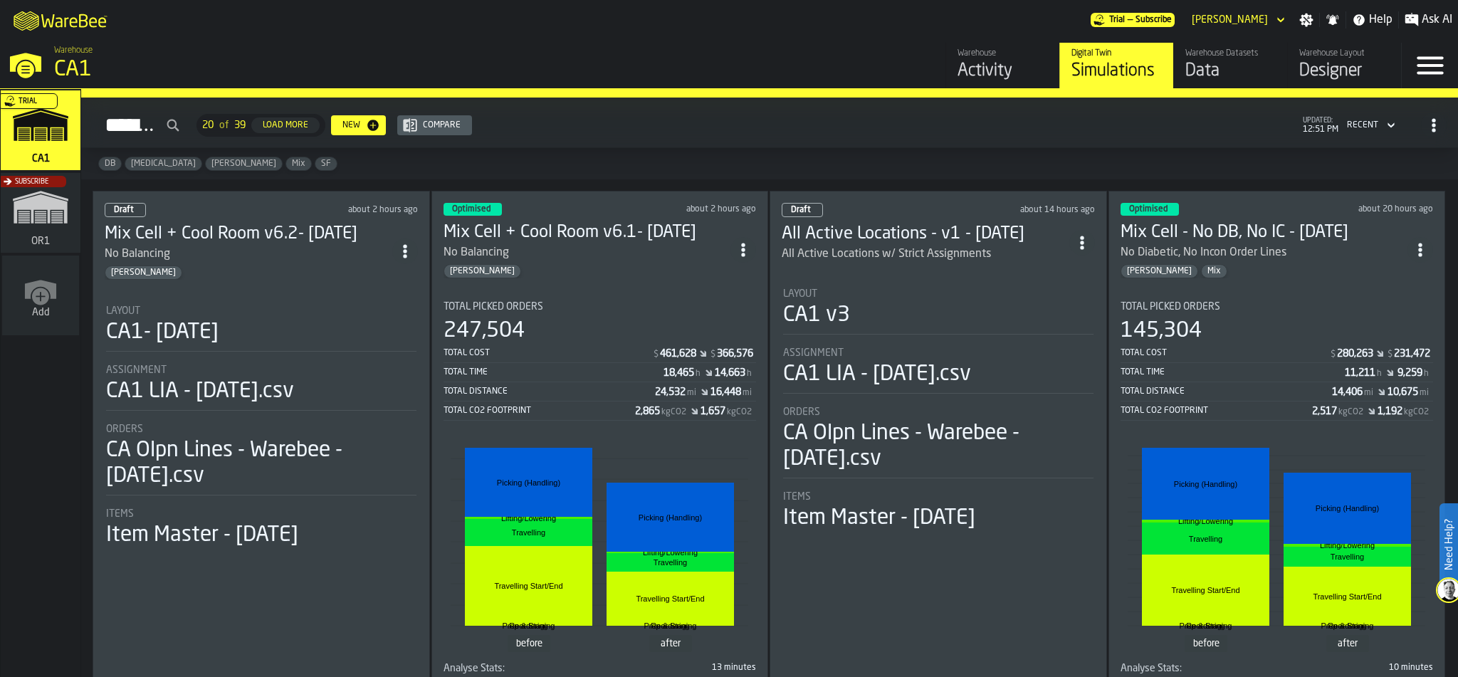
click at [1272, 318] on div "145,304" at bounding box center [1276, 331] width 313 height 26
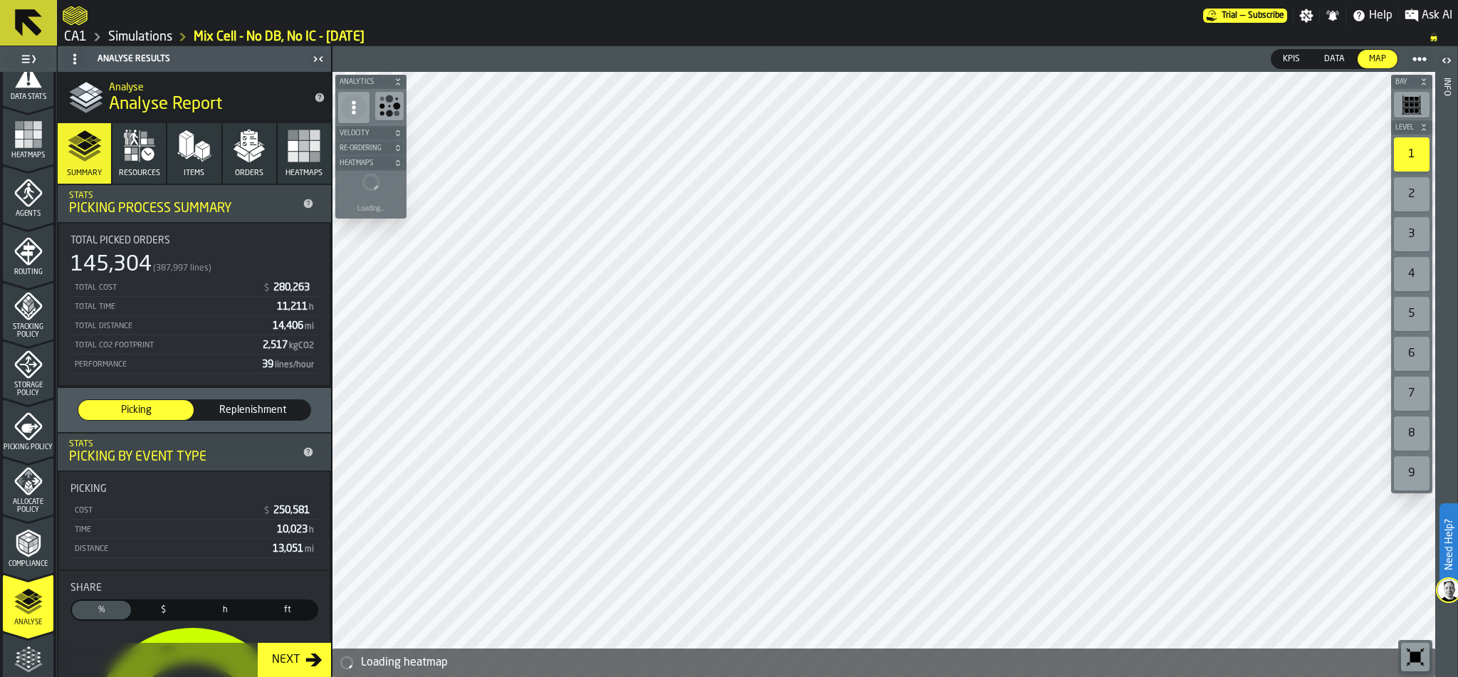
scroll to position [446, 0]
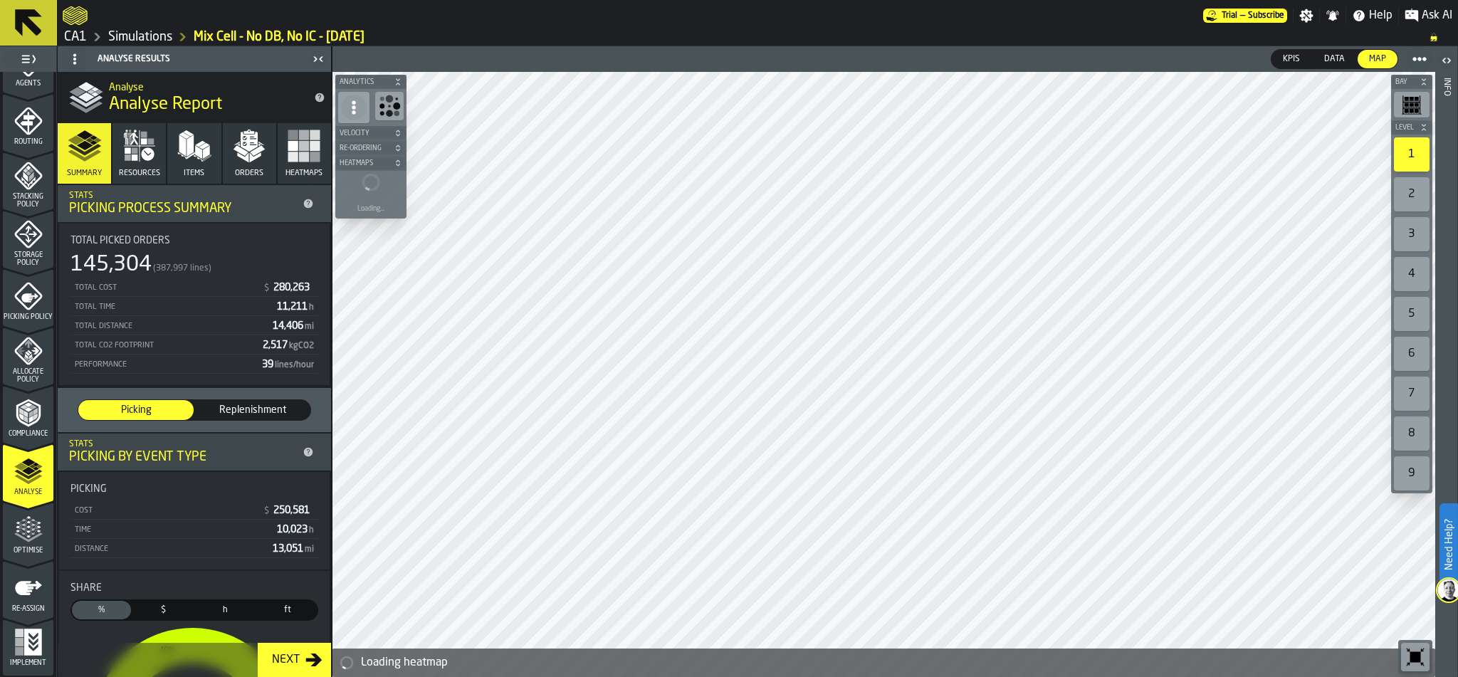
click at [28, 526] on polygon "menu Optimise" at bounding box center [28, 526] width 4 height 3
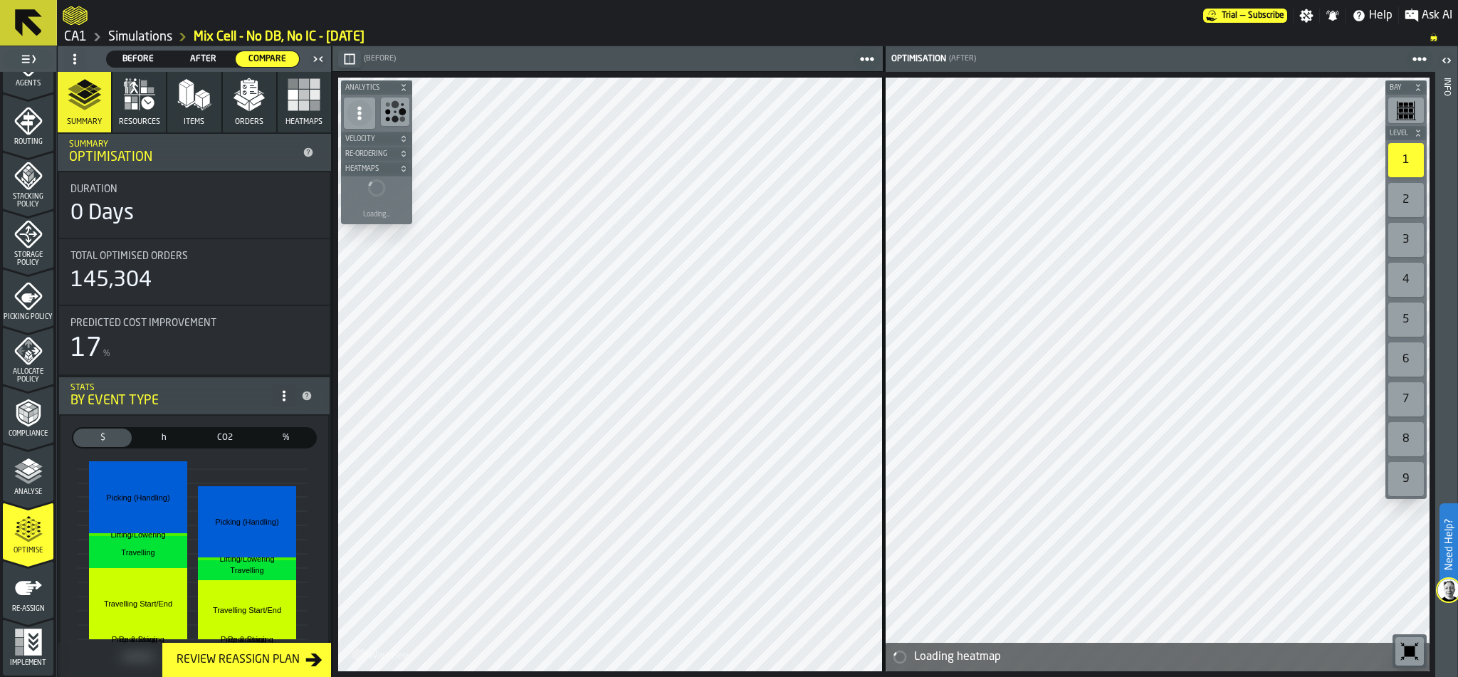
click at [239, 109] on icon "button" at bounding box center [249, 95] width 34 height 34
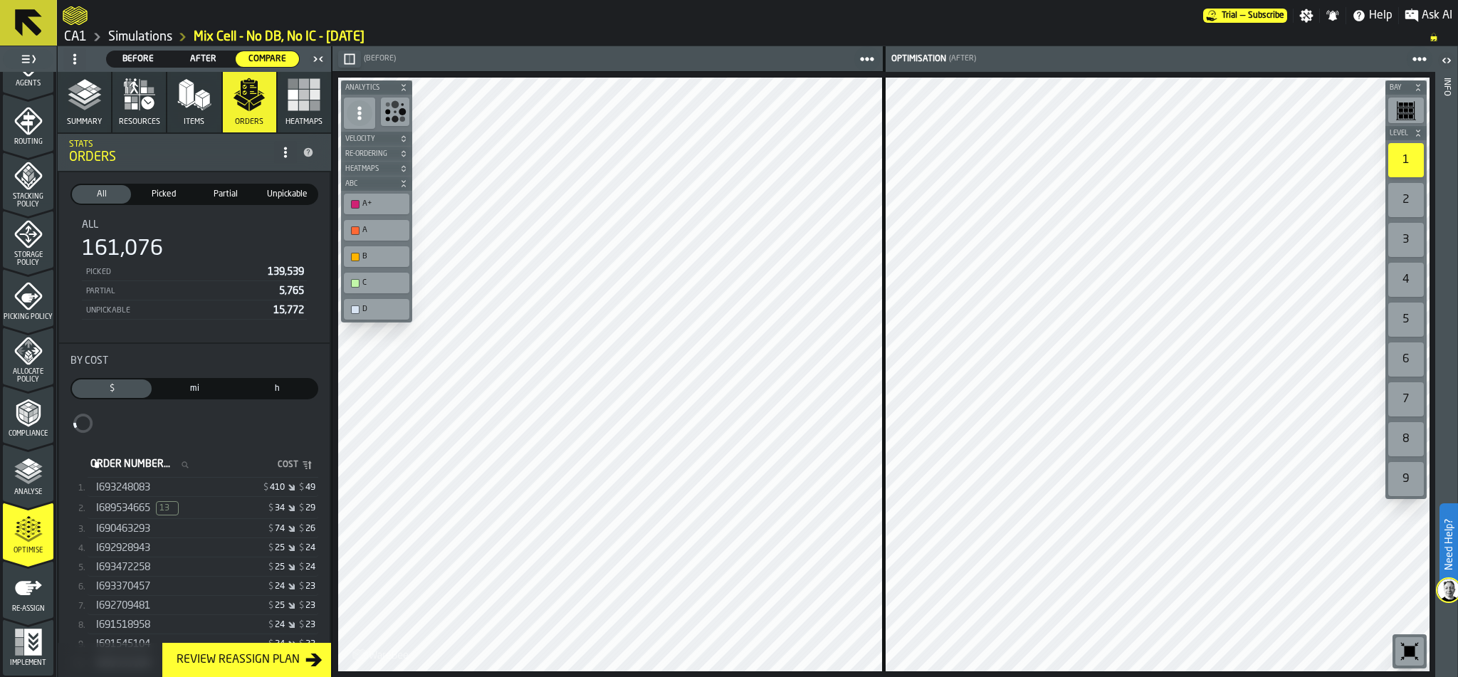
click at [135, 491] on span "I693248083" at bounding box center [123, 487] width 54 height 11
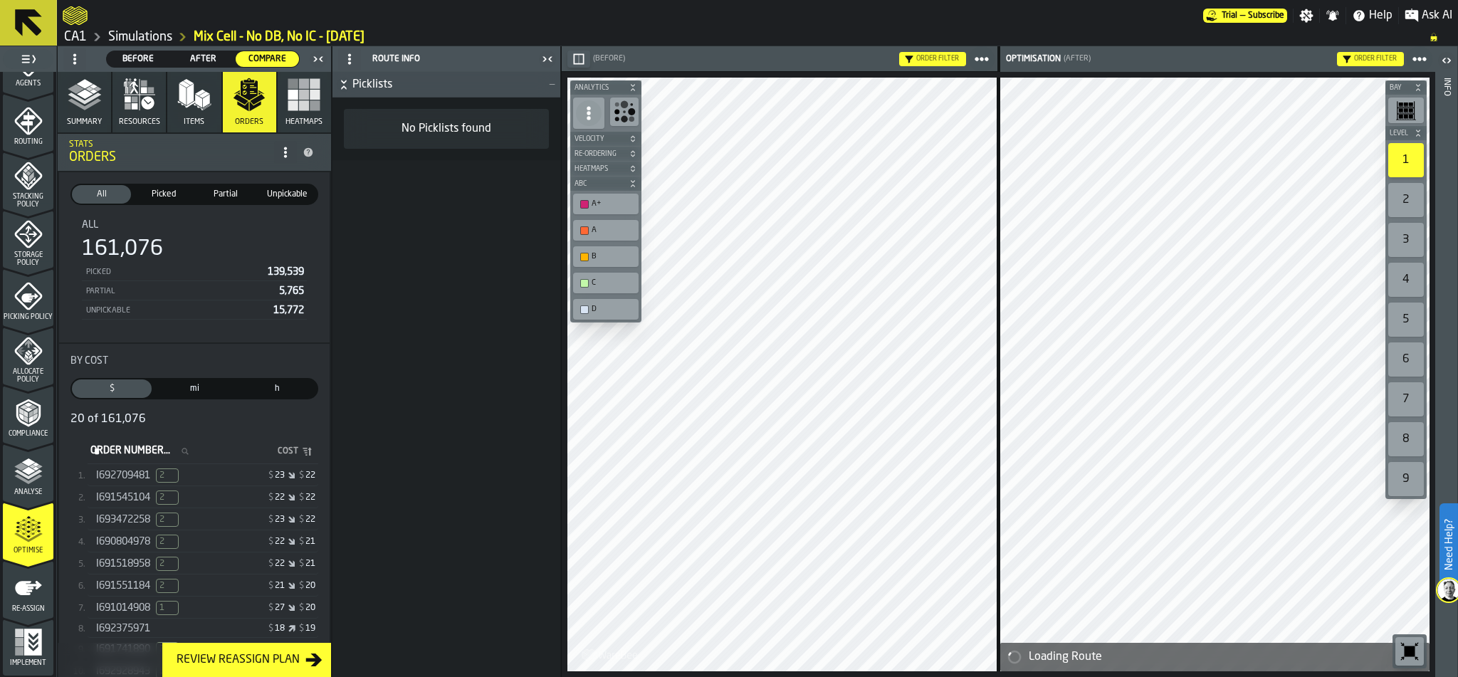
click at [77, 38] on link "CA1" at bounding box center [75, 37] width 23 height 16
